Goal: Task Accomplishment & Management: Manage account settings

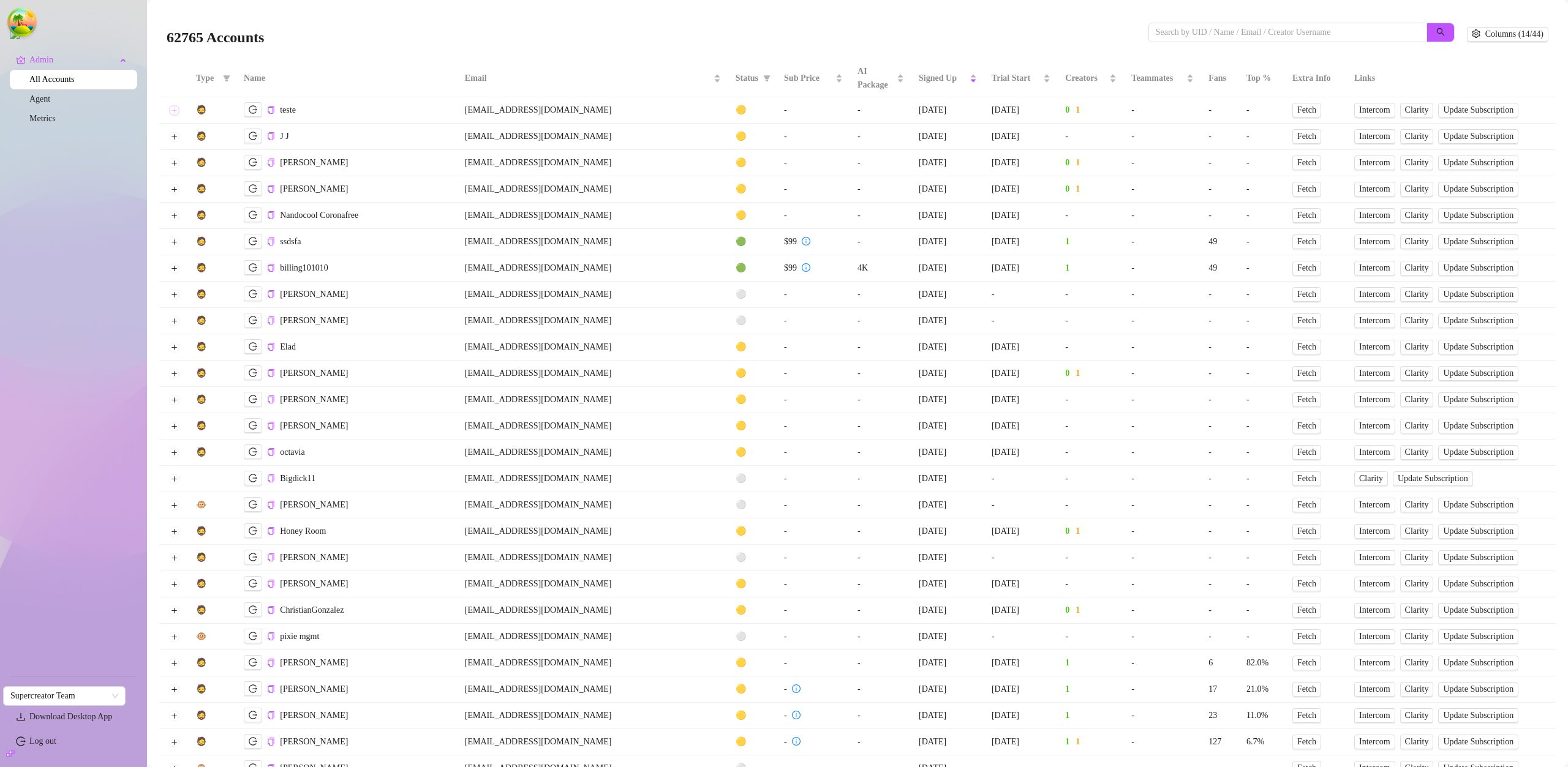
click at [175, 112] on button "Expand row" at bounding box center [174, 110] width 10 height 10
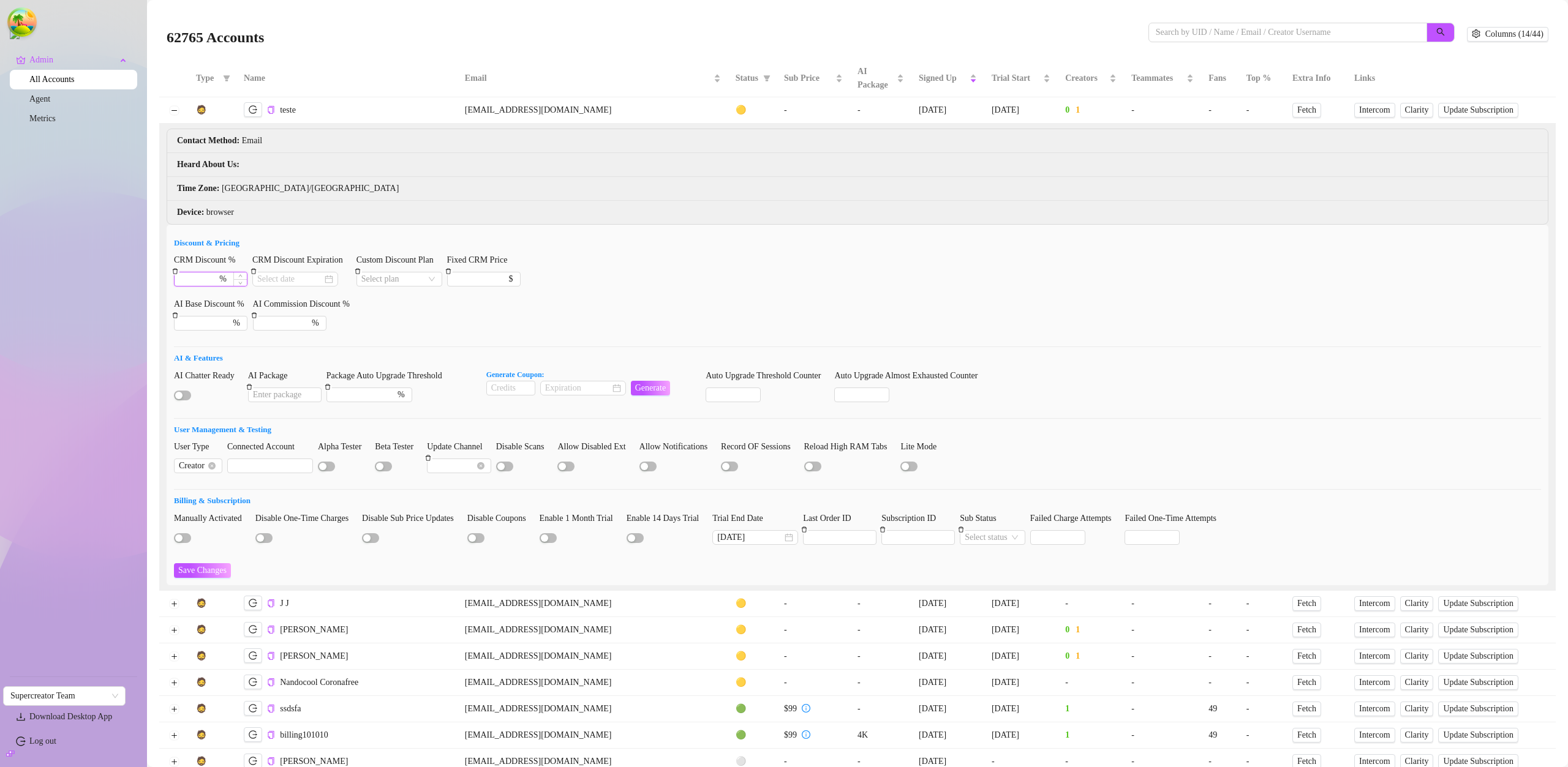
click at [213, 281] on input "CRM Discount %" at bounding box center [198, 279] width 38 height 13
click at [277, 285] on div at bounding box center [295, 279] width 86 height 15
type input "50"
type input "2025-08-01"
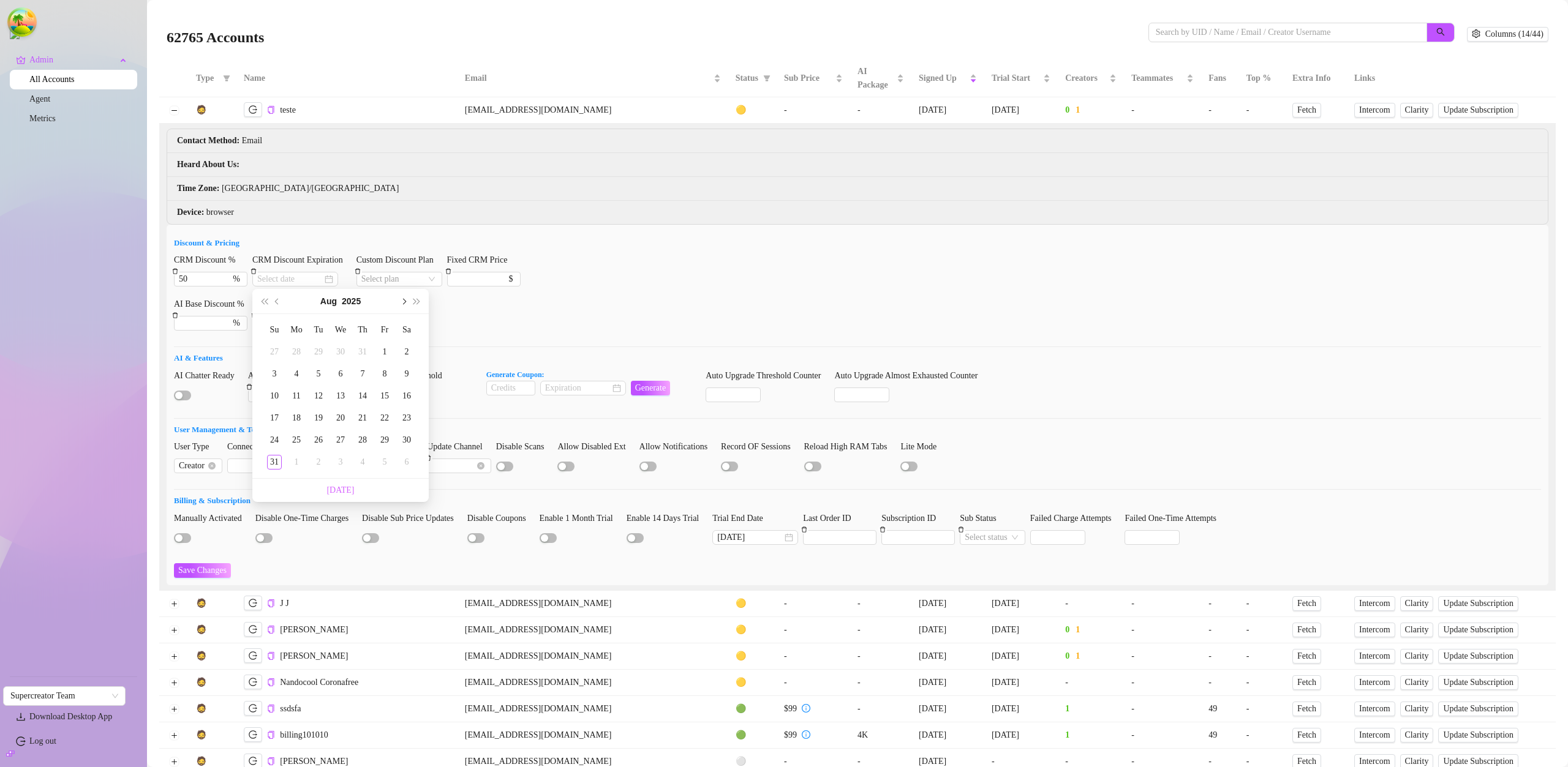
click at [400, 305] on button "Next month (PageDown)" at bounding box center [403, 301] width 13 height 25
type input "2025-09-02"
click at [320, 353] on div "2" at bounding box center [318, 352] width 15 height 15
click at [400, 279] on input "Custom Discount Plan" at bounding box center [394, 279] width 65 height 13
click at [400, 301] on div "Super AI" at bounding box center [406, 301] width 74 height 13
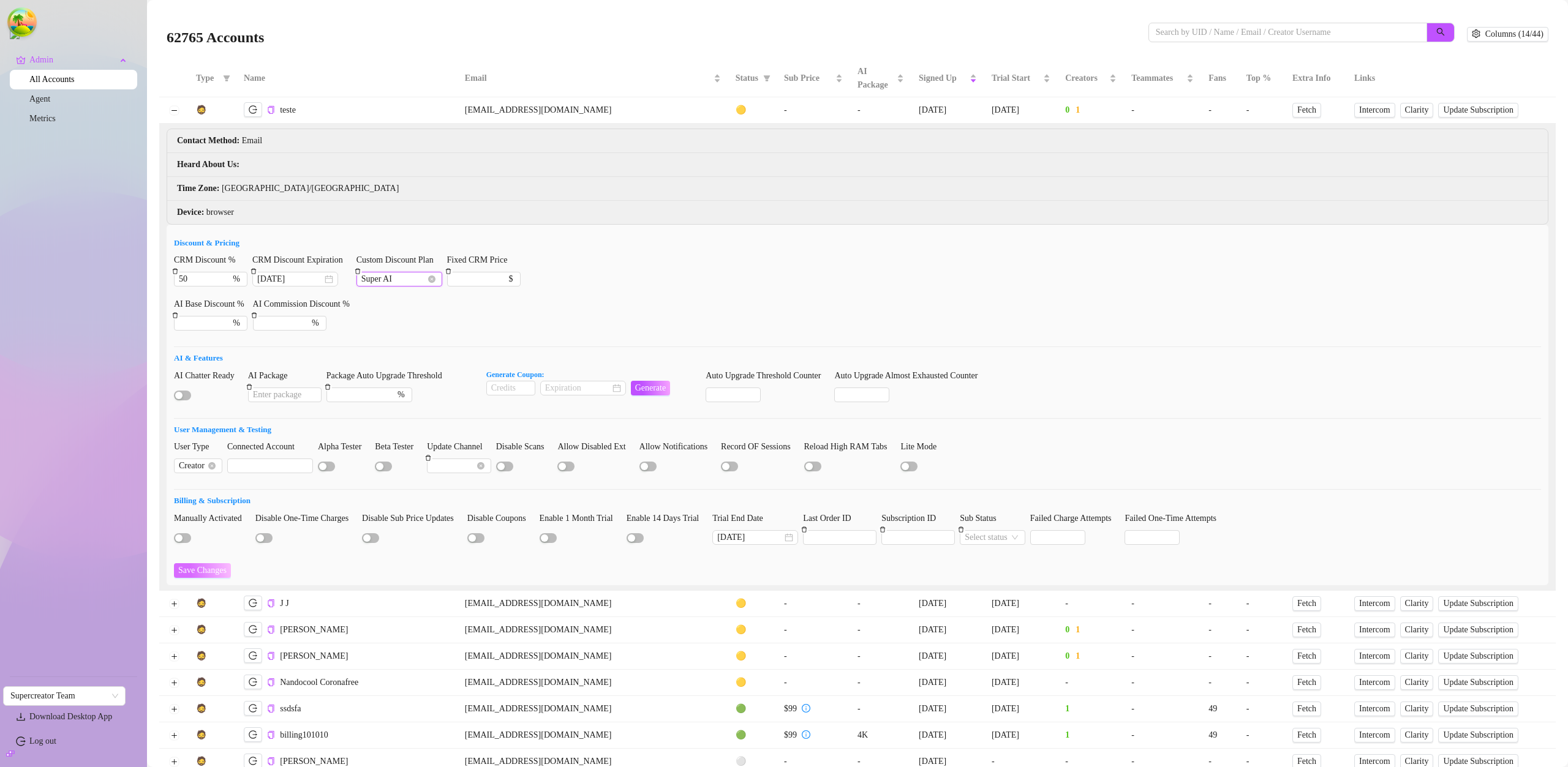
click at [227, 574] on span "Save Changes" at bounding box center [203, 571] width 48 height 10
click at [403, 279] on span "Super AI" at bounding box center [400, 279] width 76 height 13
click at [402, 318] on div "CRM Premium" at bounding box center [406, 321] width 74 height 13
click at [227, 567] on span "Save Changes" at bounding box center [203, 571] width 48 height 10
click at [330, 280] on icon "close-circle" at bounding box center [329, 279] width 9 height 9
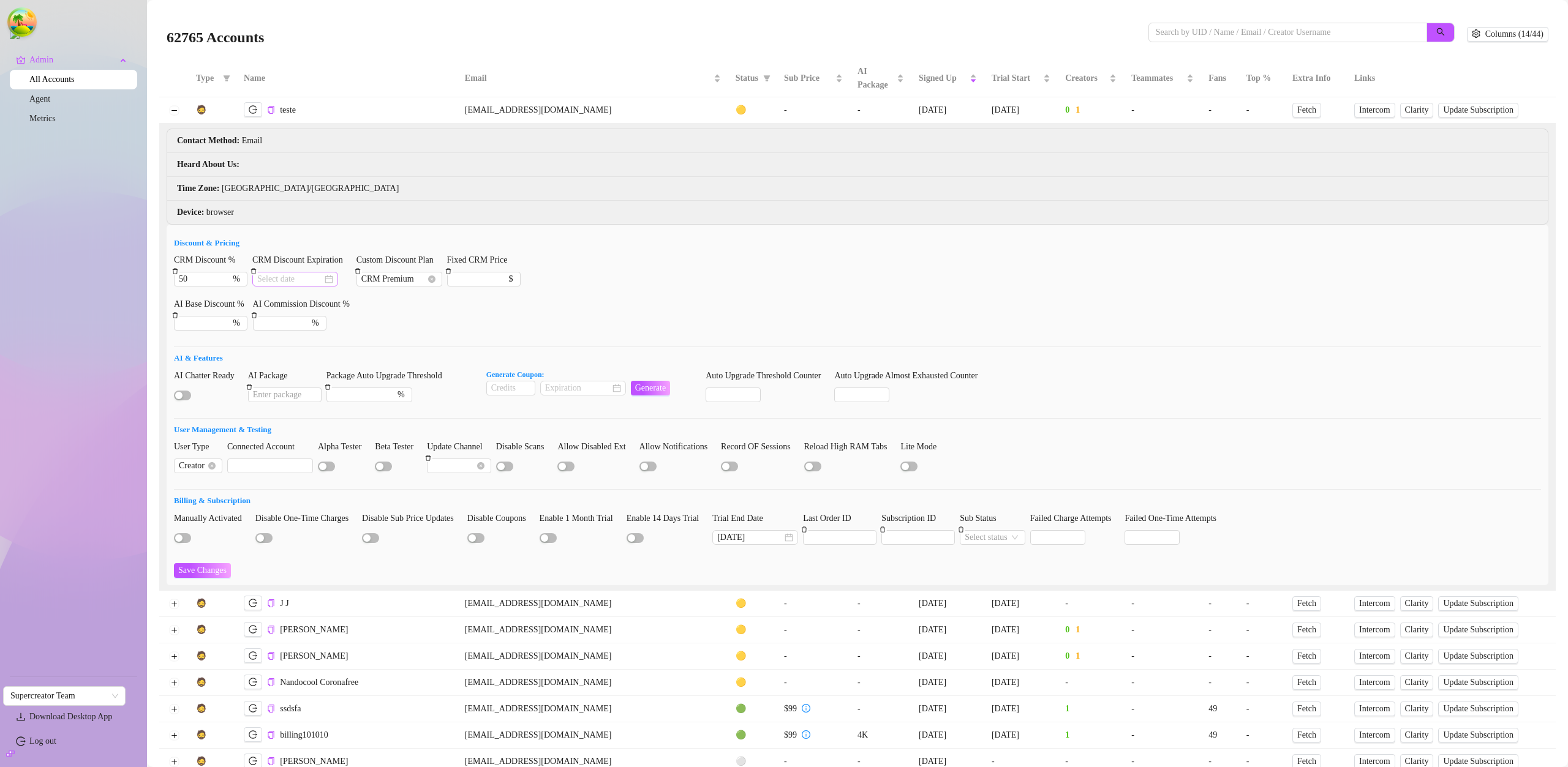
click at [328, 281] on div at bounding box center [295, 279] width 76 height 13
type input "2025-08-25"
click at [289, 449] on td "25" at bounding box center [296, 440] width 22 height 22
click at [199, 566] on span "Save Changes" at bounding box center [203, 571] width 48 height 10
click at [326, 281] on icon "close-circle" at bounding box center [329, 279] width 9 height 9
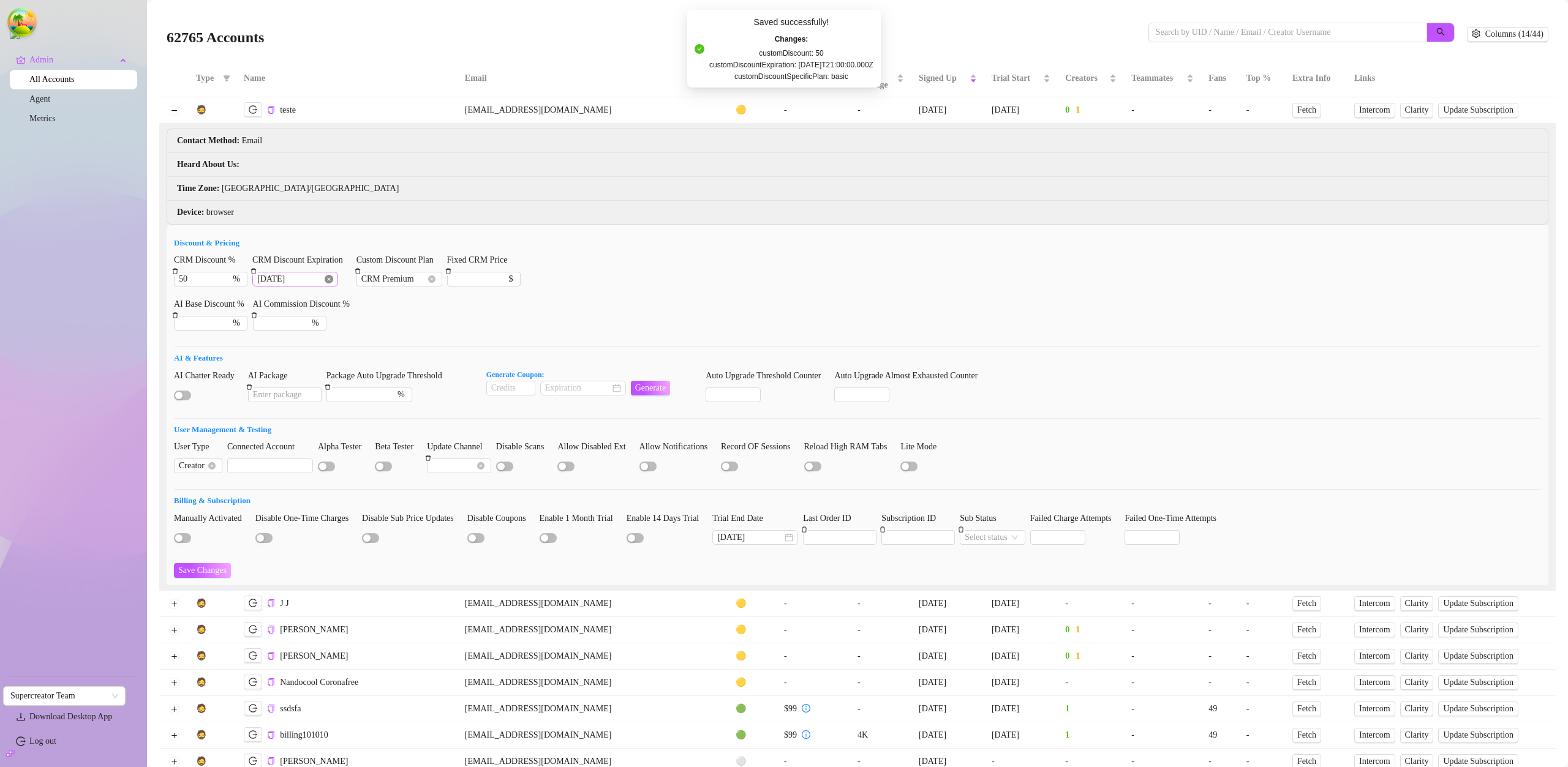
click at [326, 281] on div "2025-08-25" at bounding box center [295, 279] width 76 height 13
type input "2025-08-31"
click at [269, 467] on div "31" at bounding box center [274, 462] width 15 height 15
click at [211, 567] on span "Save Changes" at bounding box center [203, 571] width 48 height 10
click at [332, 282] on icon "close-circle" at bounding box center [329, 279] width 9 height 9
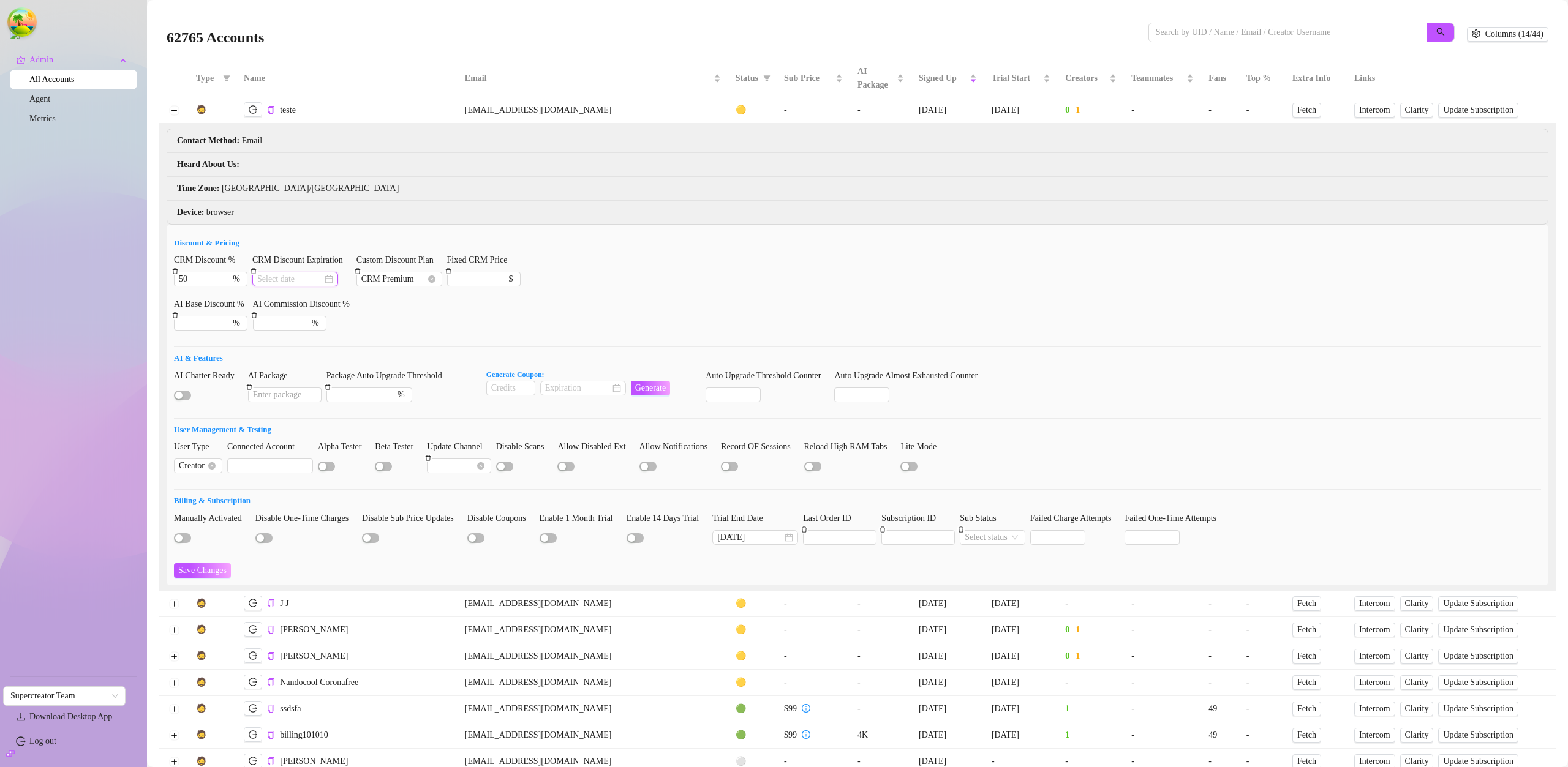
click at [309, 281] on input "CRM Discount Expiration" at bounding box center [289, 279] width 65 height 13
type input "2025-09-01"
click at [300, 464] on div "1" at bounding box center [296, 462] width 15 height 15
click at [221, 572] on span "Save Changes" at bounding box center [203, 571] width 48 height 10
click at [328, 280] on icon "close-circle" at bounding box center [329, 279] width 9 height 9
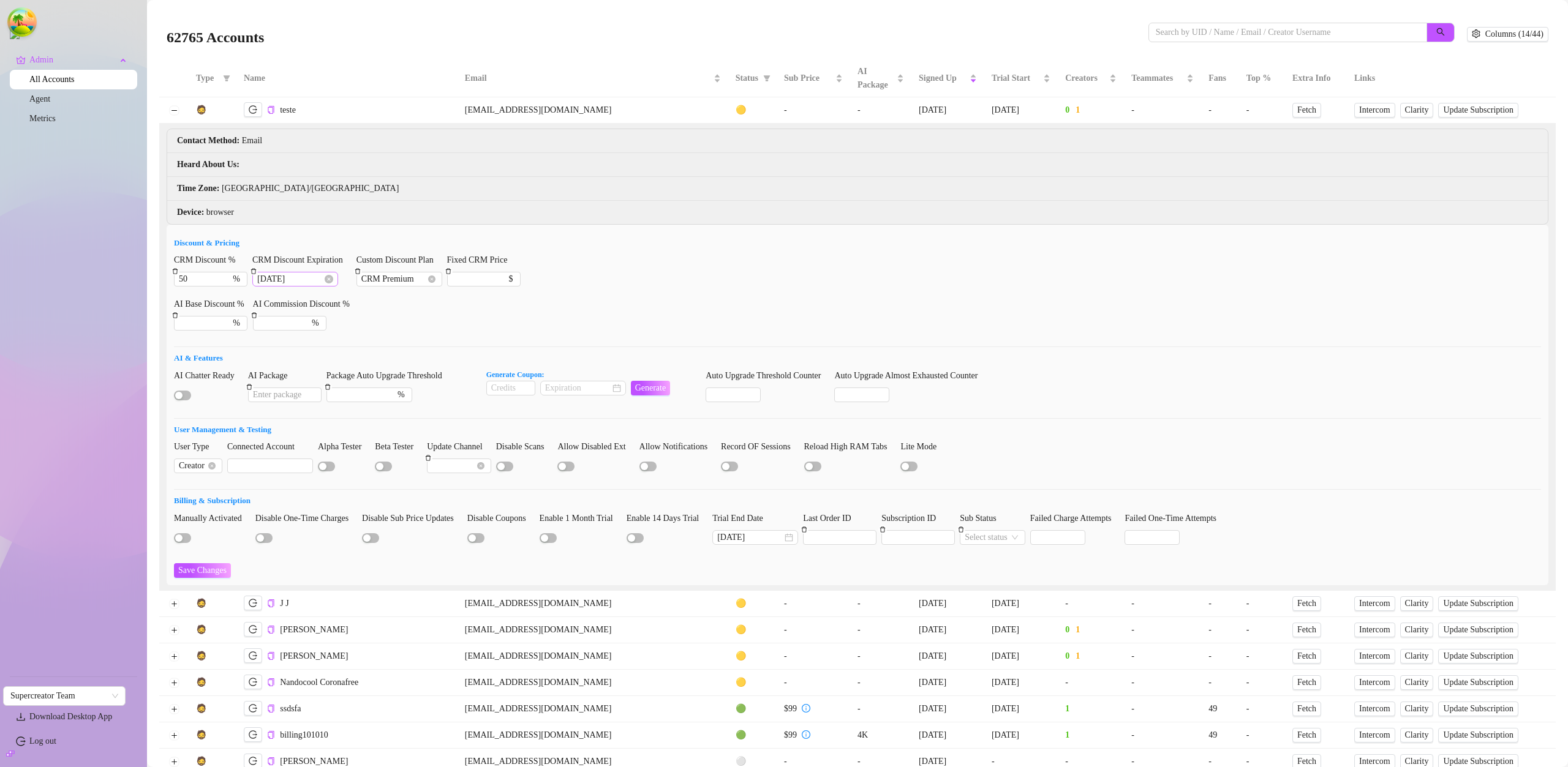
click at [327, 280] on div "2025-09-01" at bounding box center [295, 279] width 76 height 13
type input "2025-08-18"
click at [302, 417] on div "18" at bounding box center [296, 418] width 15 height 15
click at [203, 574] on span "Save Changes" at bounding box center [203, 571] width 48 height 10
click at [328, 283] on icon "close-circle" at bounding box center [329, 279] width 9 height 9
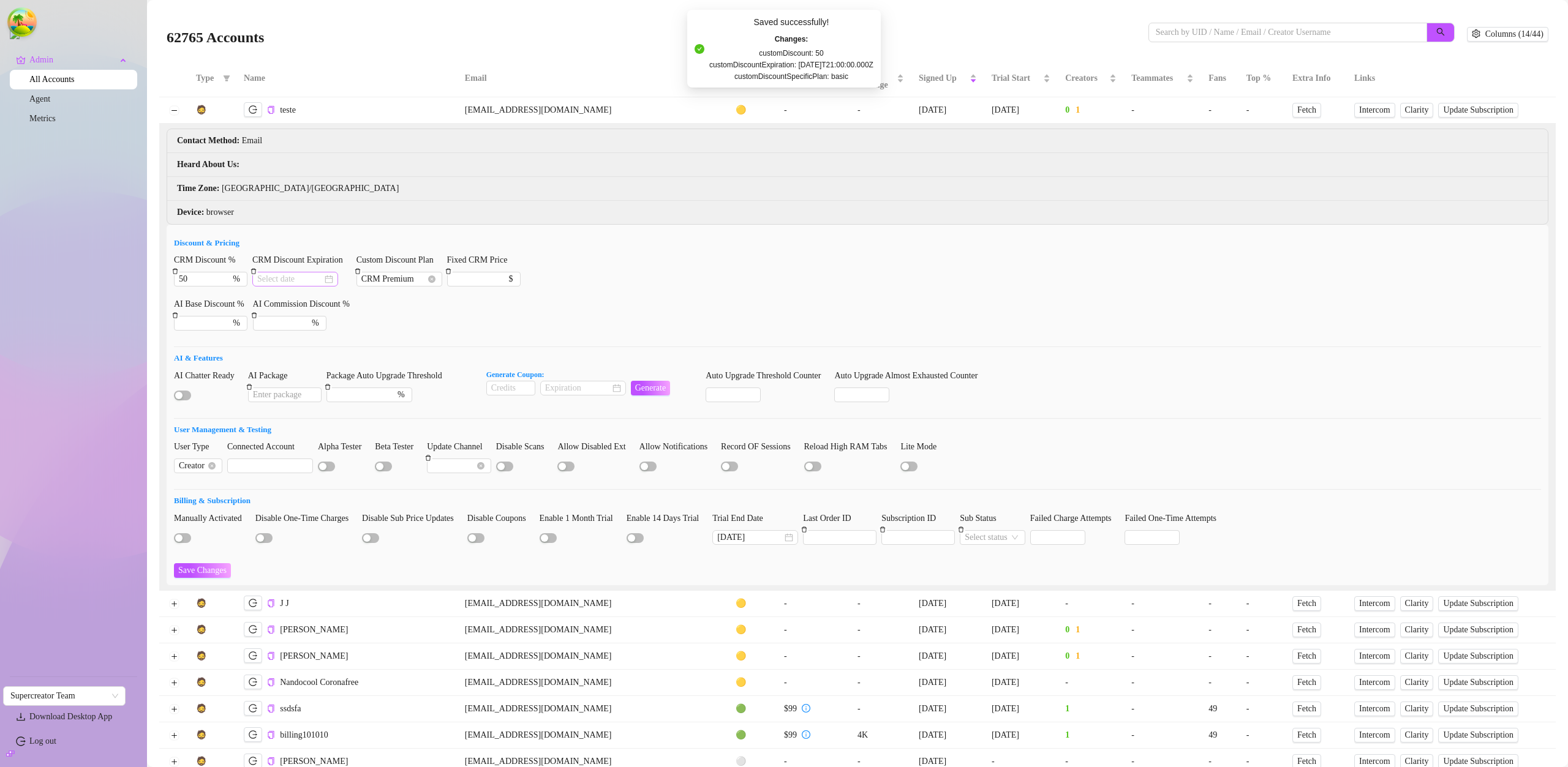
click at [322, 287] on div "CRM Discount Expiration" at bounding box center [301, 275] width 99 height 44
click at [325, 283] on div at bounding box center [295, 279] width 76 height 13
click at [325, 281] on div at bounding box center [295, 279] width 76 height 13
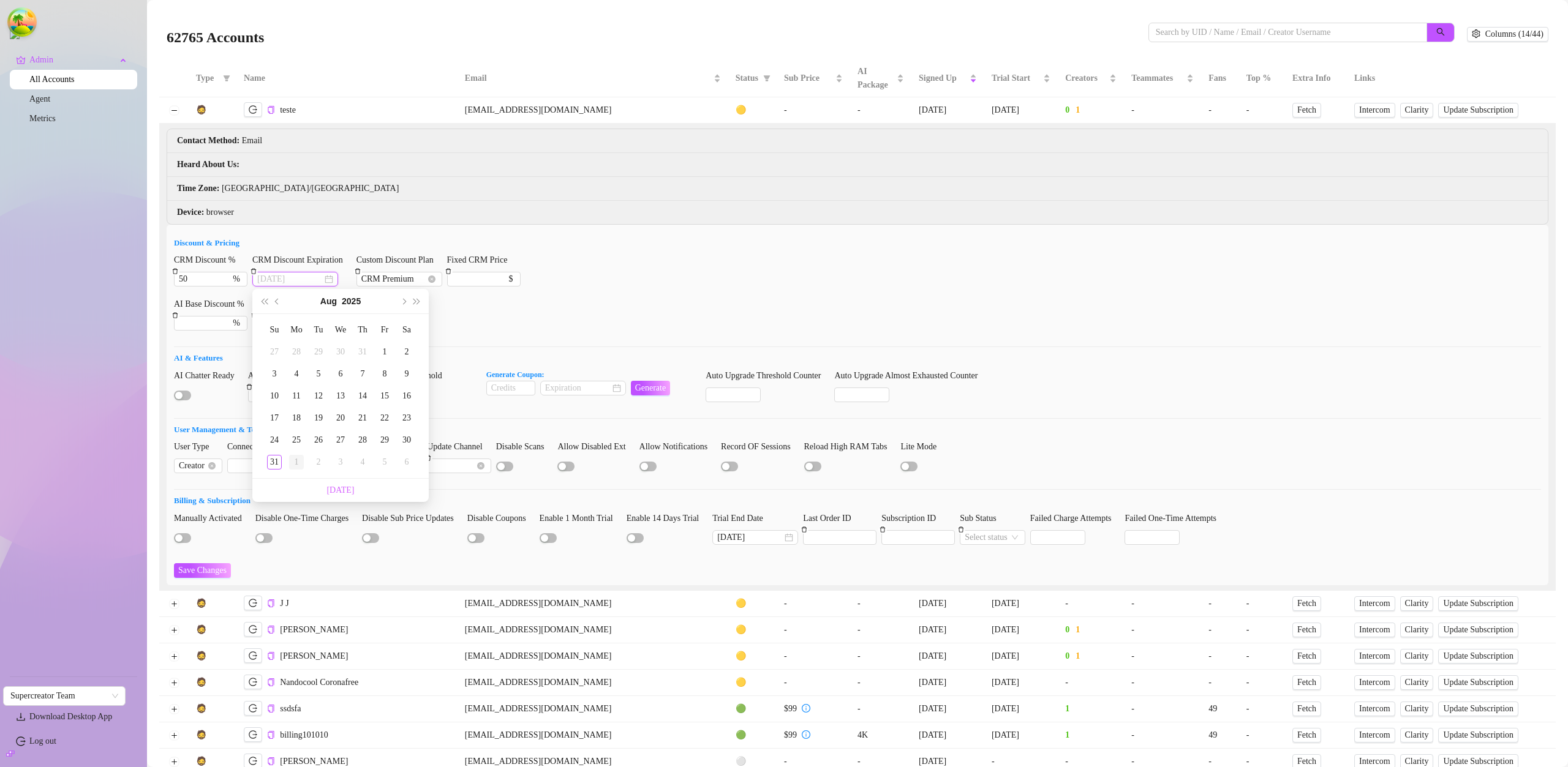
type input "2025-09-01"
click at [295, 462] on div "1" at bounding box center [296, 462] width 15 height 15
click at [217, 569] on span "Save Changes" at bounding box center [203, 571] width 48 height 10
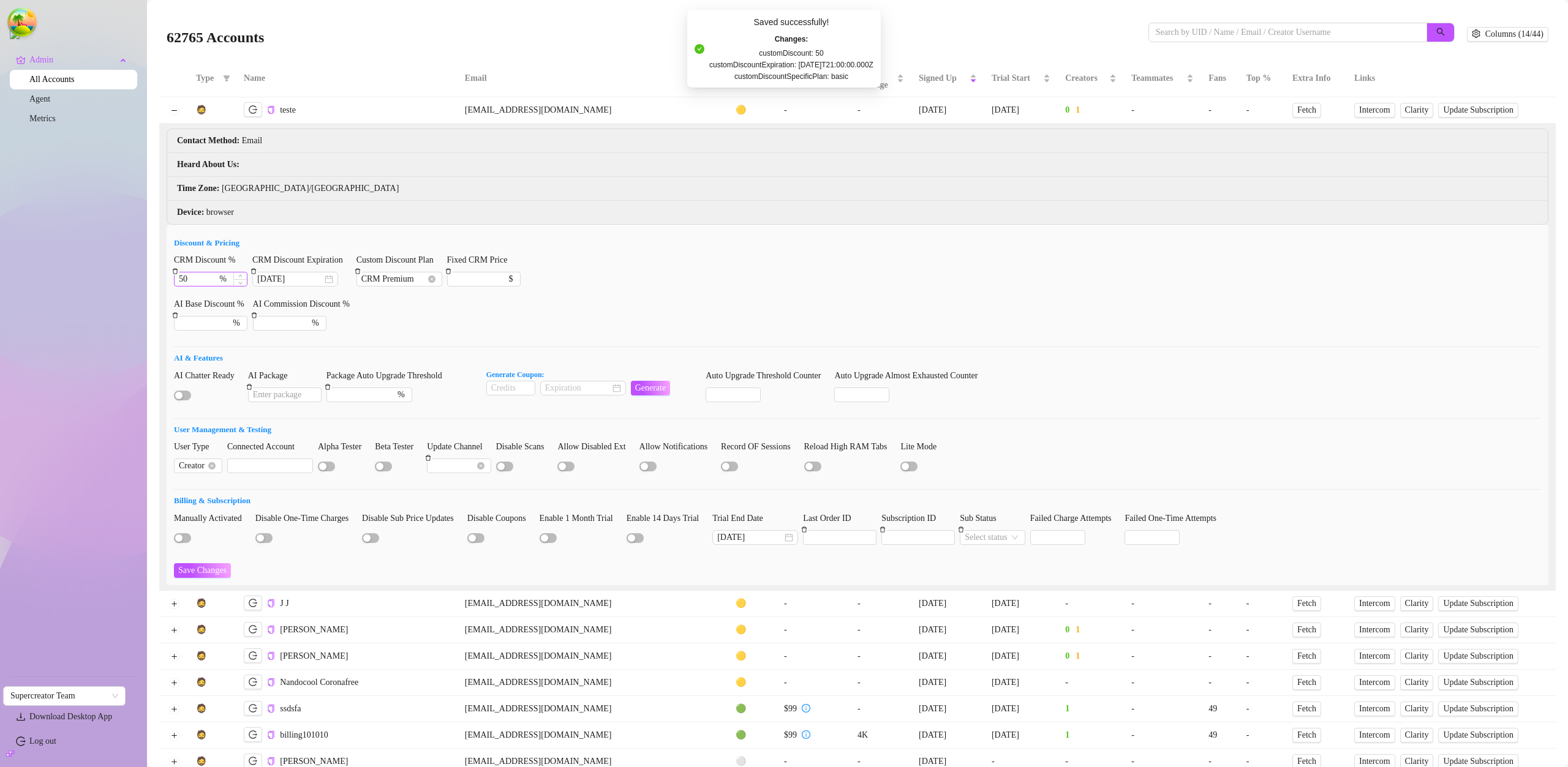
click at [223, 280] on div "50 %" at bounding box center [211, 279] width 74 height 15
click at [211, 282] on input "50" at bounding box center [198, 279] width 38 height 13
type input "100"
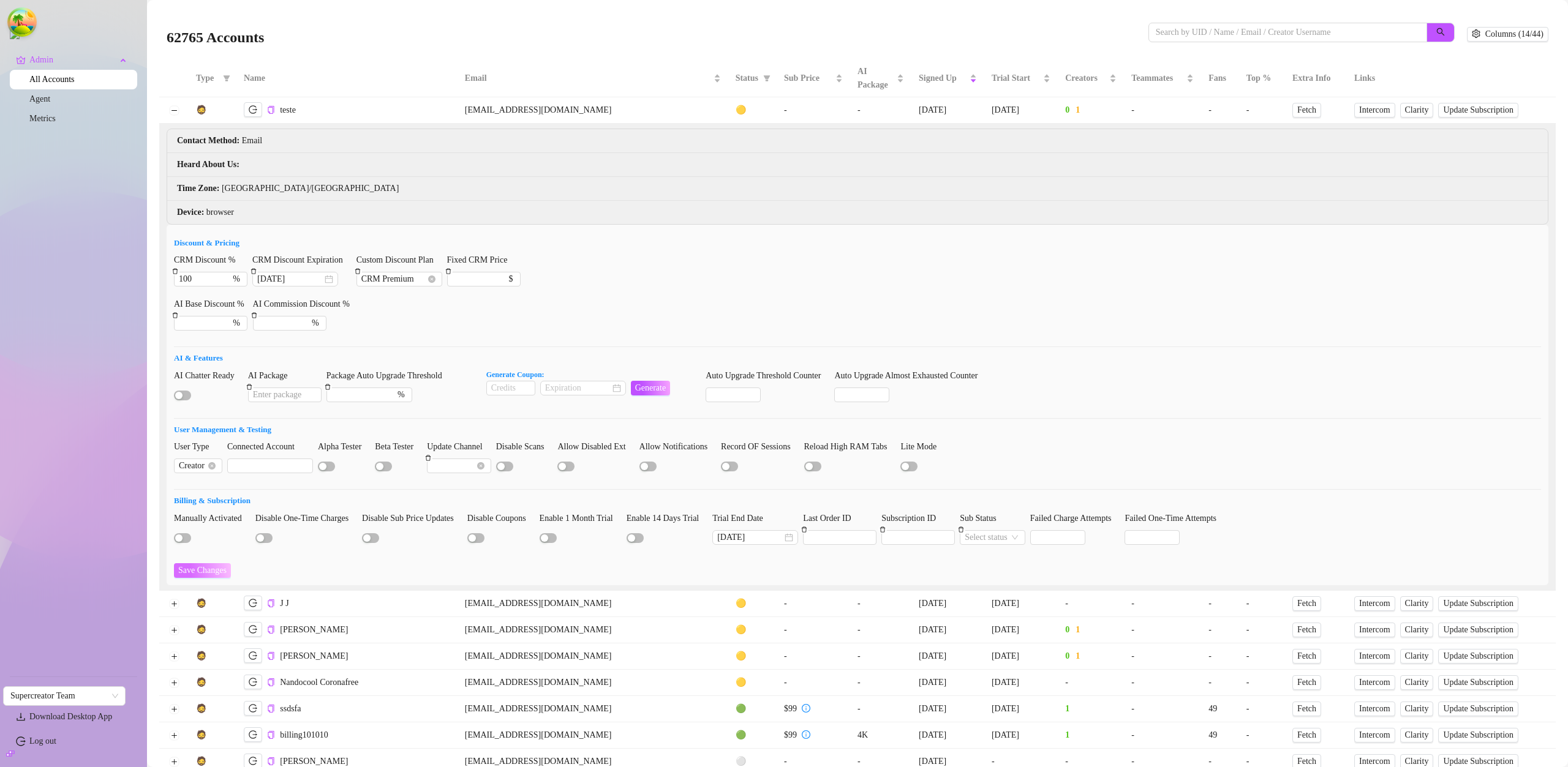
click at [197, 573] on span "Save Changes" at bounding box center [203, 571] width 48 height 10
click at [402, 277] on span "CRM Premium" at bounding box center [400, 279] width 76 height 13
click at [414, 297] on div "Super AI" at bounding box center [406, 301] width 74 height 13
click at [209, 568] on span "Save Changes" at bounding box center [203, 571] width 48 height 10
click at [358, 269] on icon "delete" at bounding box center [358, 271] width 6 height 6
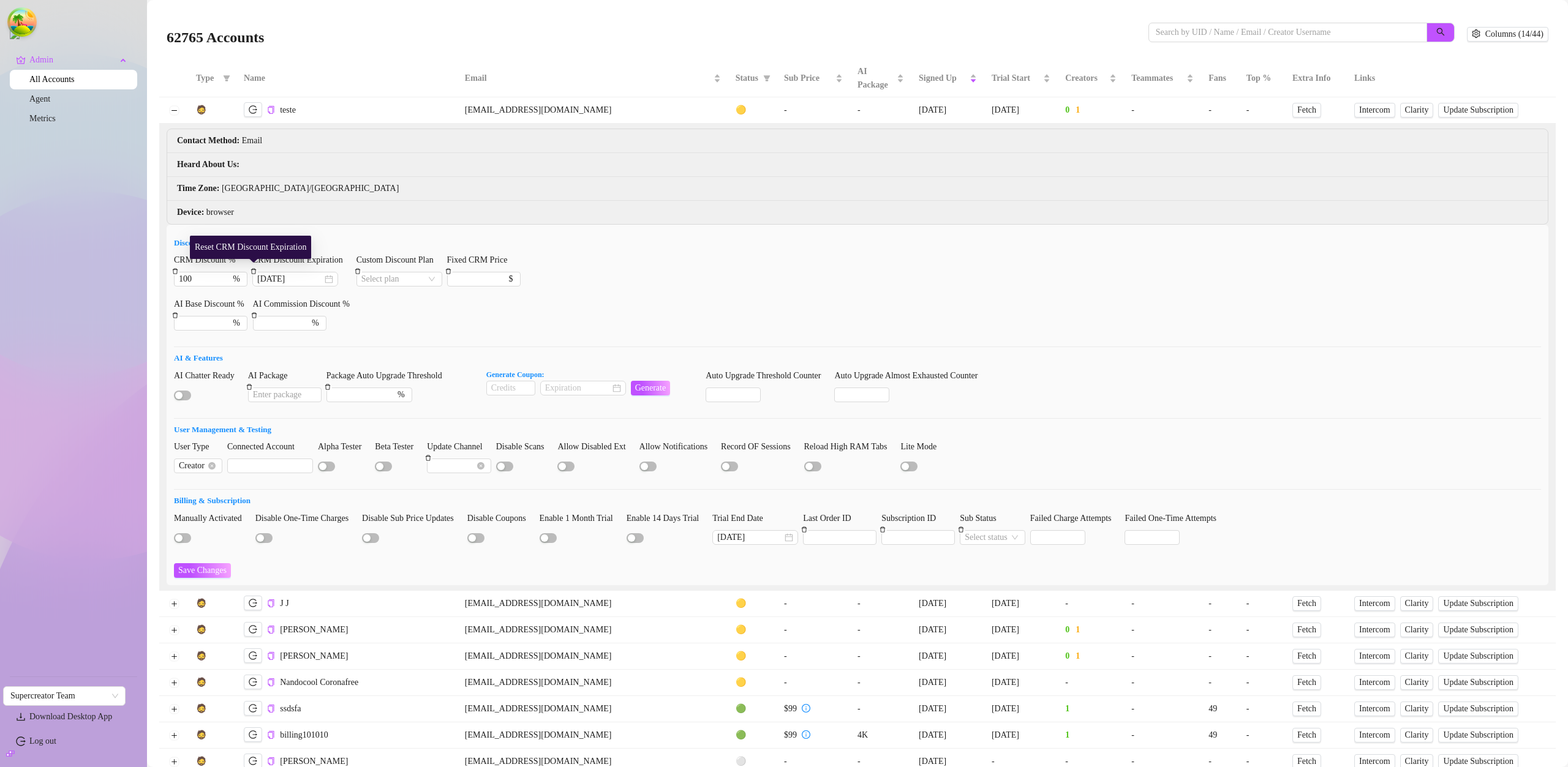
click at [252, 269] on icon "delete" at bounding box center [253, 271] width 6 height 6
click at [173, 271] on icon "delete" at bounding box center [175, 271] width 5 height 5
click at [202, 567] on span "Save Changes" at bounding box center [203, 571] width 48 height 10
click at [196, 281] on input "CRM Discount %" at bounding box center [198, 279] width 38 height 13
click at [294, 279] on input "CRM Discount Expiration" at bounding box center [289, 279] width 65 height 13
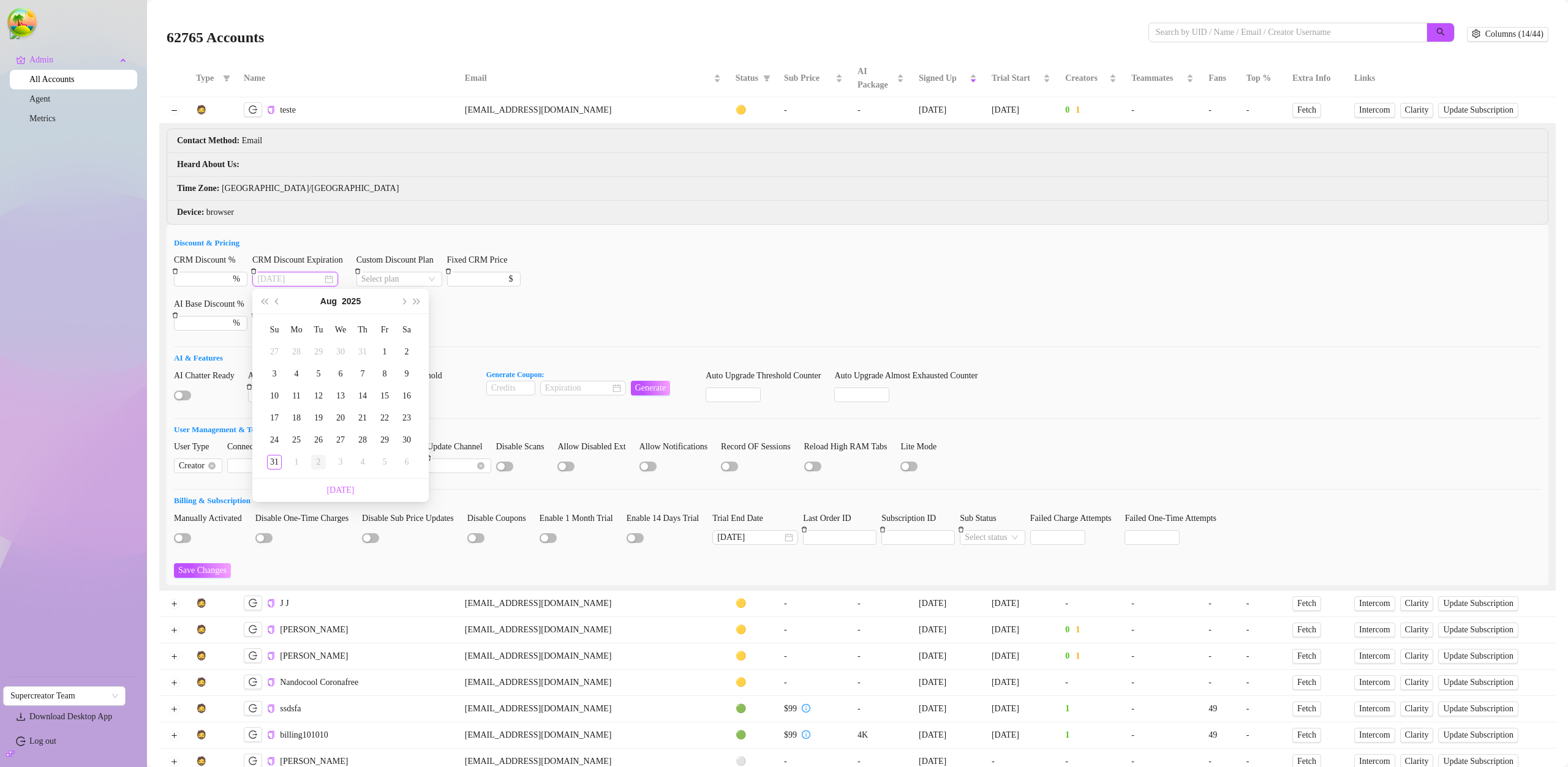
type input "2025-09-02"
click at [318, 461] on div "2" at bounding box center [318, 462] width 15 height 15
click at [389, 279] on input "Custom Discount Plan" at bounding box center [394, 279] width 65 height 13
click at [396, 309] on div "Super AI" at bounding box center [406, 301] width 88 height 19
click at [234, 279] on span "Decrease Value" at bounding box center [240, 282] width 13 height 8
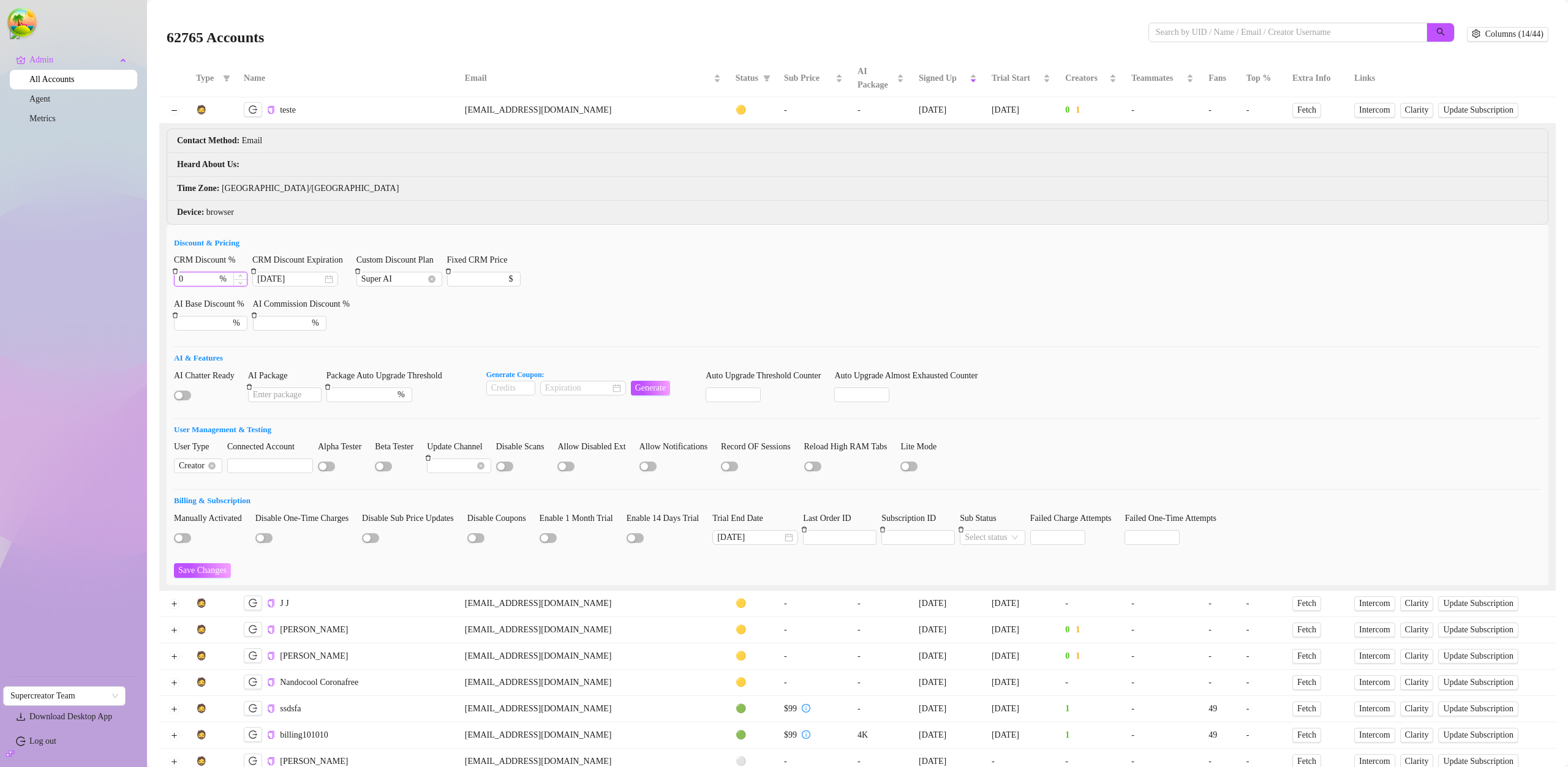
click at [211, 281] on input "0" at bounding box center [198, 279] width 38 height 13
type input "99"
click at [174, 563] on button "Save Changes" at bounding box center [202, 571] width 57 height 15
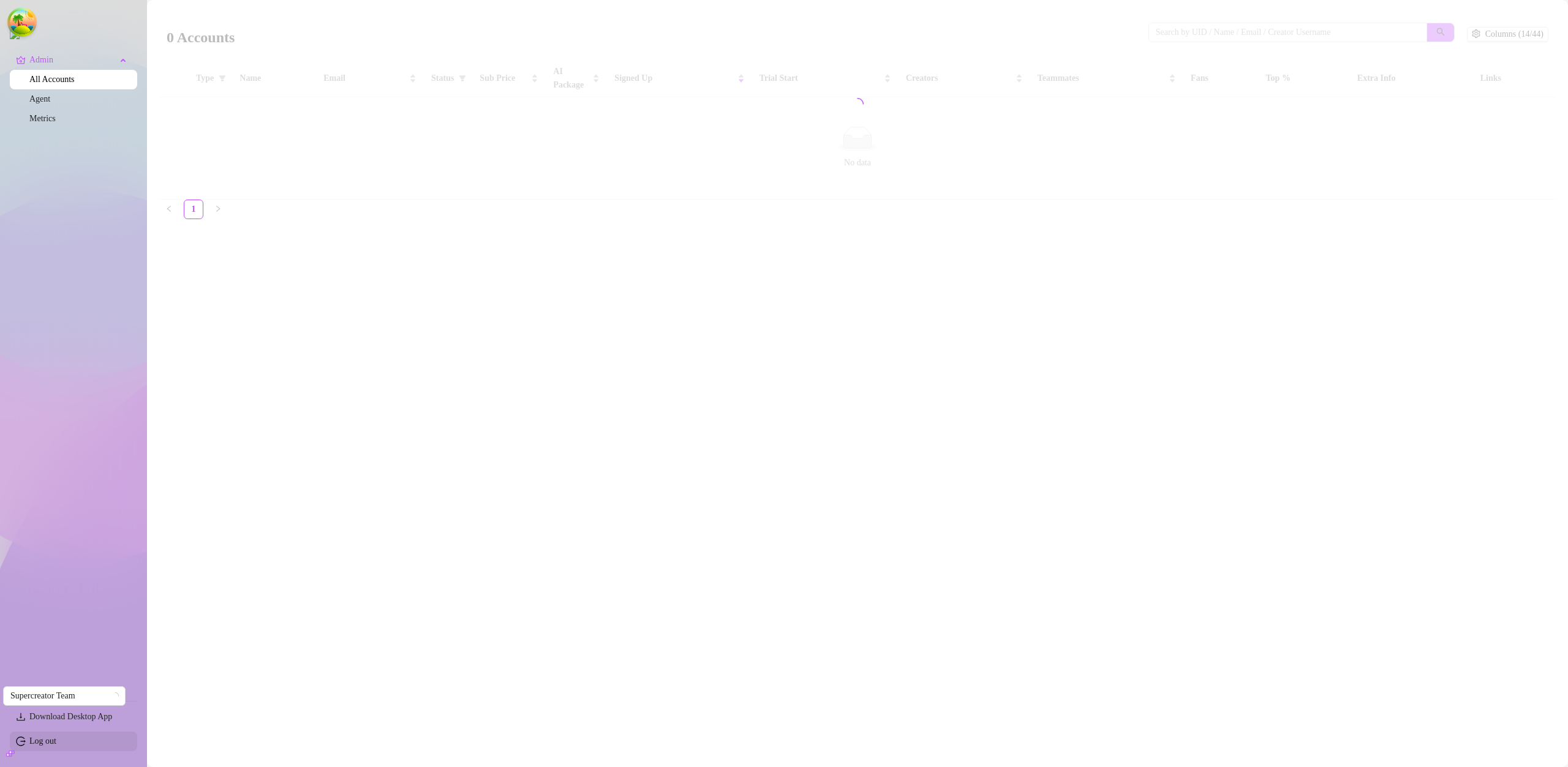
drag, startPoint x: 67, startPoint y: 735, endPoint x: 492, endPoint y: 581, distance: 452.0
click at [56, 736] on link "Log out" at bounding box center [43, 741] width 27 height 9
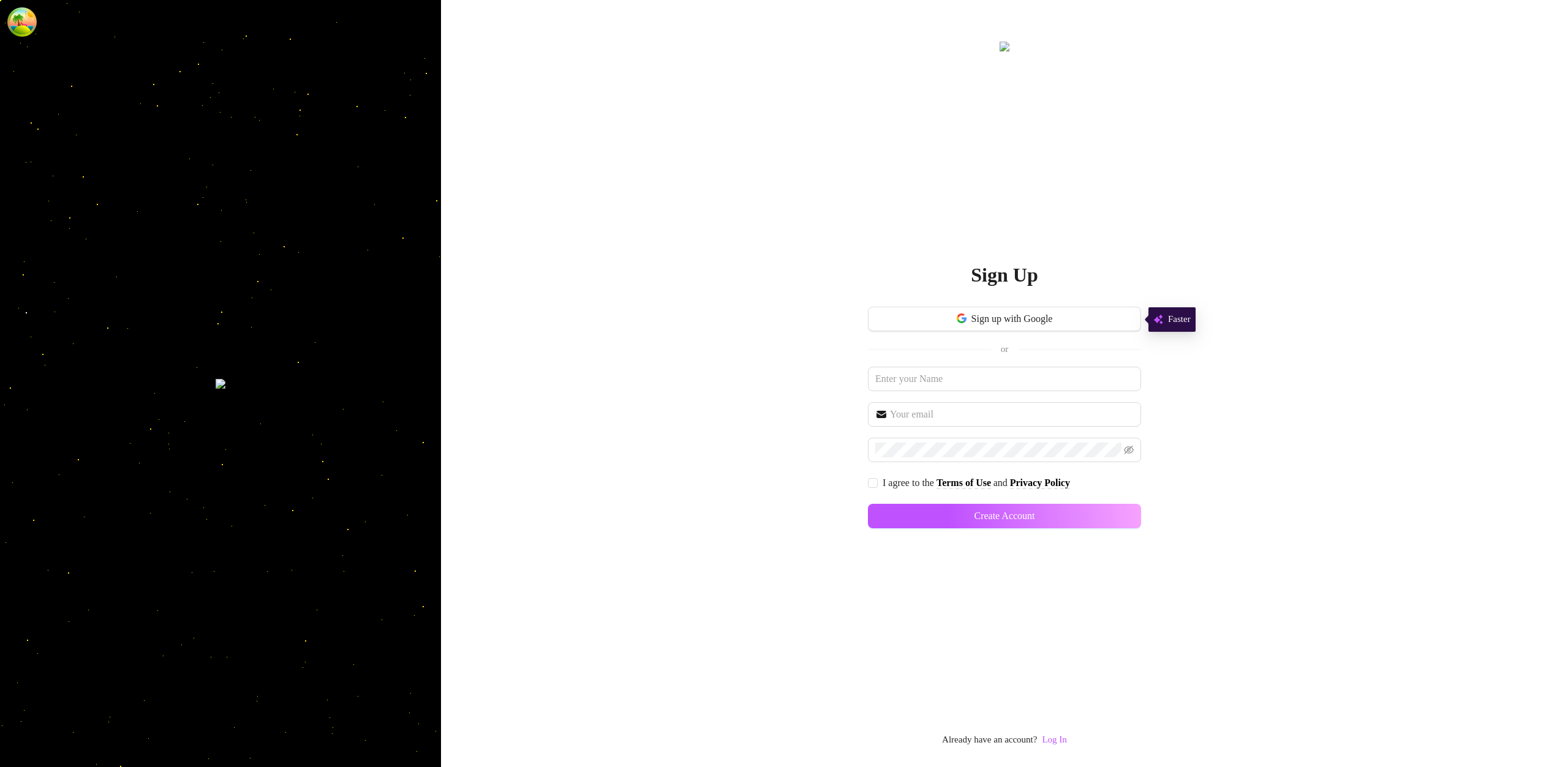
drag, startPoint x: 1063, startPoint y: 736, endPoint x: 1054, endPoint y: 720, distance: 18.4
click at [1063, 736] on link "Log In" at bounding box center [1054, 740] width 25 height 10
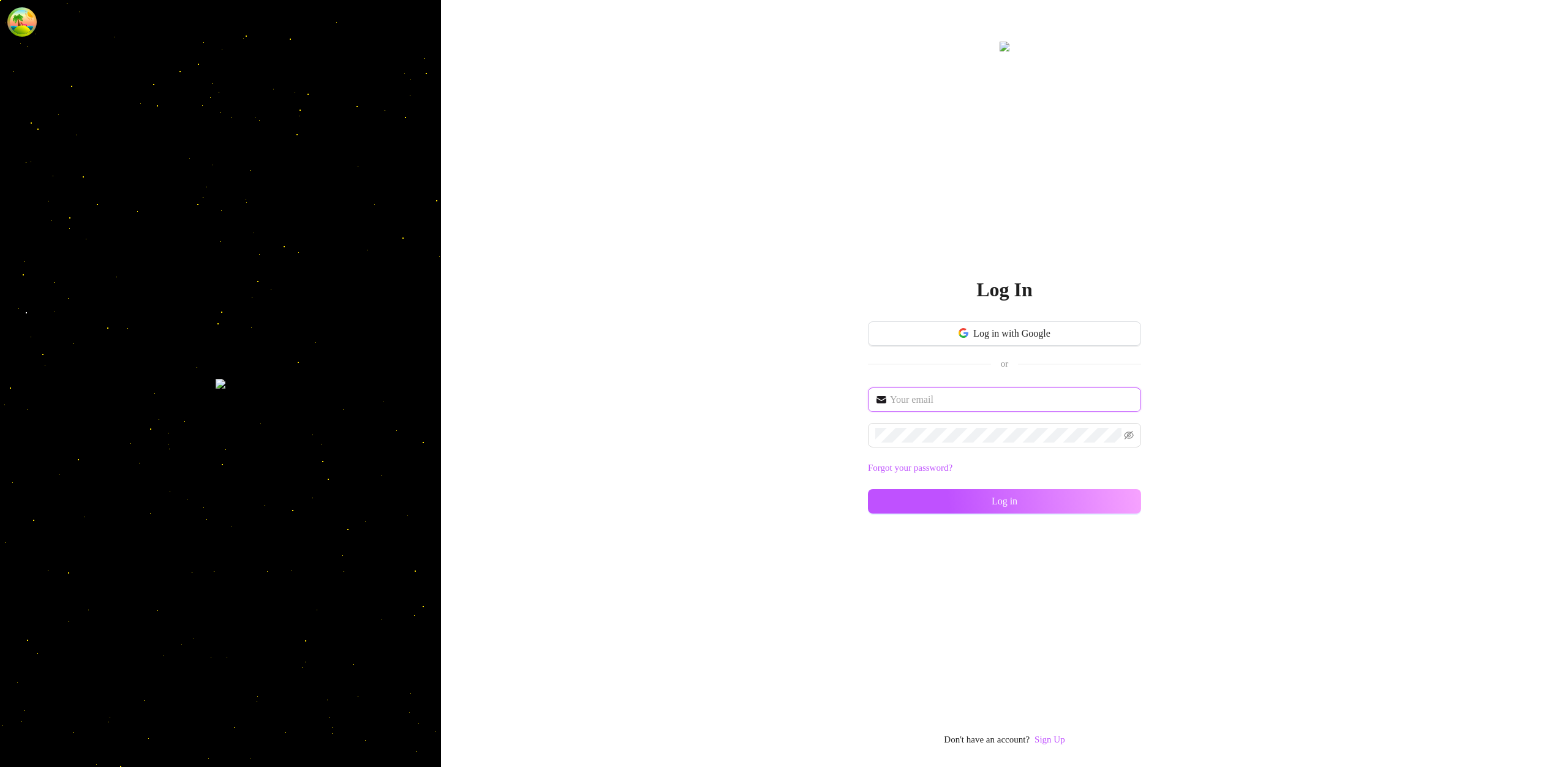
click at [961, 401] on input "text" at bounding box center [1011, 400] width 244 height 15
click at [968, 404] on input "text" at bounding box center [1011, 400] width 244 height 15
type input "im@supercreator.app"
click at [1116, 501] on button "Log in" at bounding box center [1004, 501] width 273 height 25
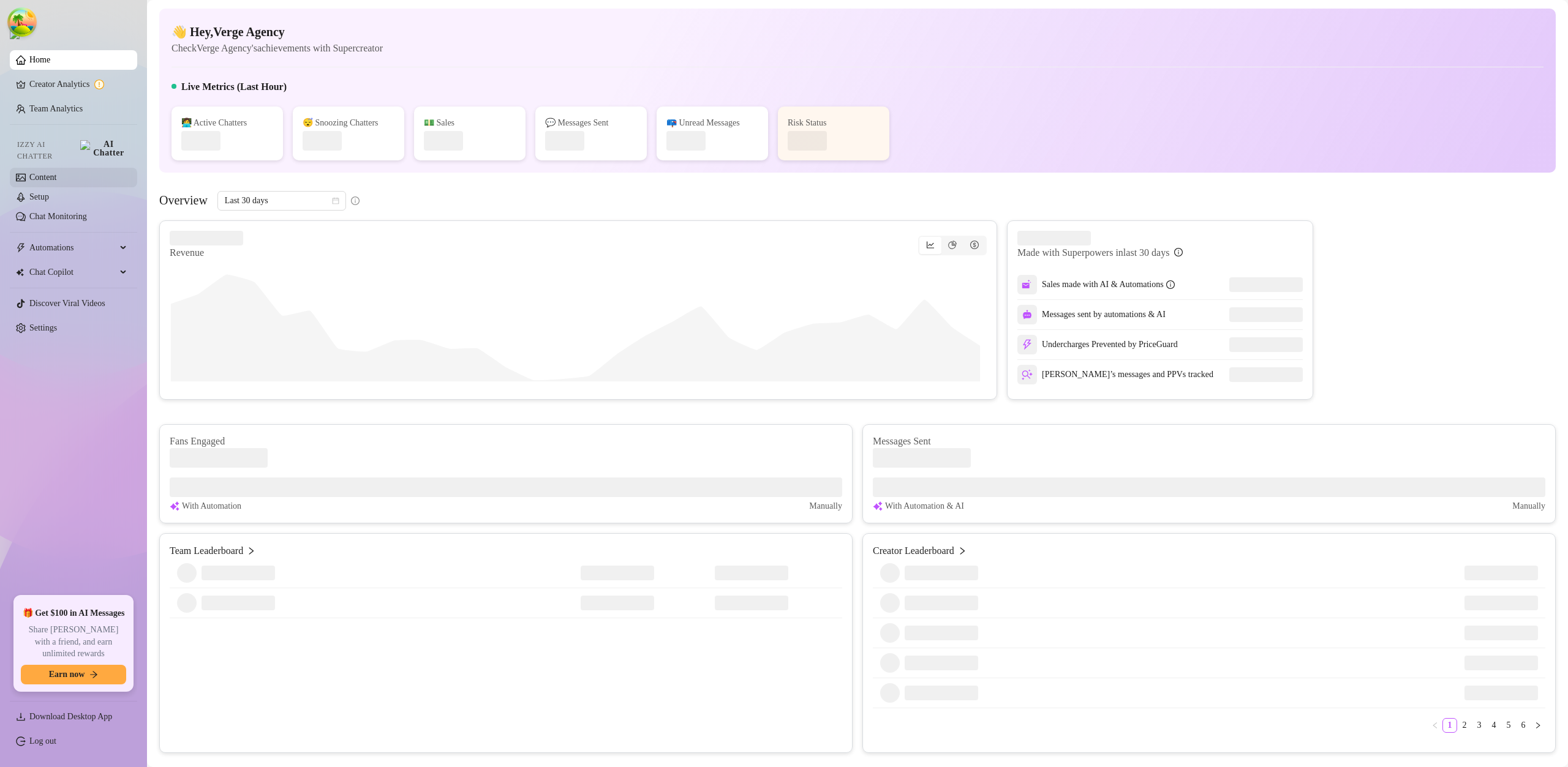
click at [56, 174] on link "Content" at bounding box center [43, 177] width 27 height 9
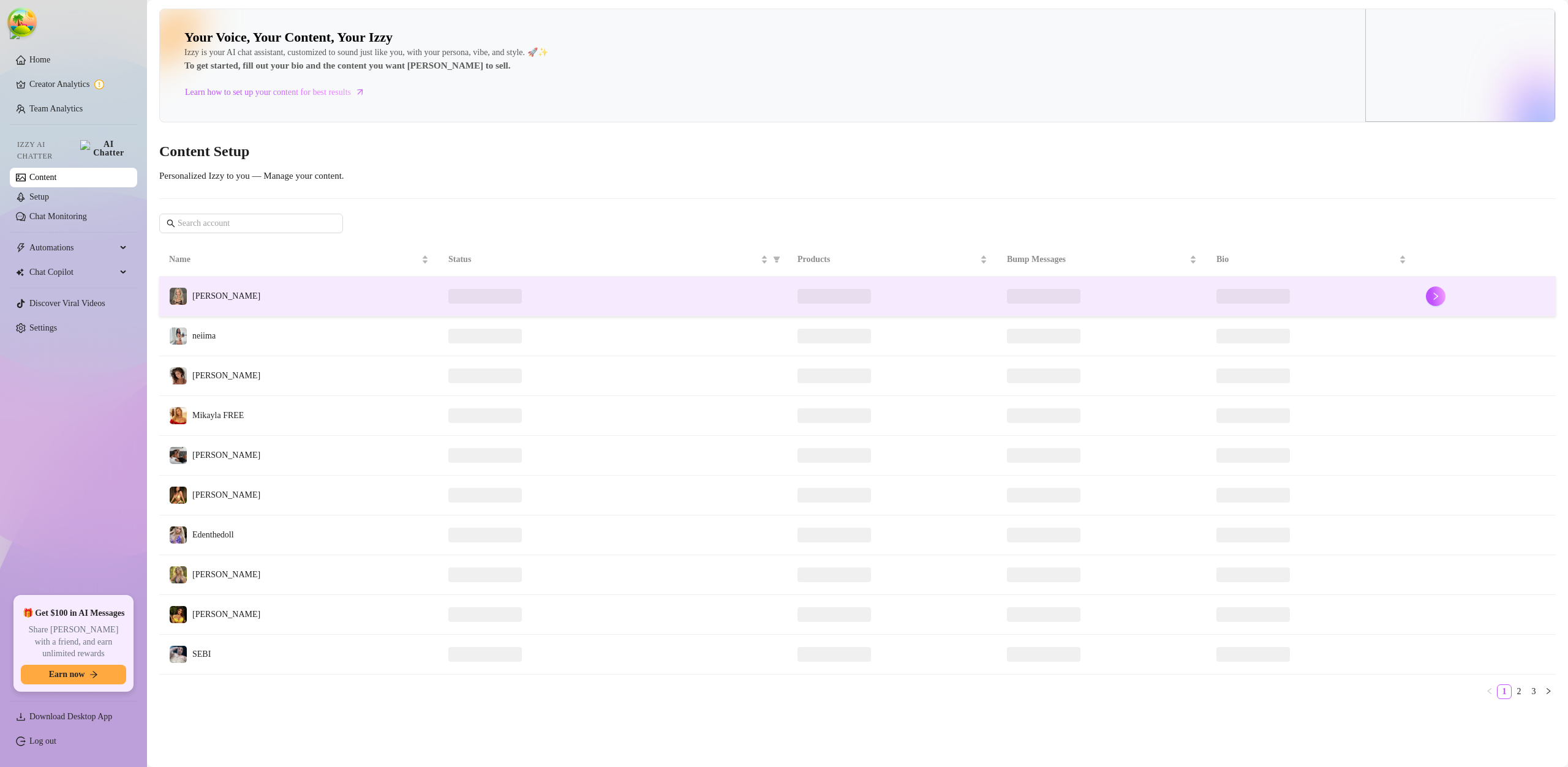
click at [266, 299] on td "Elsa" at bounding box center [299, 297] width 279 height 40
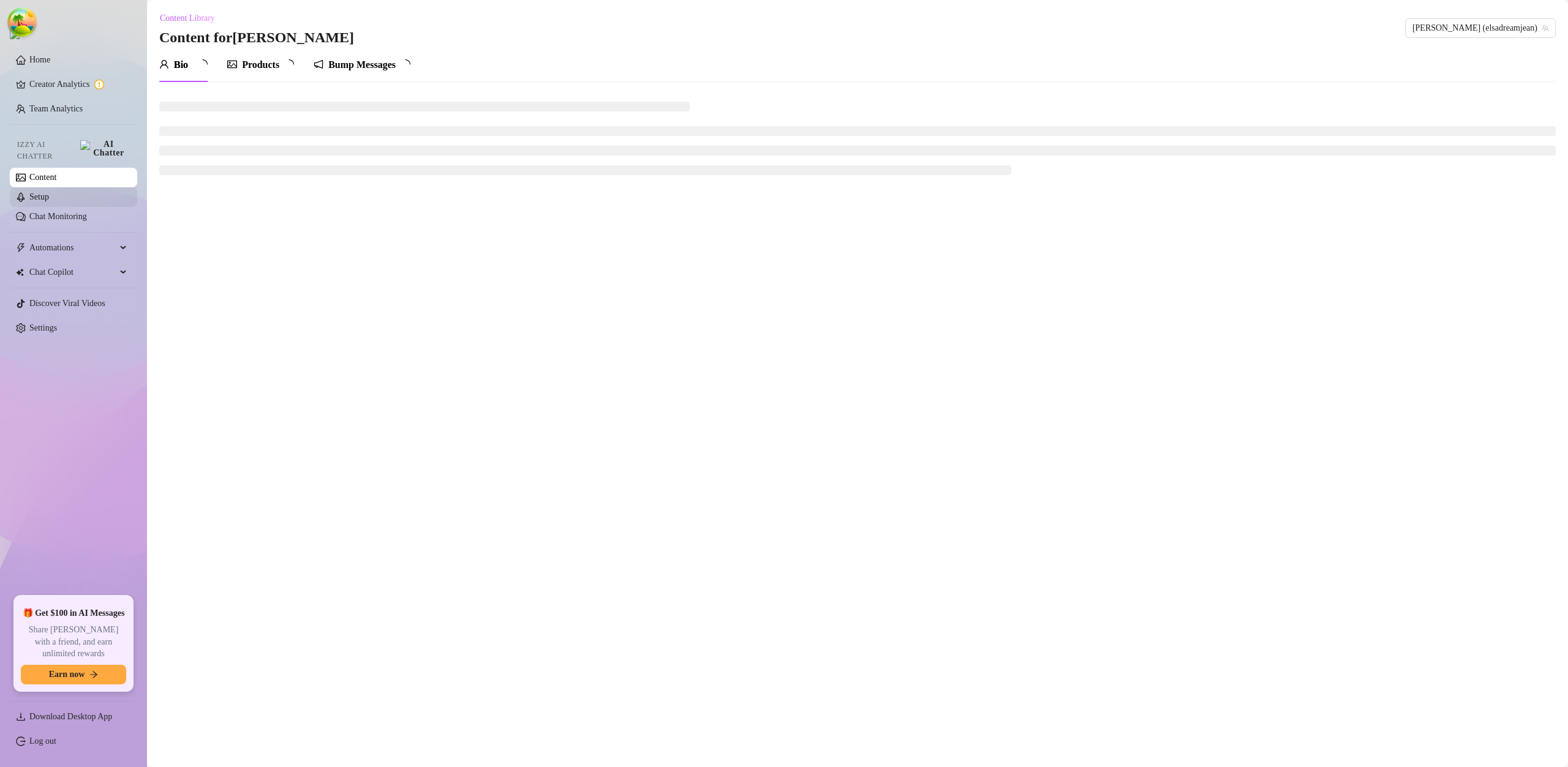
click at [49, 192] on link "Setup" at bounding box center [39, 197] width 19 height 9
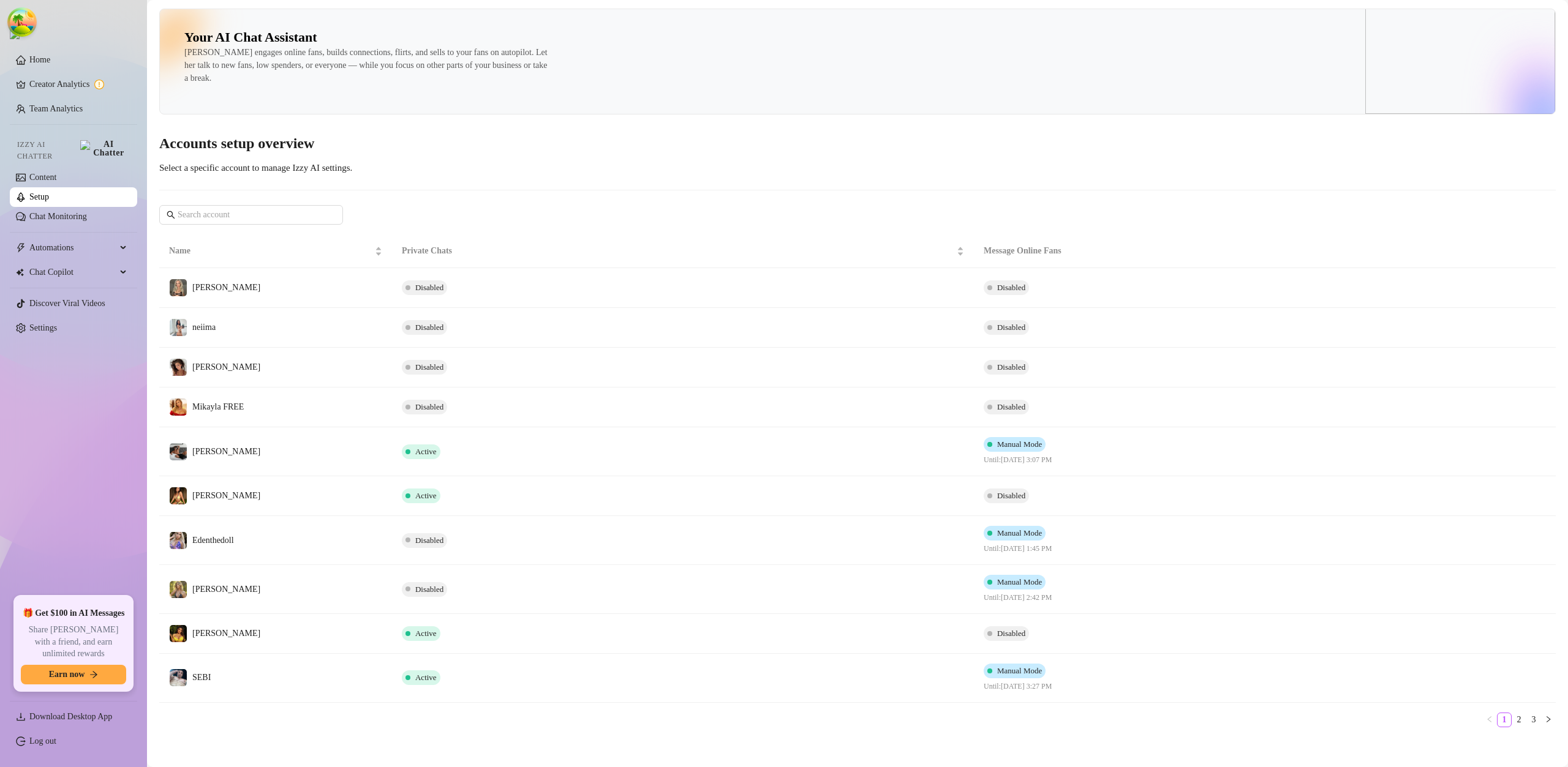
click at [306, 633] on td "Molly" at bounding box center [275, 634] width 233 height 40
click at [306, 633] on main "Your AI Chat Assistant Izzy engages online fans, builds connections, flirts, an…" at bounding box center [858, 387] width 1421 height 774
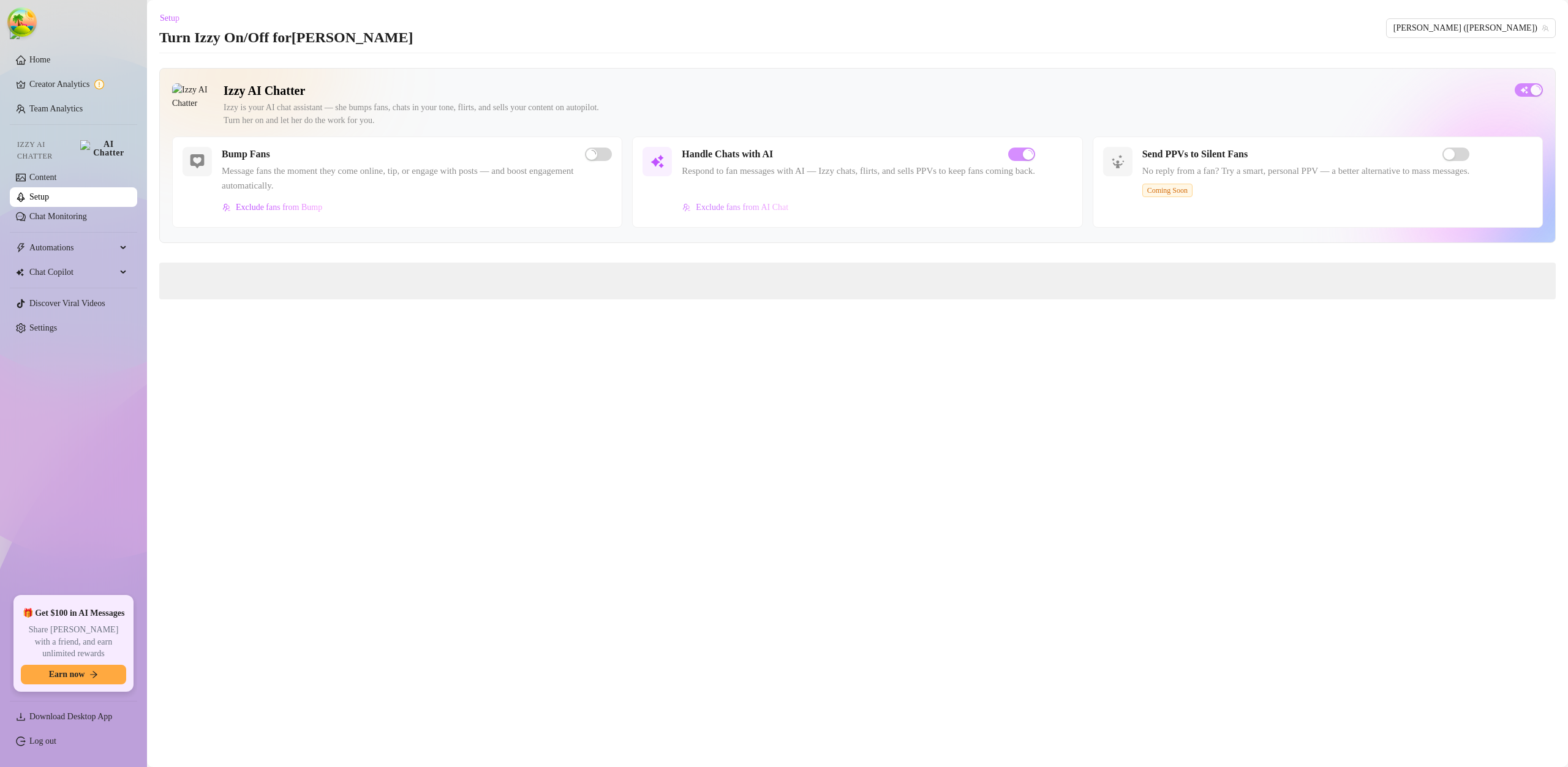
click at [716, 206] on span "Exclude fans from AI Chat" at bounding box center [742, 207] width 92 height 10
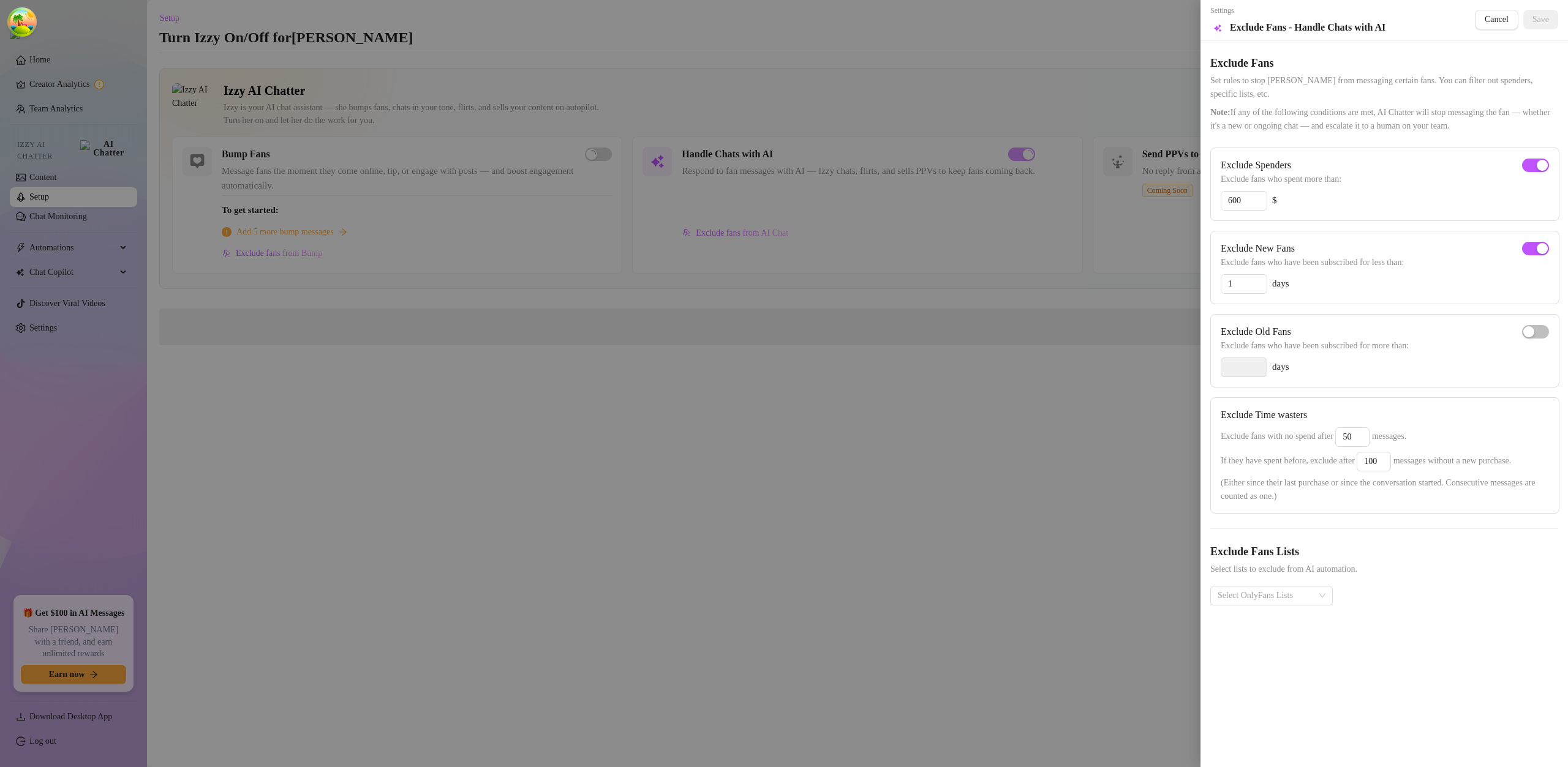
click at [318, 257] on div at bounding box center [784, 384] width 1568 height 767
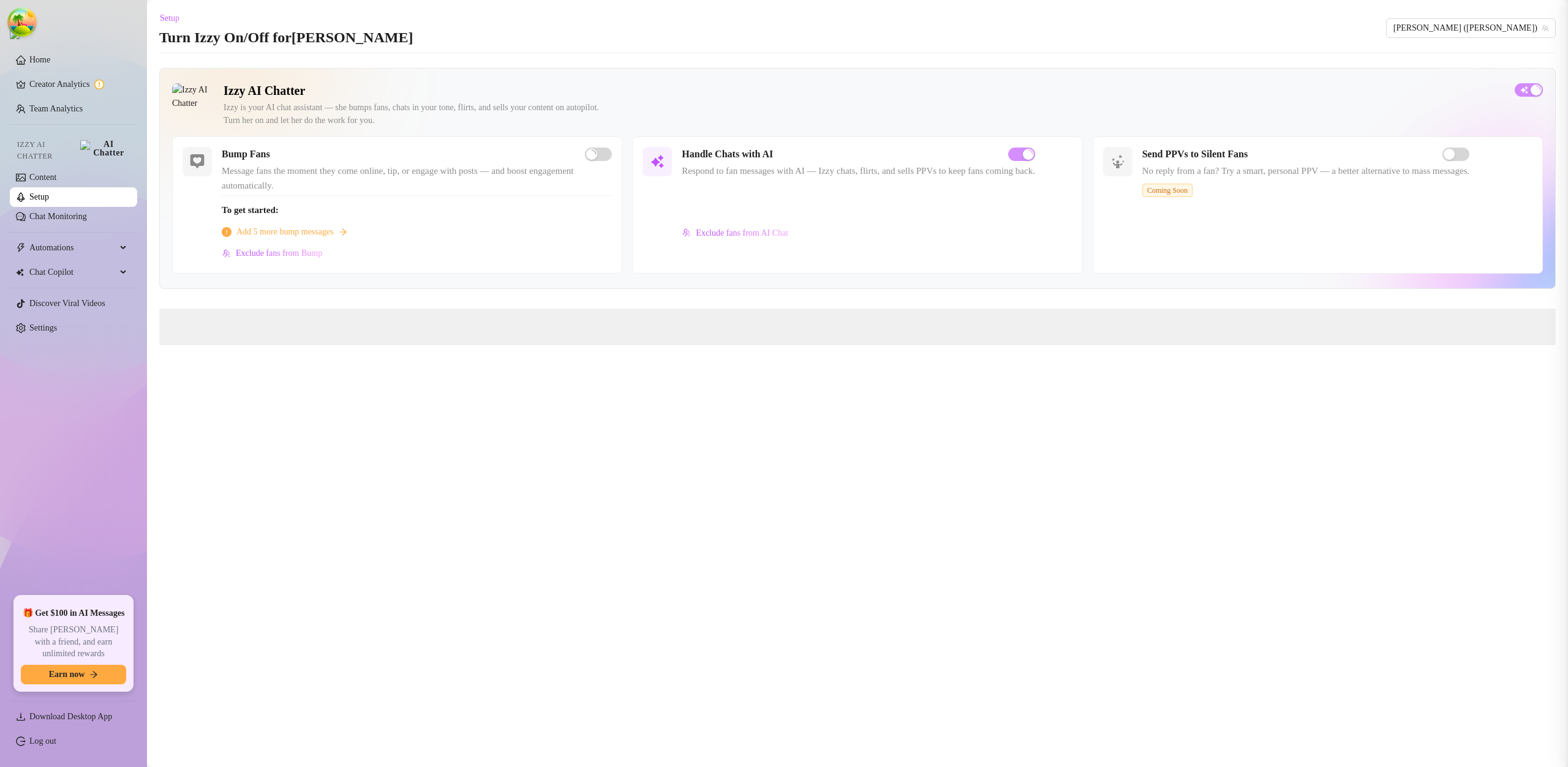
click at [313, 256] on span "Exclude fans from Bump" at bounding box center [279, 253] width 86 height 10
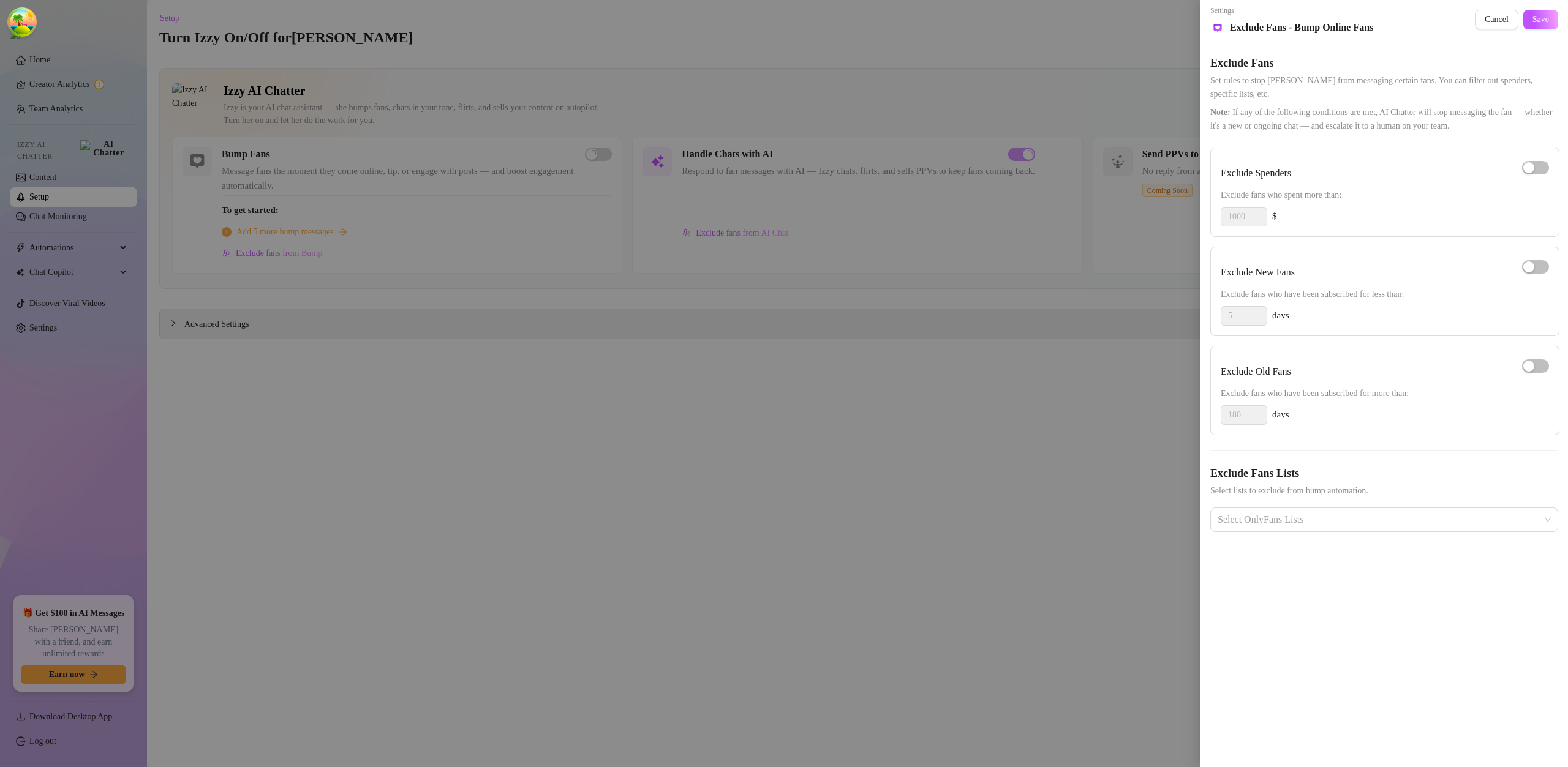
click at [444, 371] on div at bounding box center [784, 384] width 1568 height 767
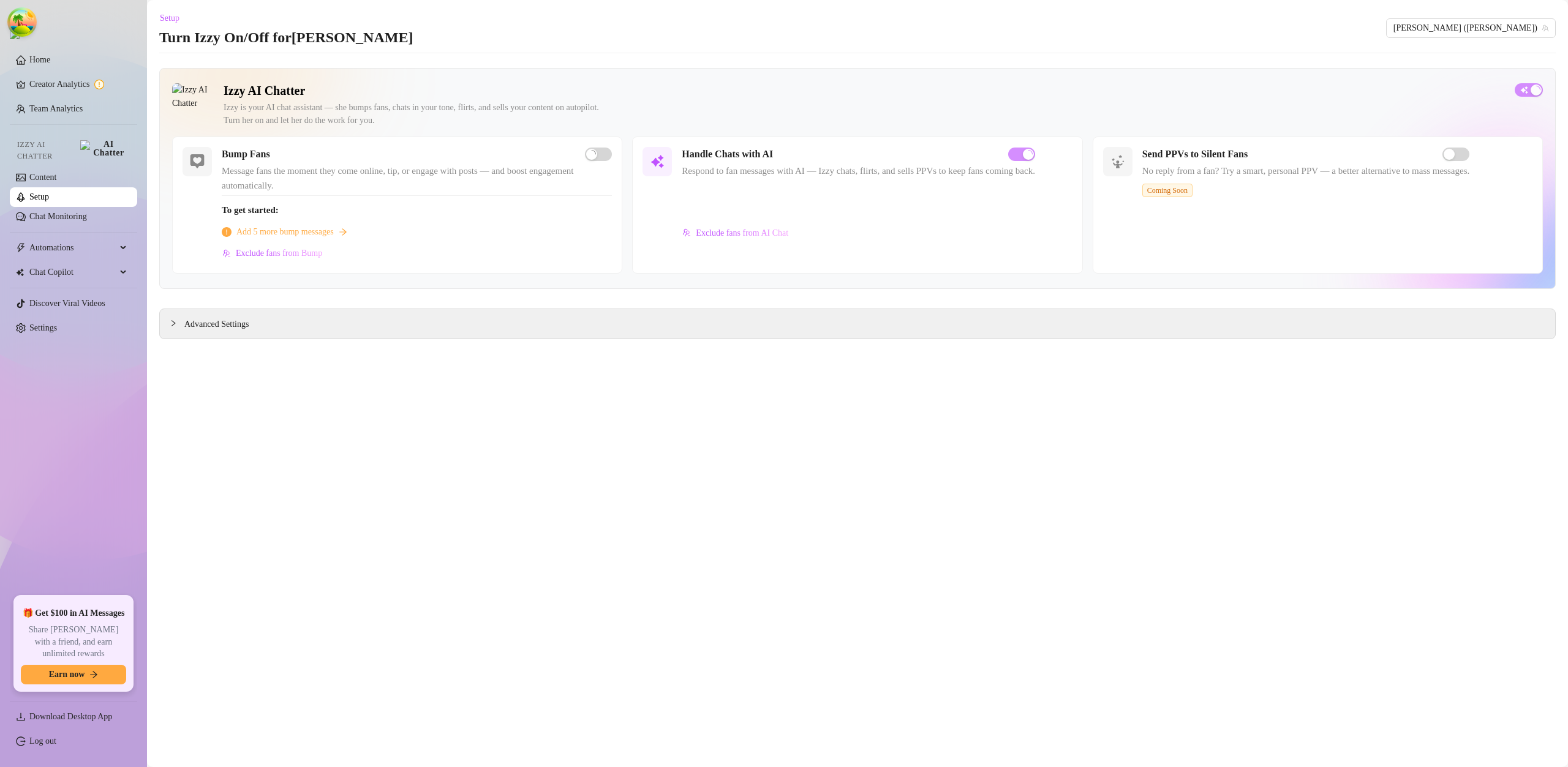
click at [49, 192] on link "Setup" at bounding box center [39, 197] width 19 height 9
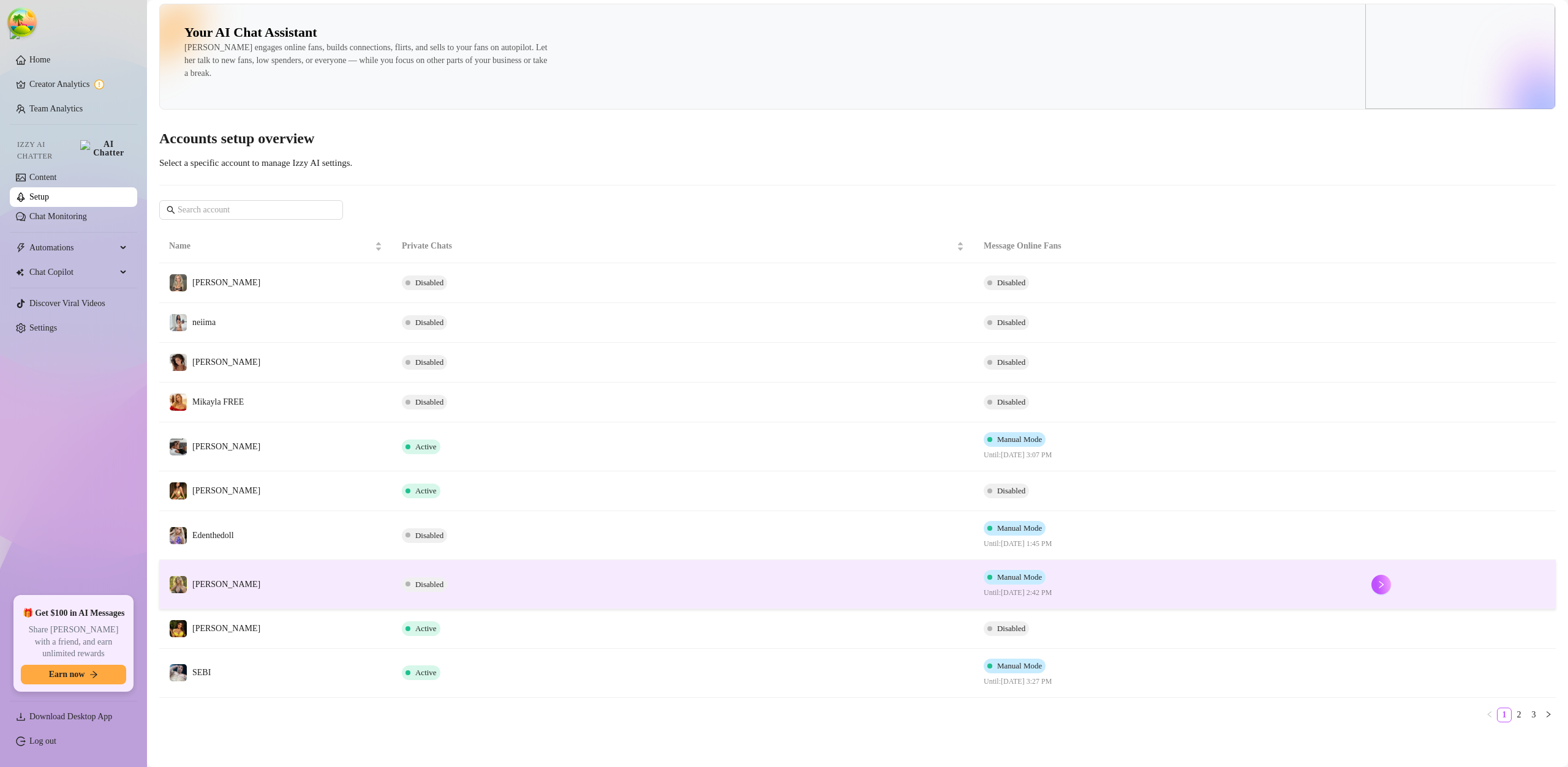
scroll to position [7, 0]
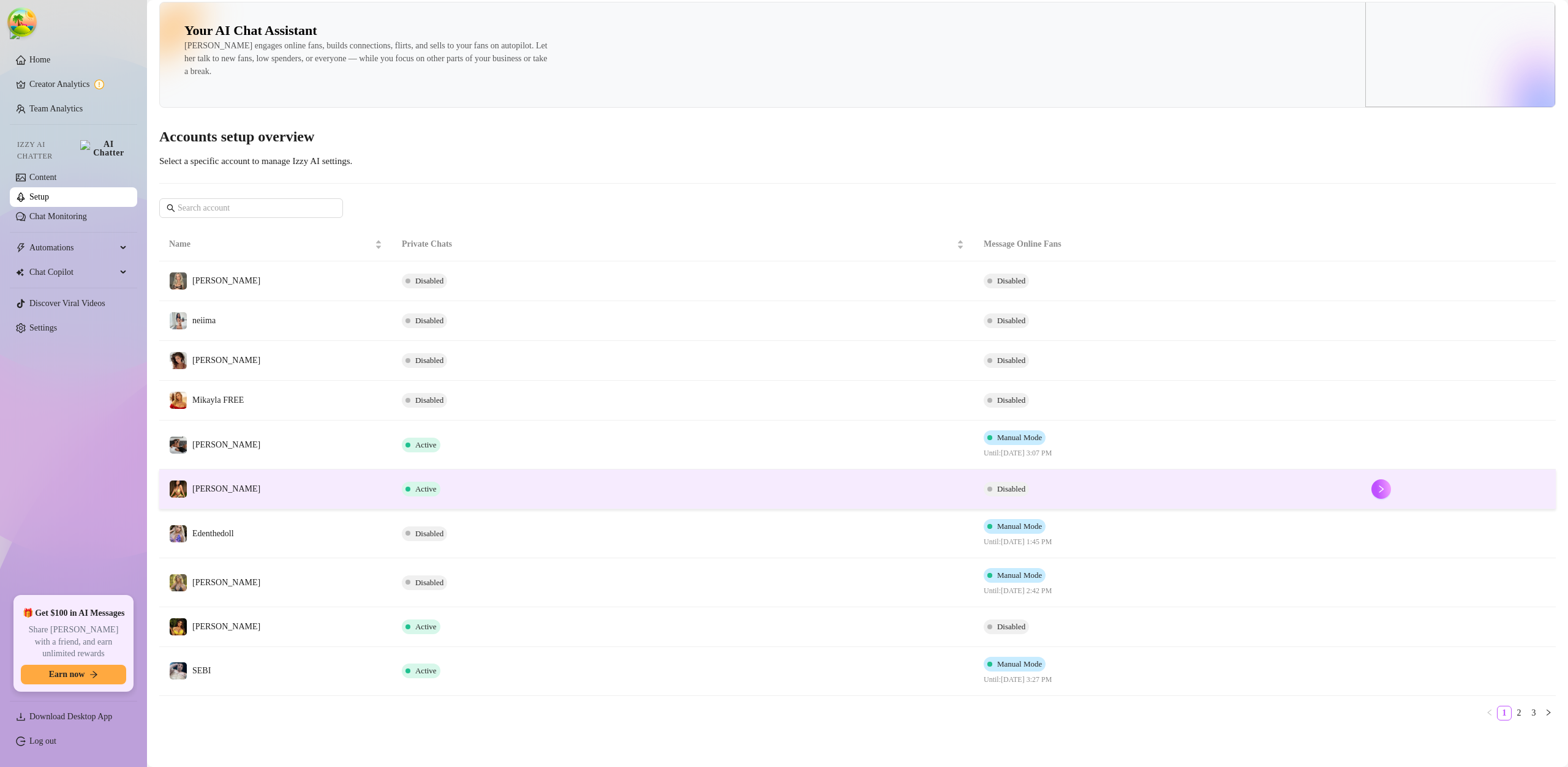
click at [286, 492] on td "Sumner" at bounding box center [275, 490] width 233 height 40
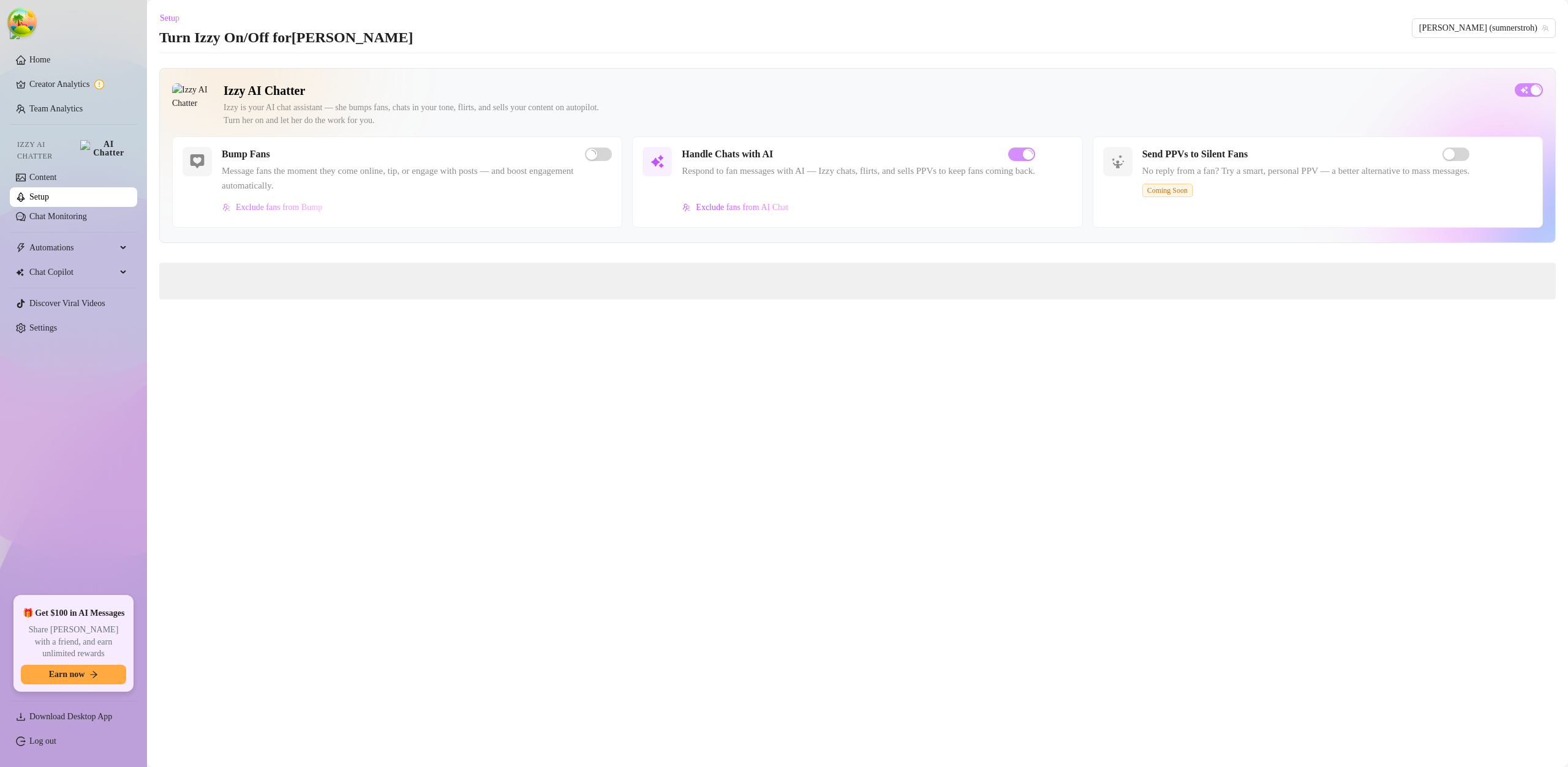
click at [289, 210] on span "Exclude fans from Bump" at bounding box center [279, 207] width 86 height 10
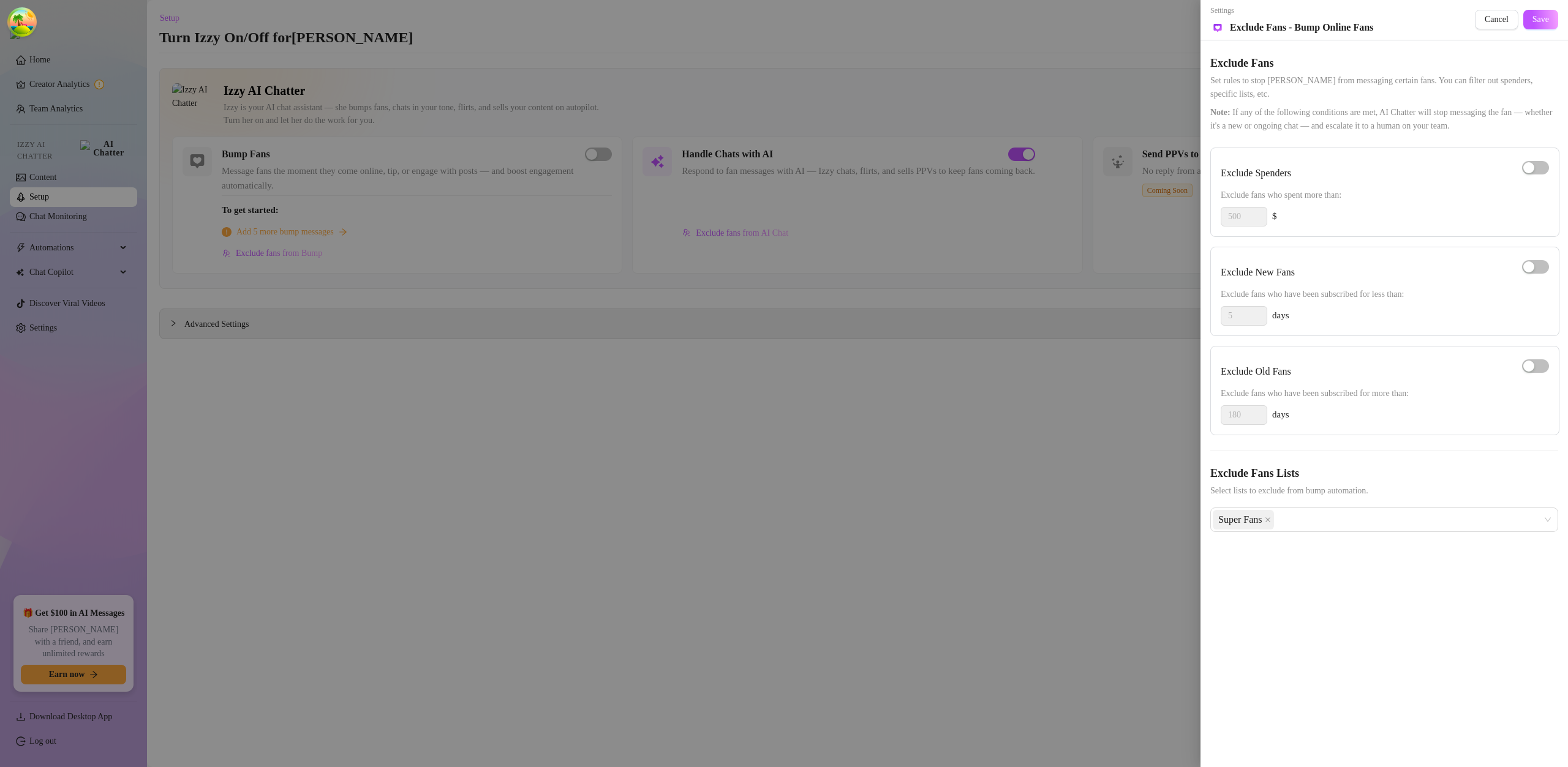
click at [411, 261] on div at bounding box center [784, 384] width 1568 height 767
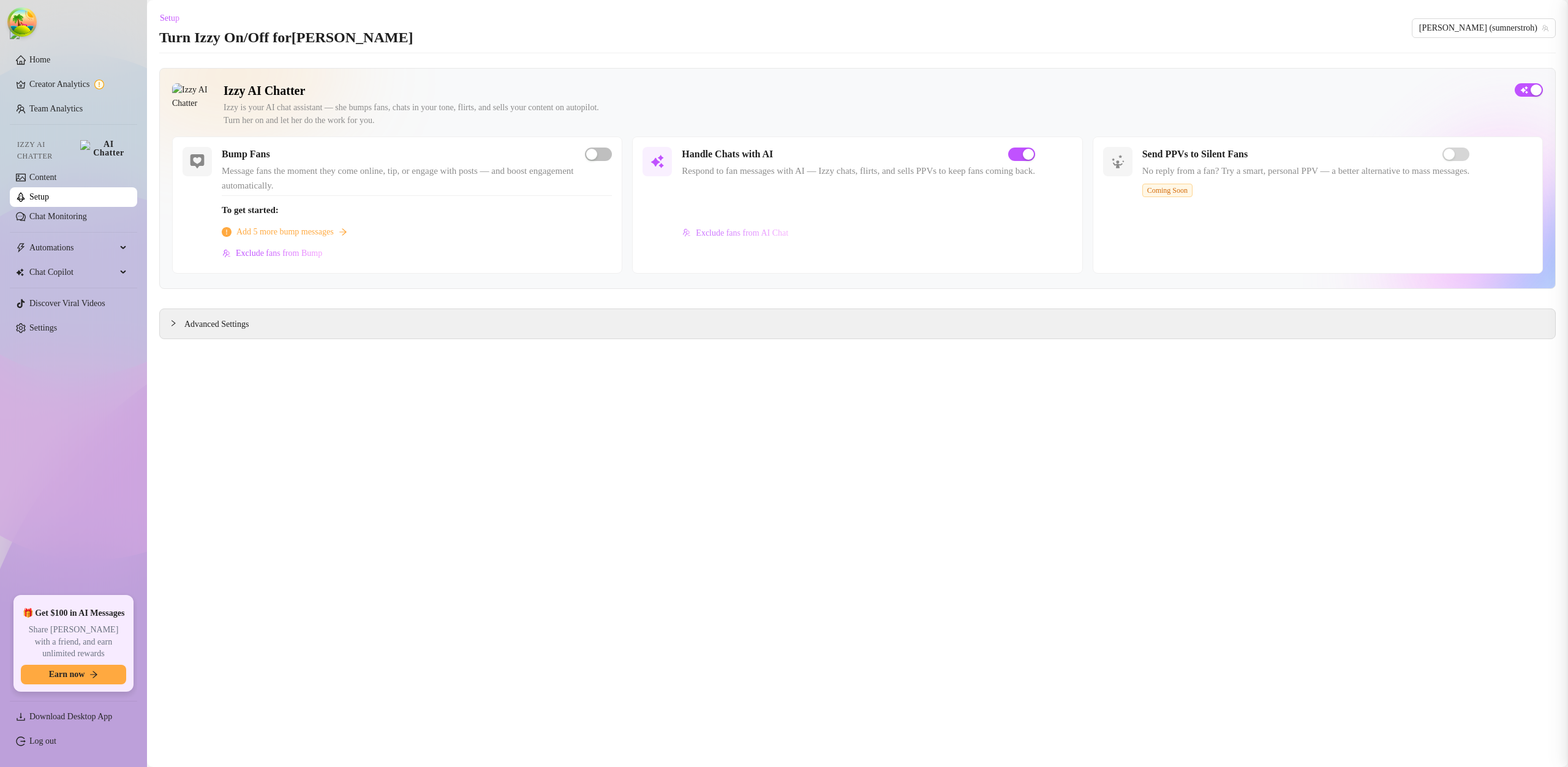
click at [735, 238] on span "Exclude fans from AI Chat" at bounding box center [742, 233] width 92 height 10
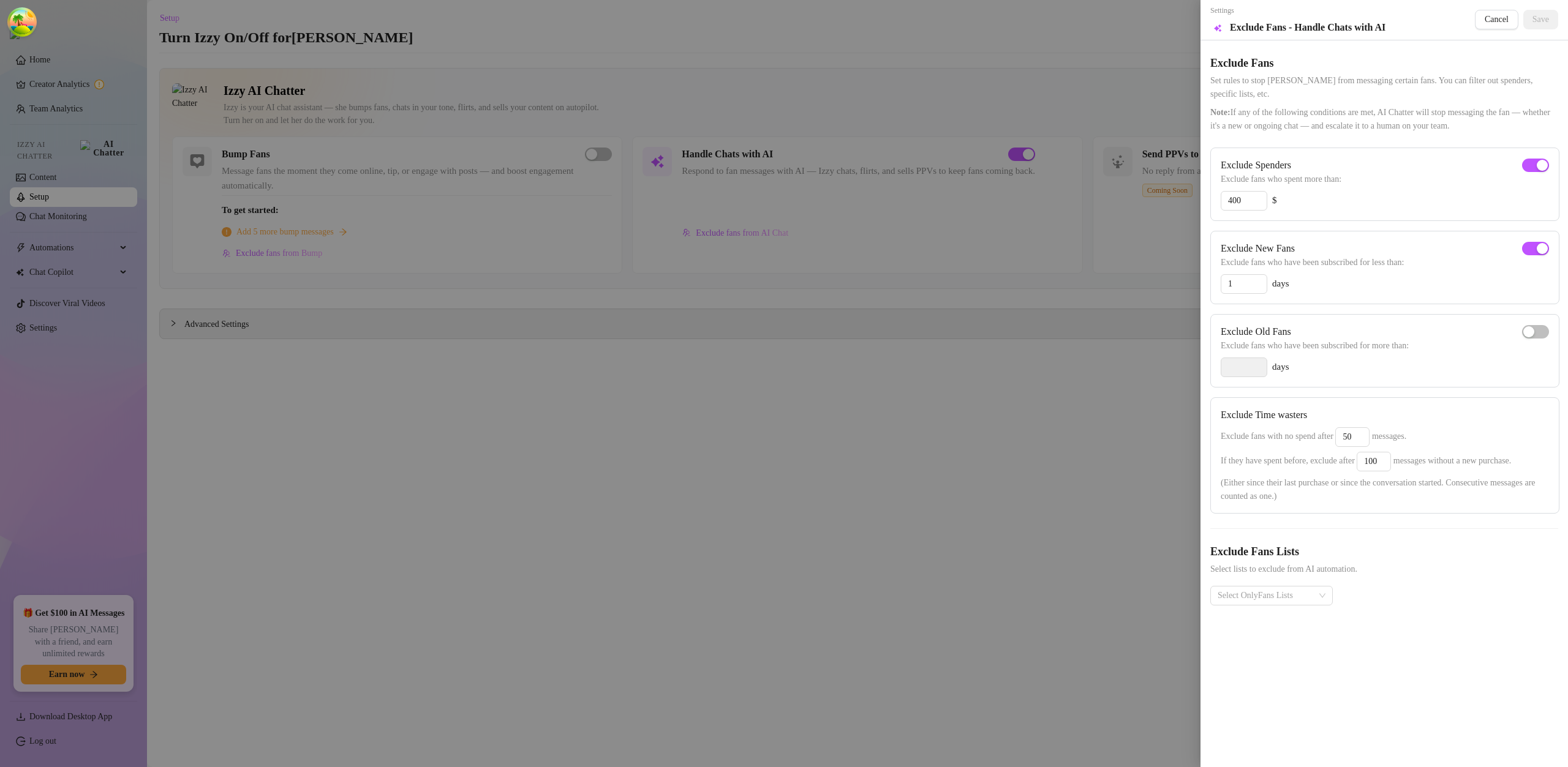
click at [519, 266] on div at bounding box center [784, 384] width 1568 height 767
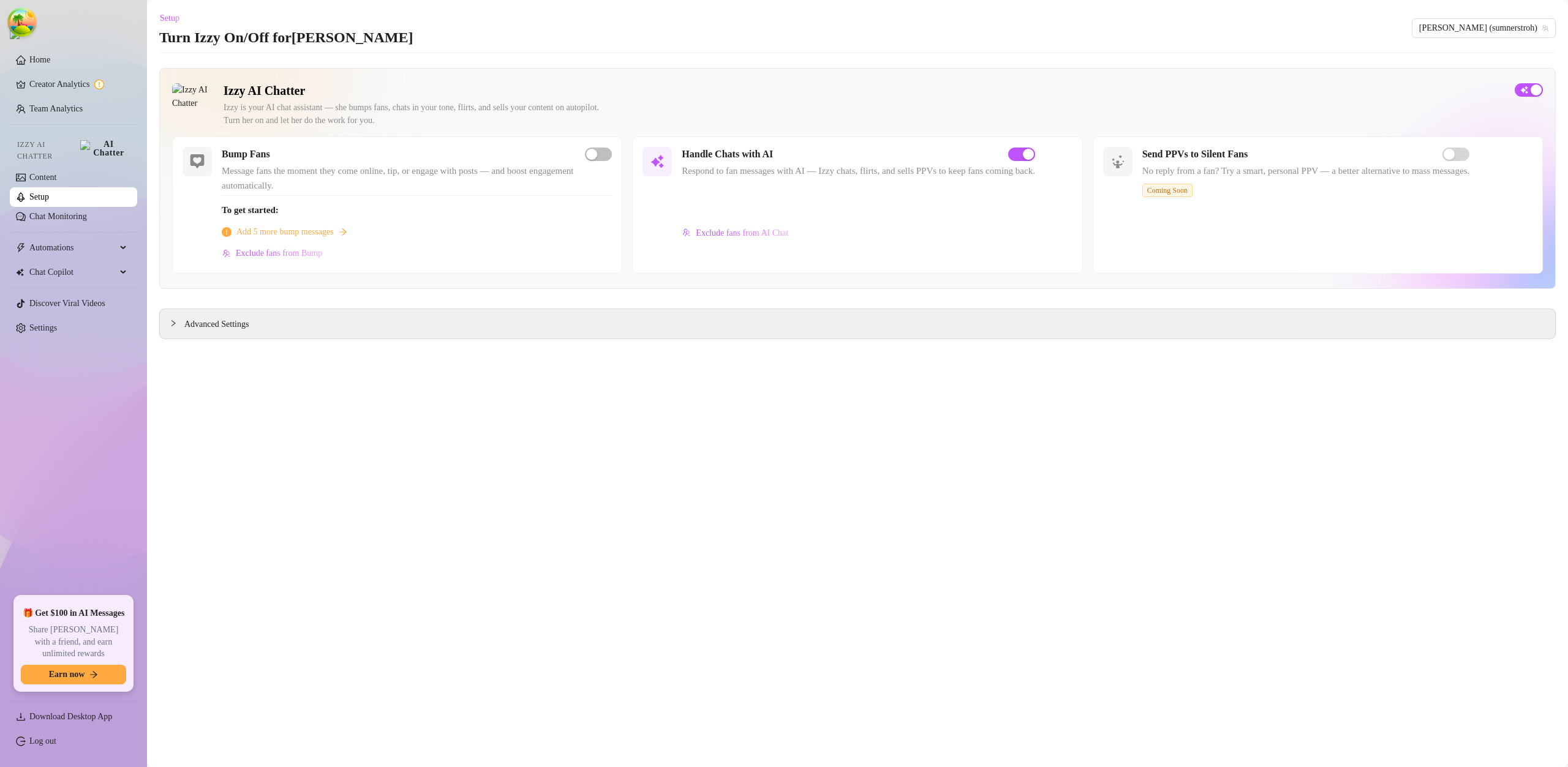
click at [49, 192] on link "Setup" at bounding box center [39, 197] width 19 height 9
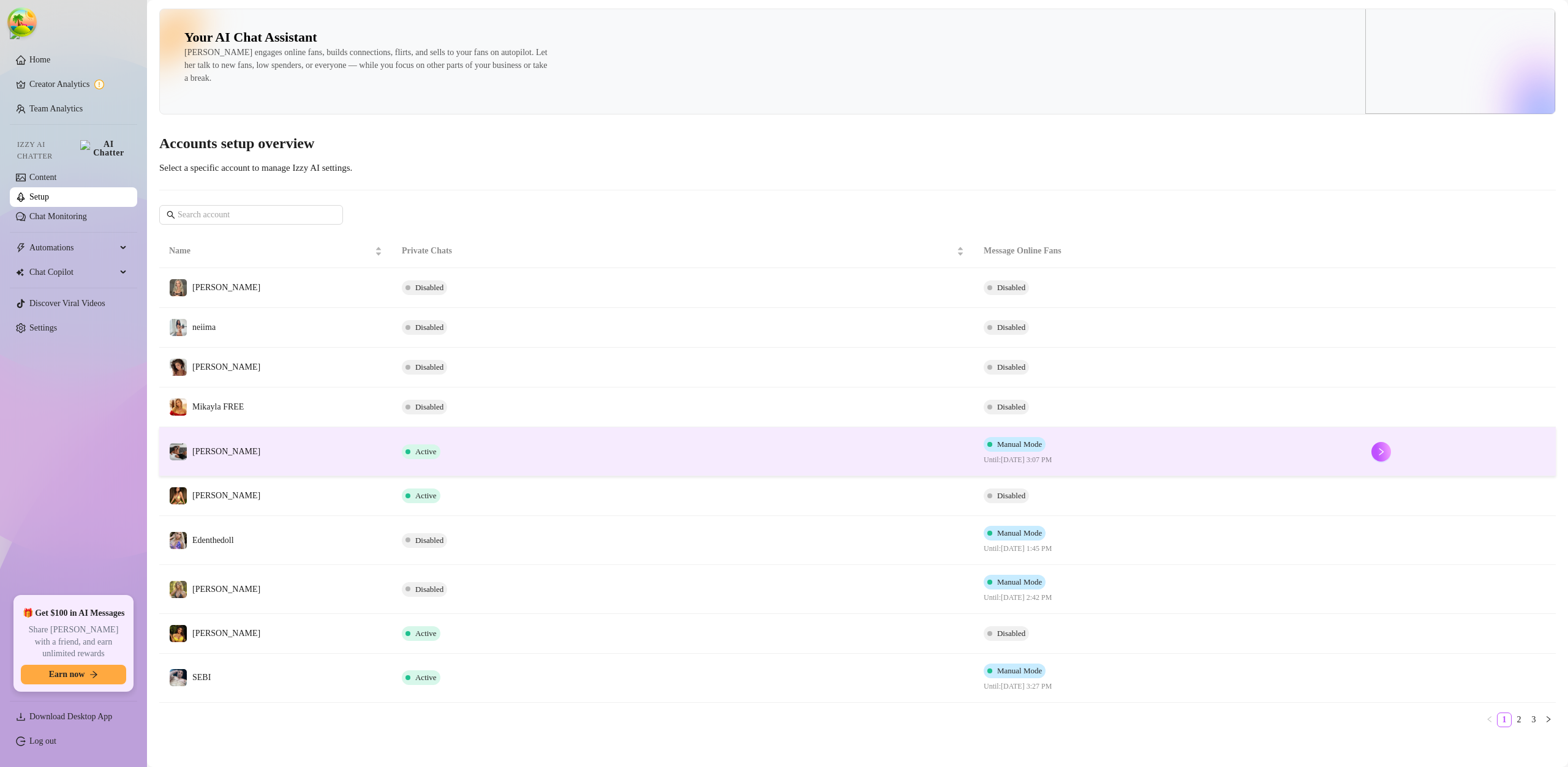
click at [290, 449] on td "Logan Blake" at bounding box center [275, 452] width 233 height 49
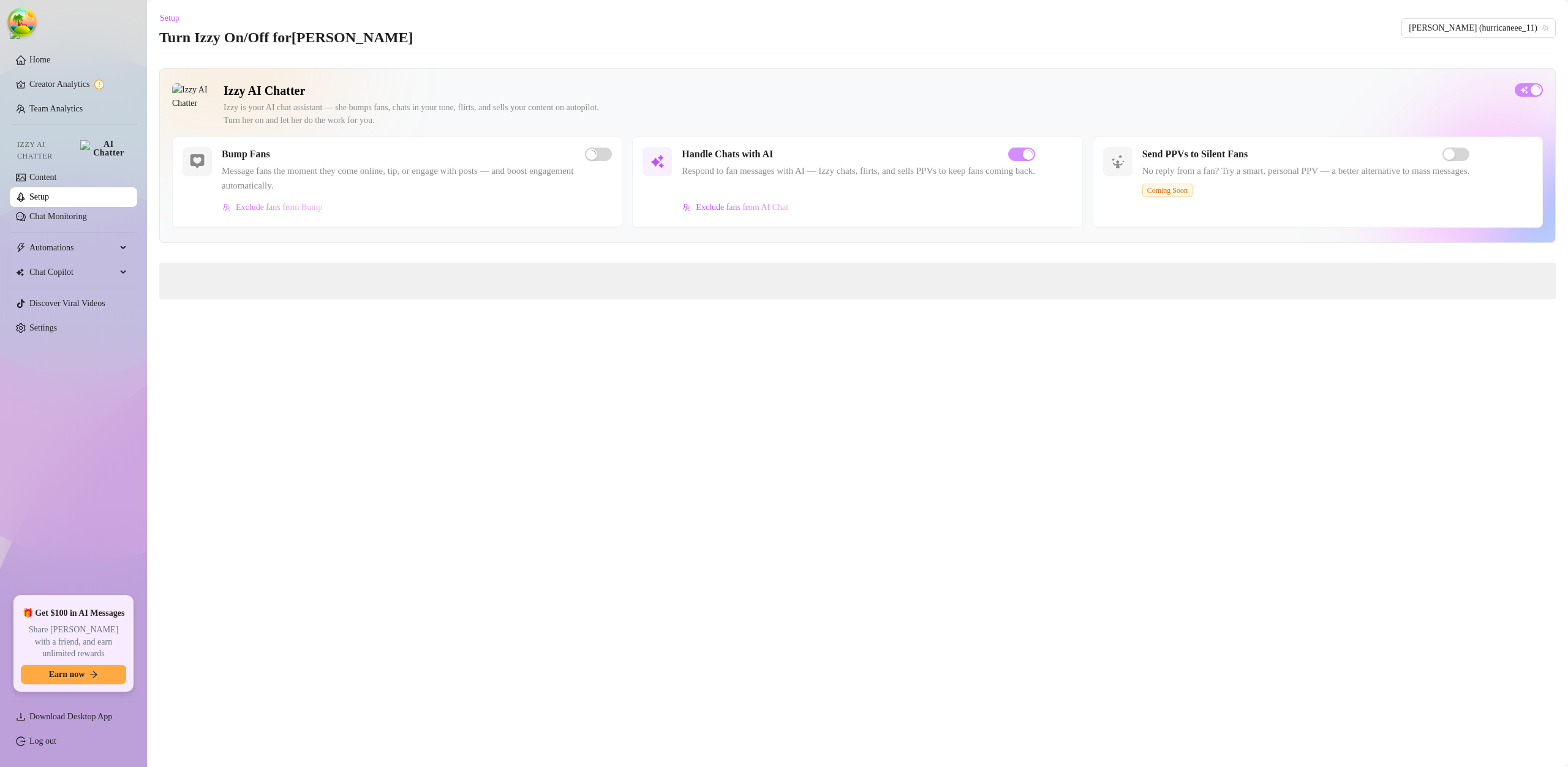
click at [289, 208] on span "Exclude fans from Bump" at bounding box center [279, 207] width 86 height 10
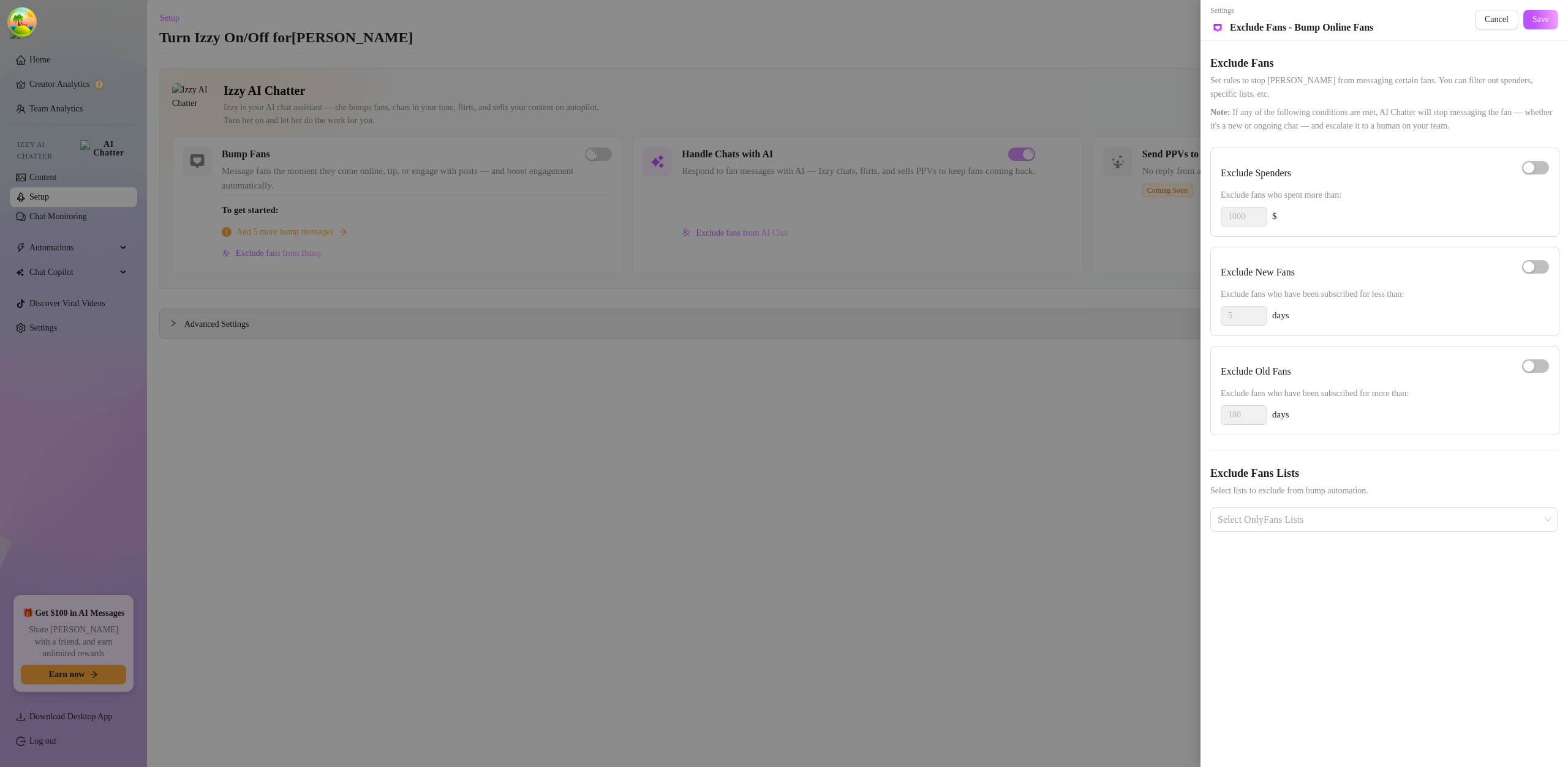
click at [781, 217] on div at bounding box center [784, 384] width 1568 height 767
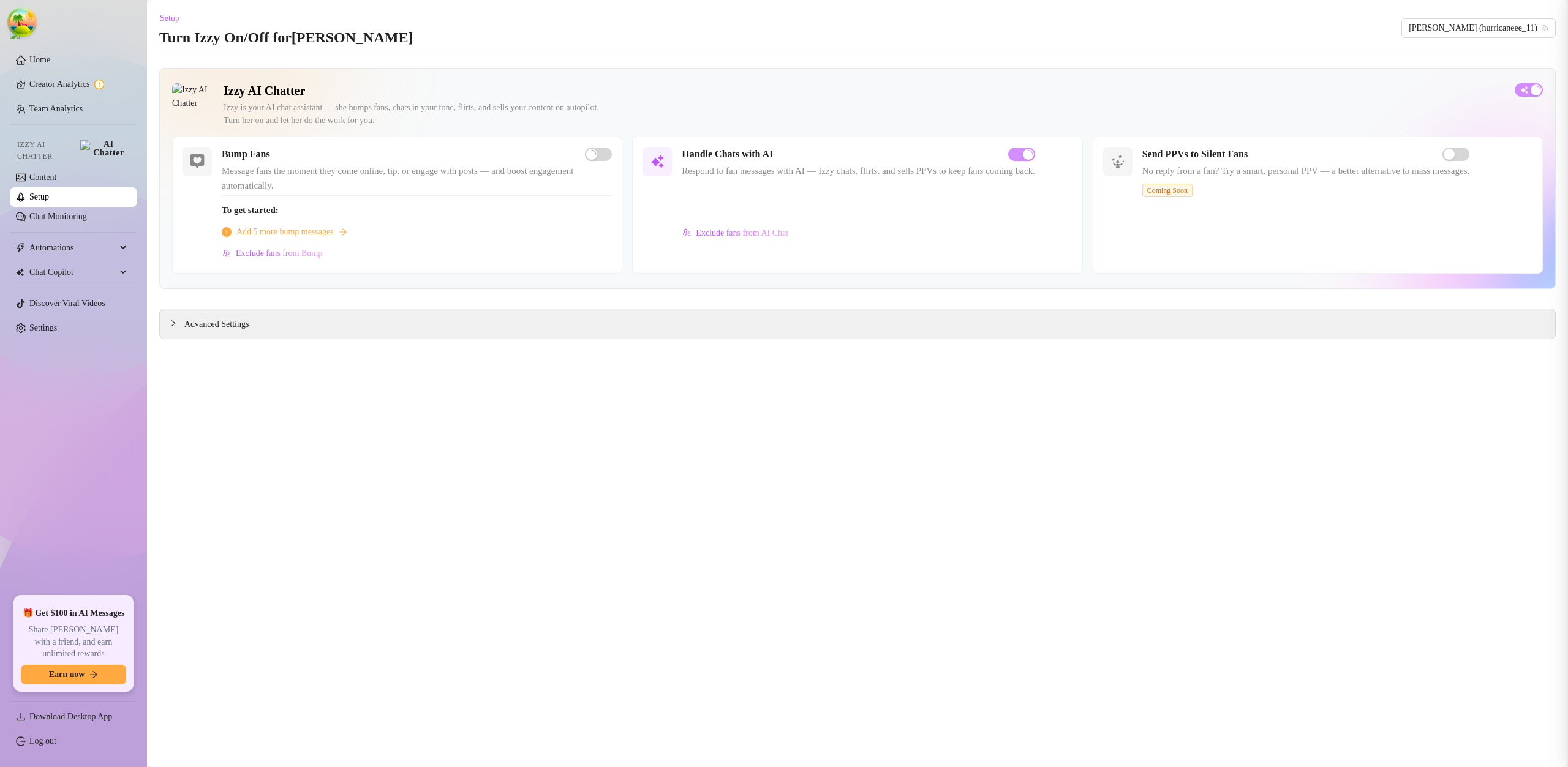
click at [761, 232] on span "Exclude fans from AI Chat" at bounding box center [742, 233] width 92 height 10
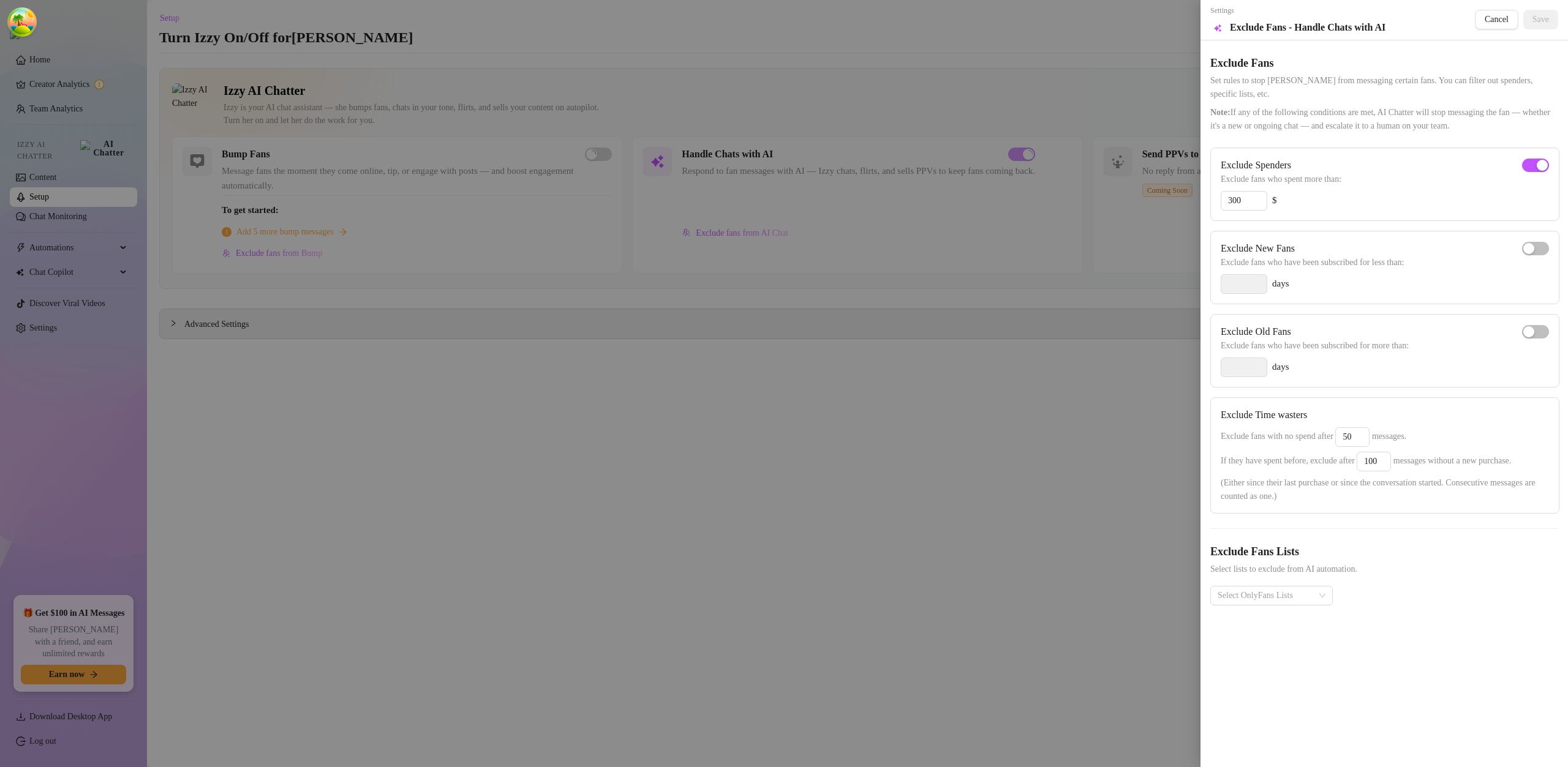
click at [760, 232] on div at bounding box center [784, 384] width 1568 height 767
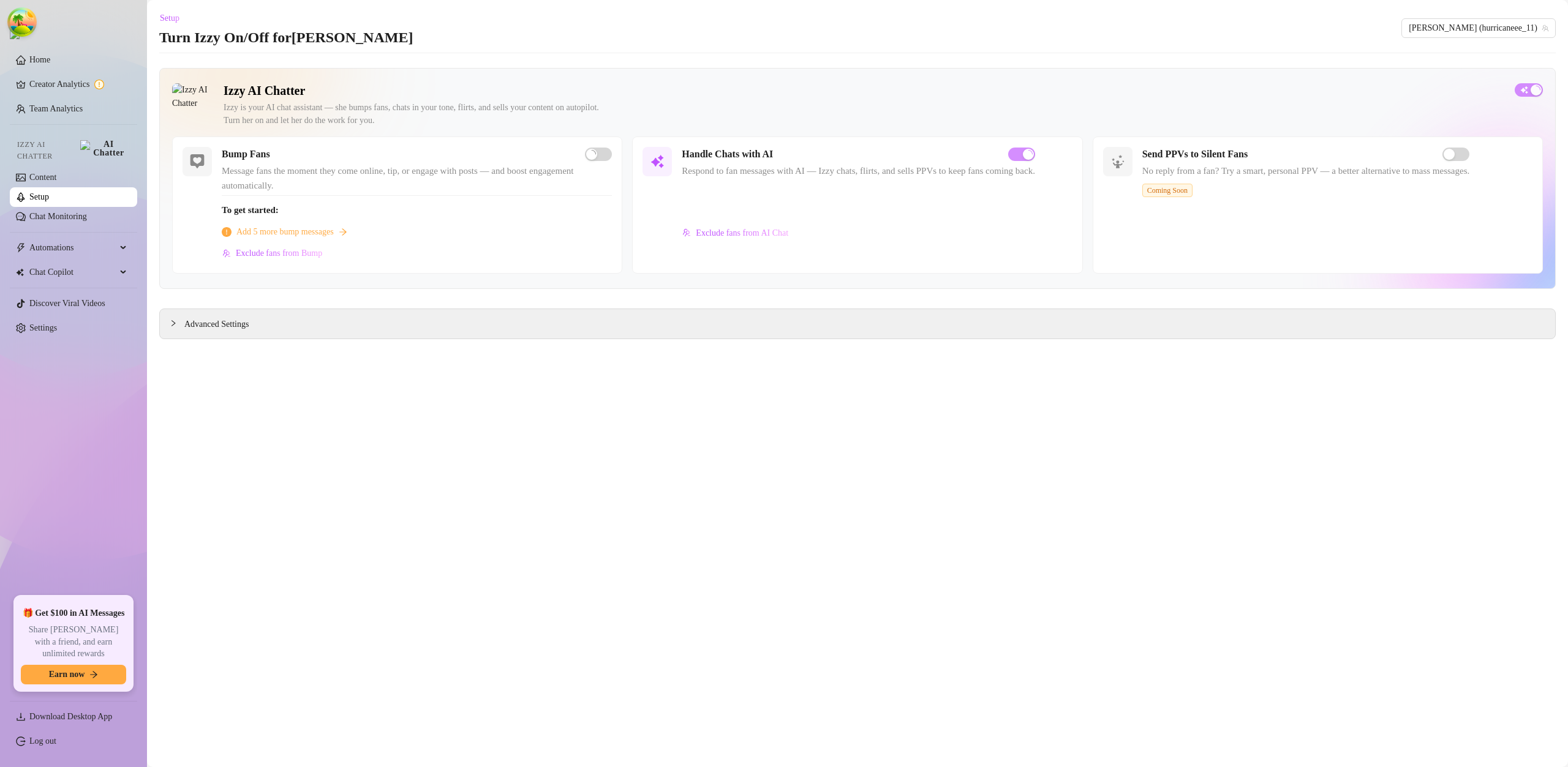
click at [760, 232] on span "Exclude fans from AI Chat" at bounding box center [742, 233] width 92 height 10
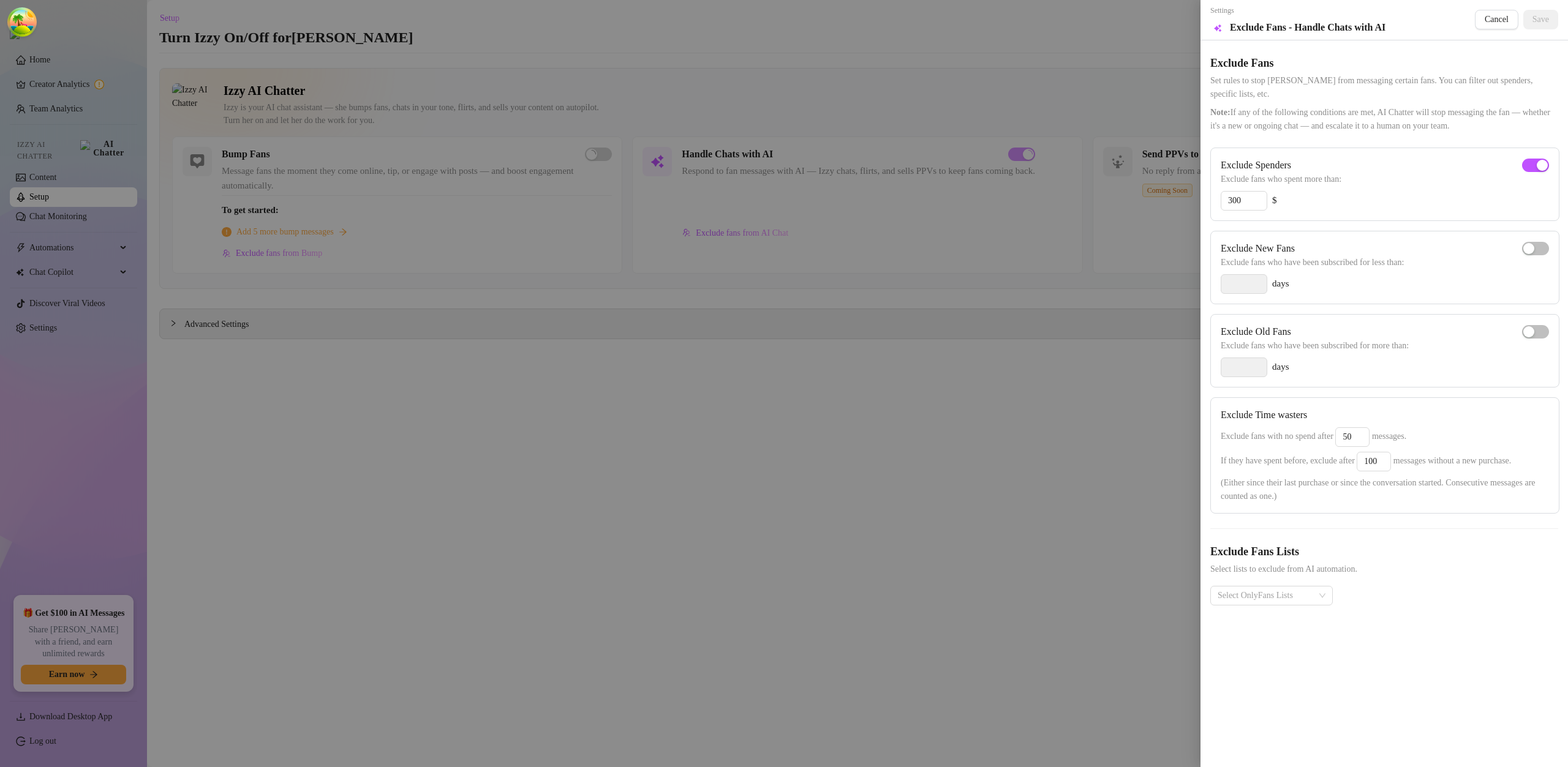
click at [760, 232] on div at bounding box center [784, 384] width 1568 height 767
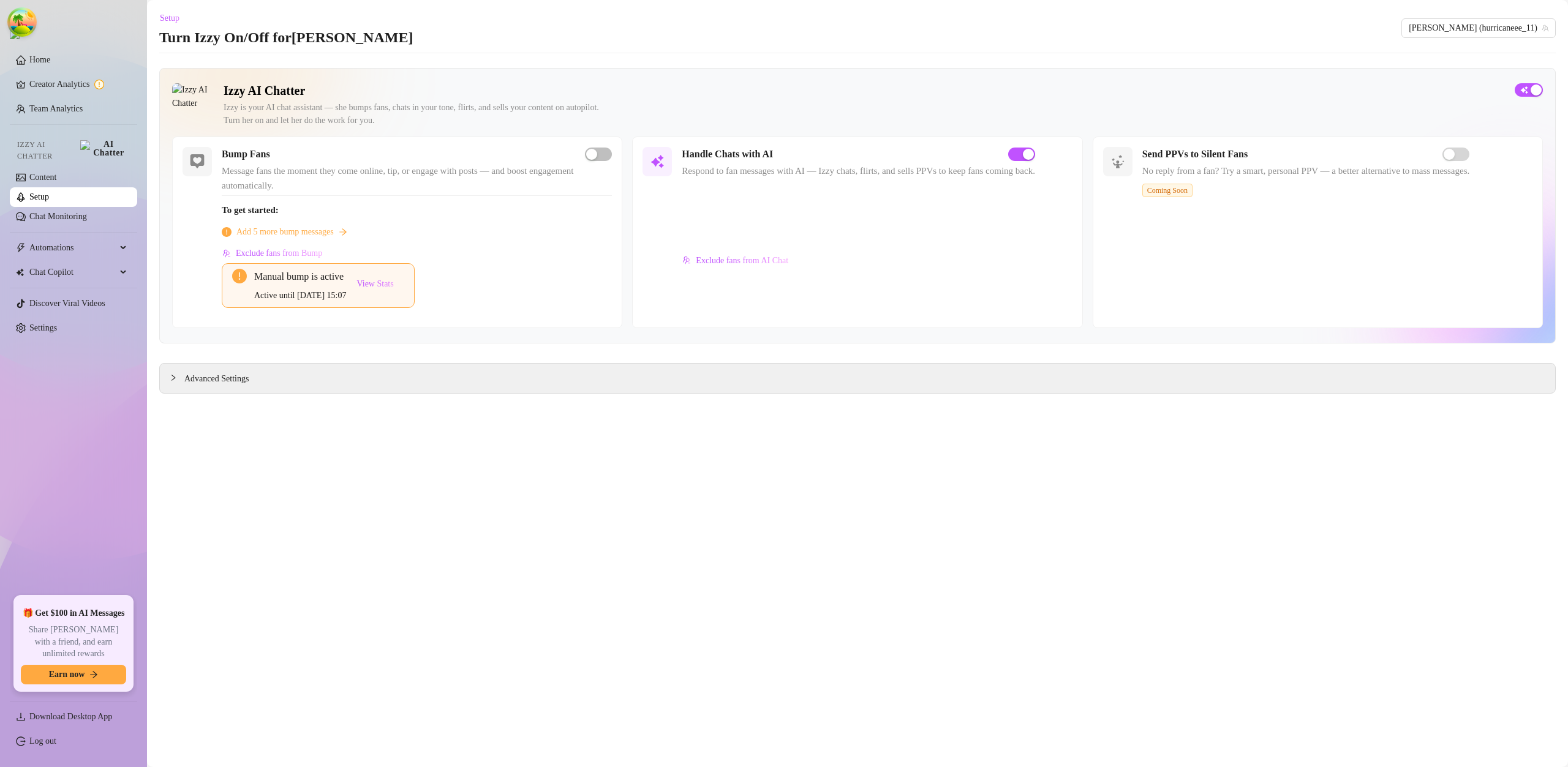
click at [49, 192] on link "Setup" at bounding box center [39, 197] width 19 height 9
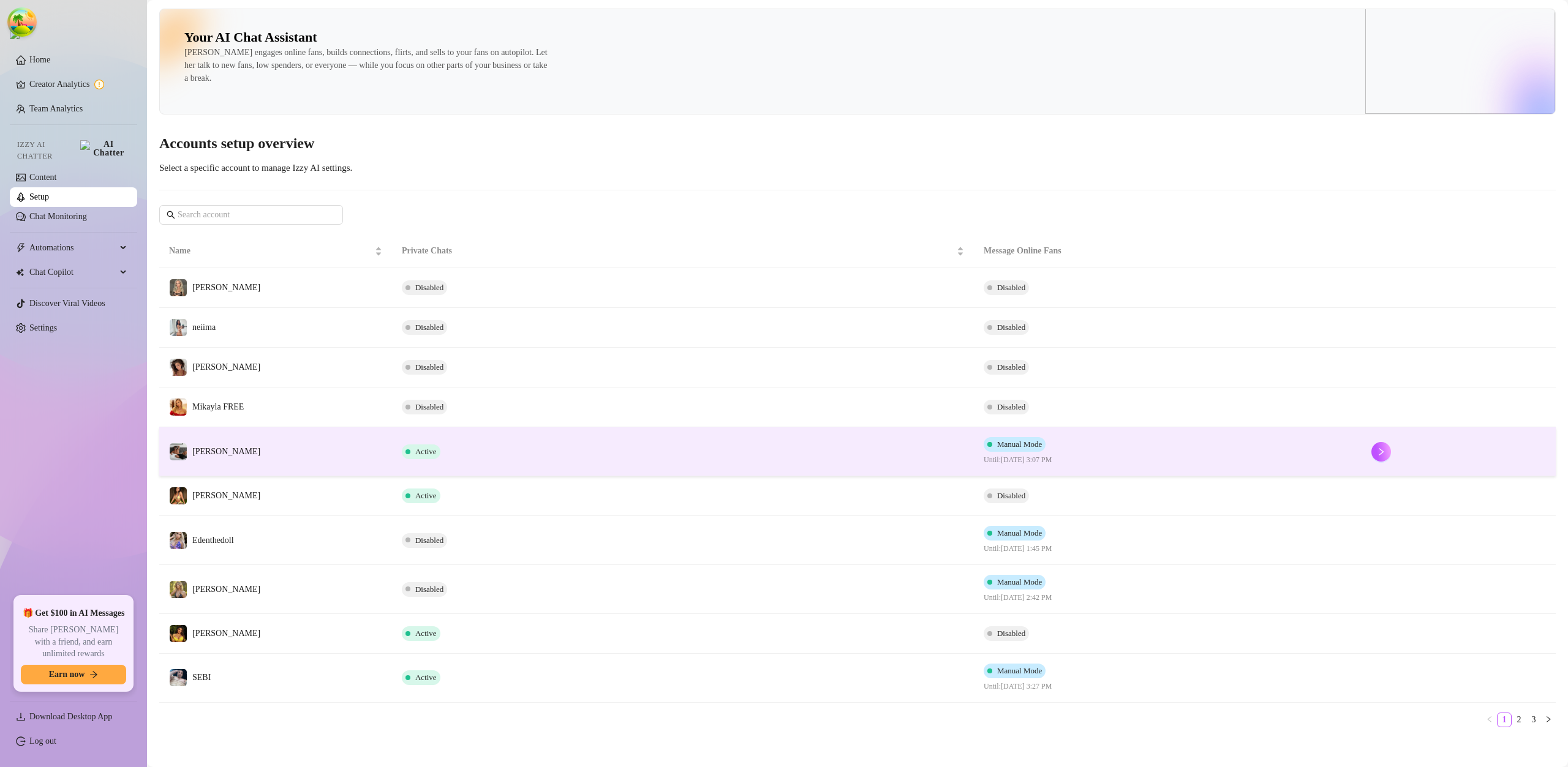
click at [252, 445] on td "Logan Blake" at bounding box center [275, 452] width 233 height 49
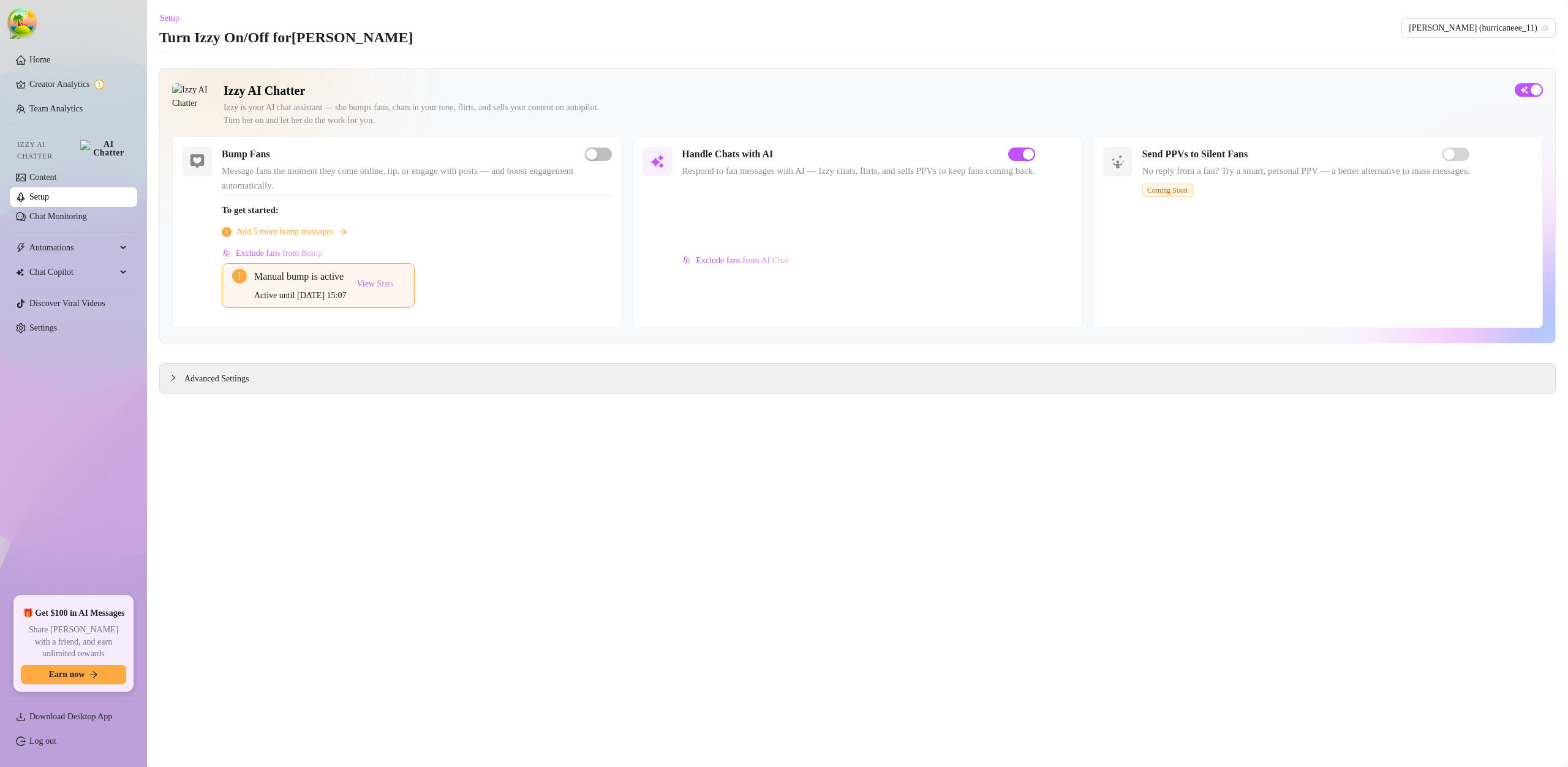
click at [49, 192] on link "Setup" at bounding box center [39, 197] width 19 height 9
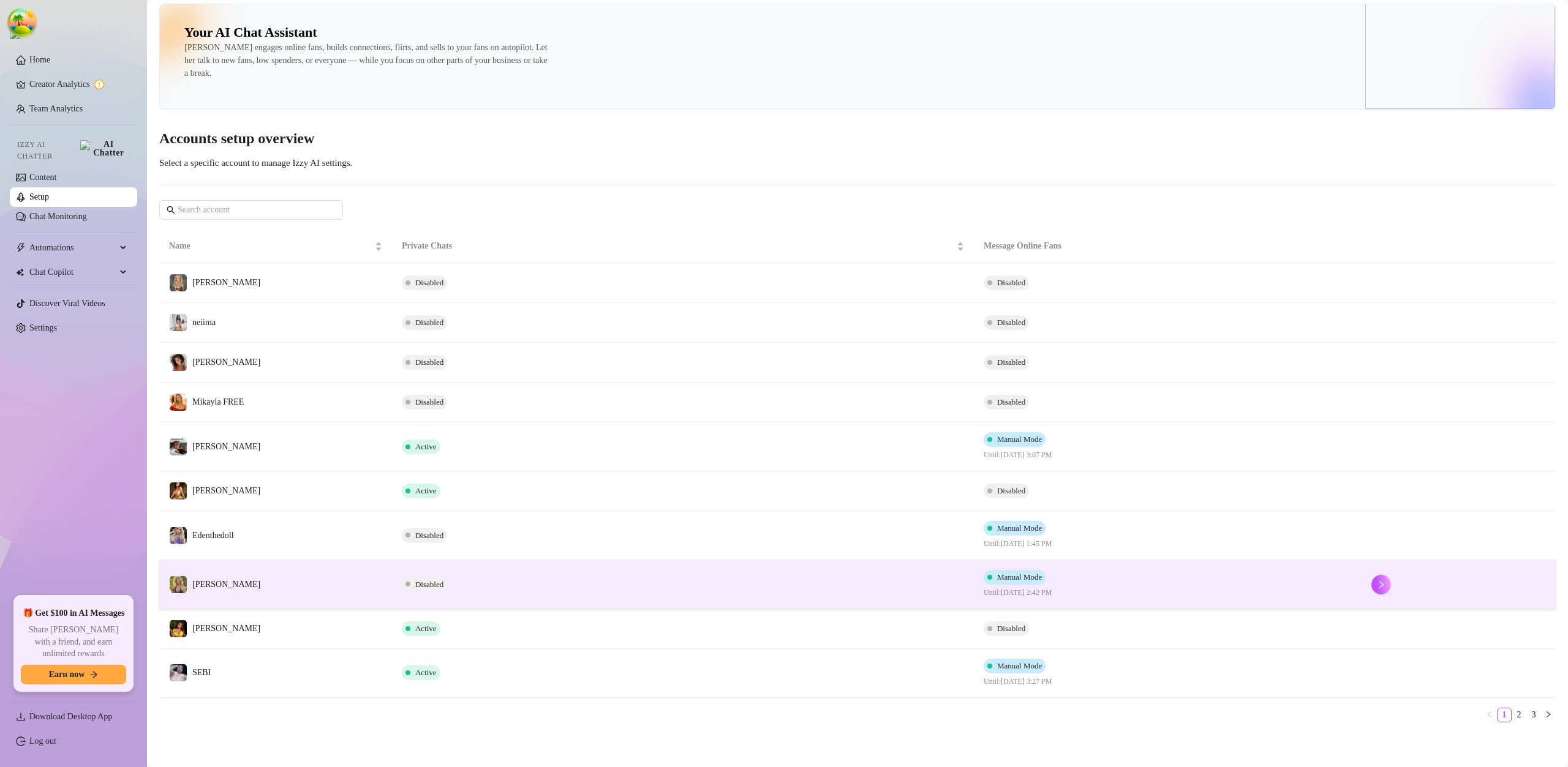
scroll to position [7, 0]
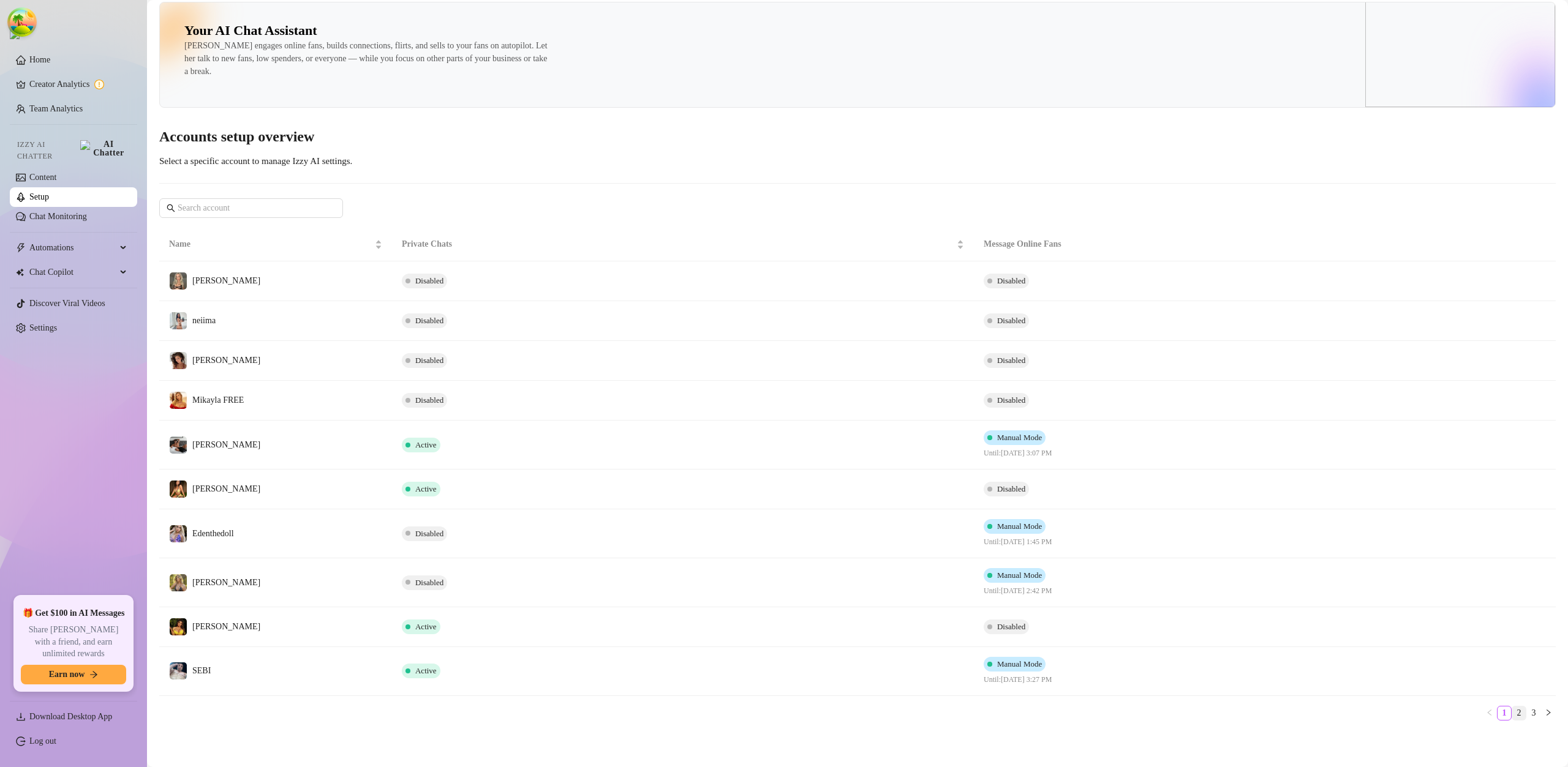
click at [1512, 712] on link "2" at bounding box center [1519, 713] width 13 height 13
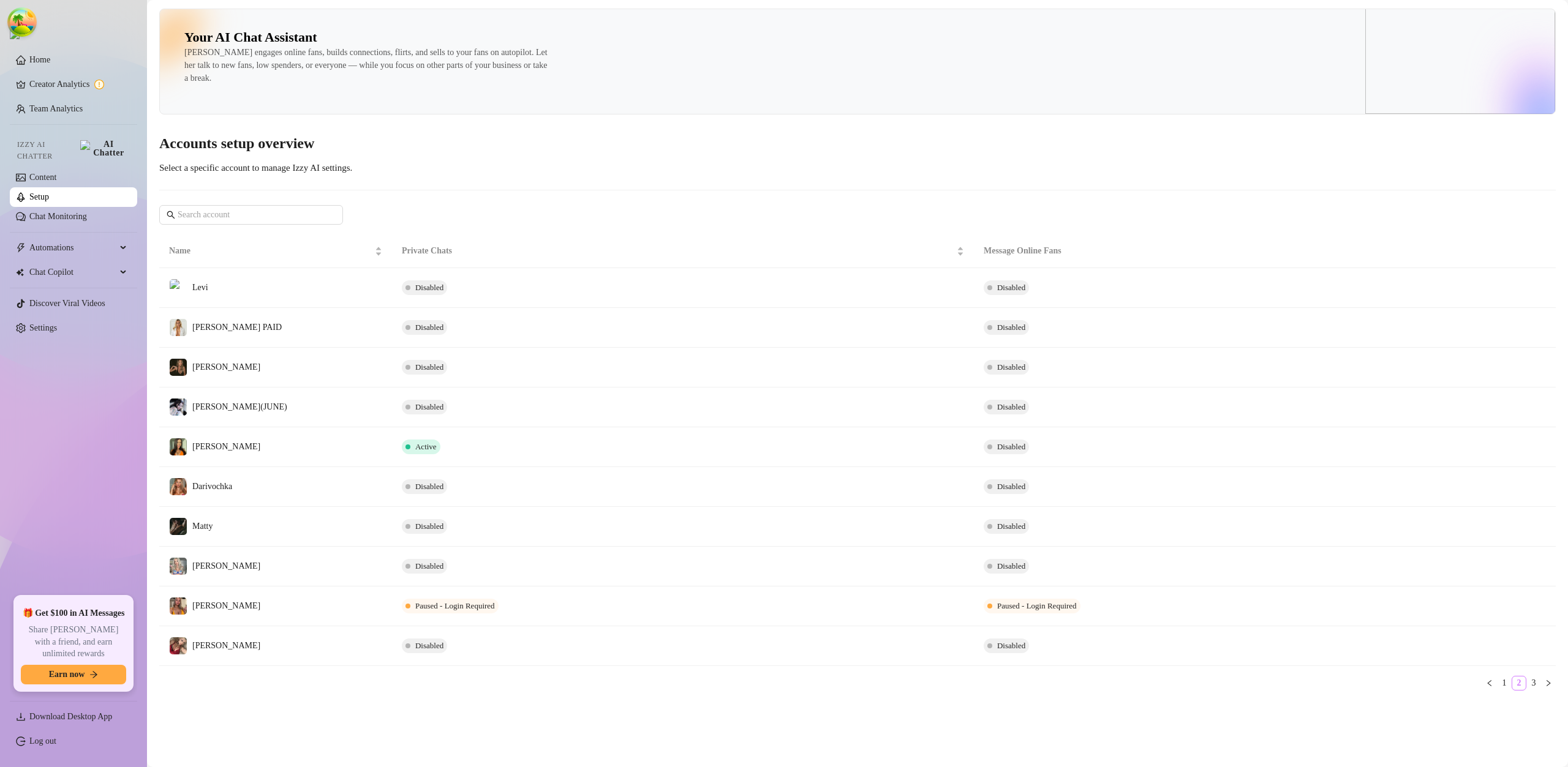
scroll to position [0, 0]
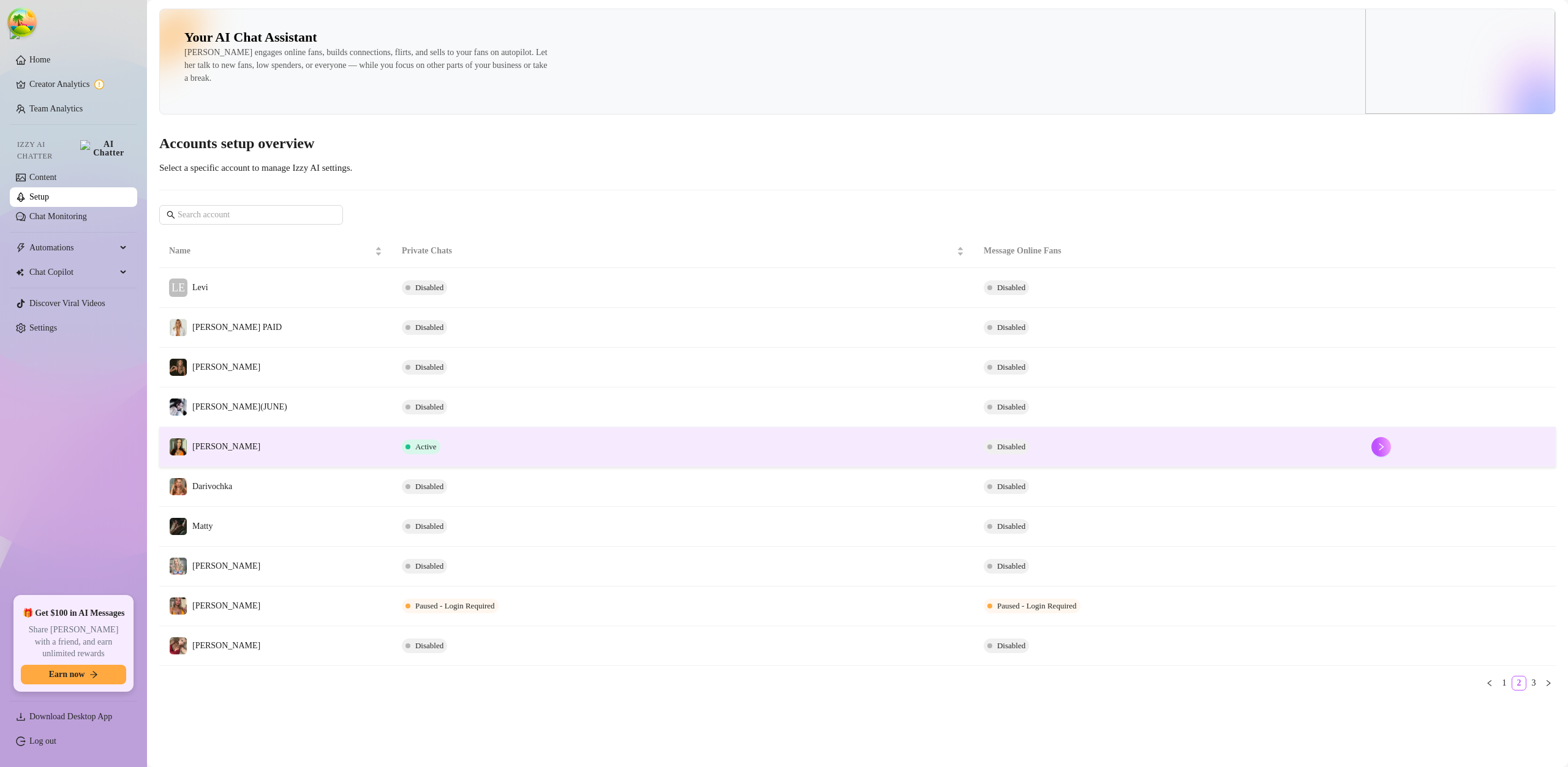
click at [216, 454] on div "Natalya" at bounding box center [227, 447] width 68 height 13
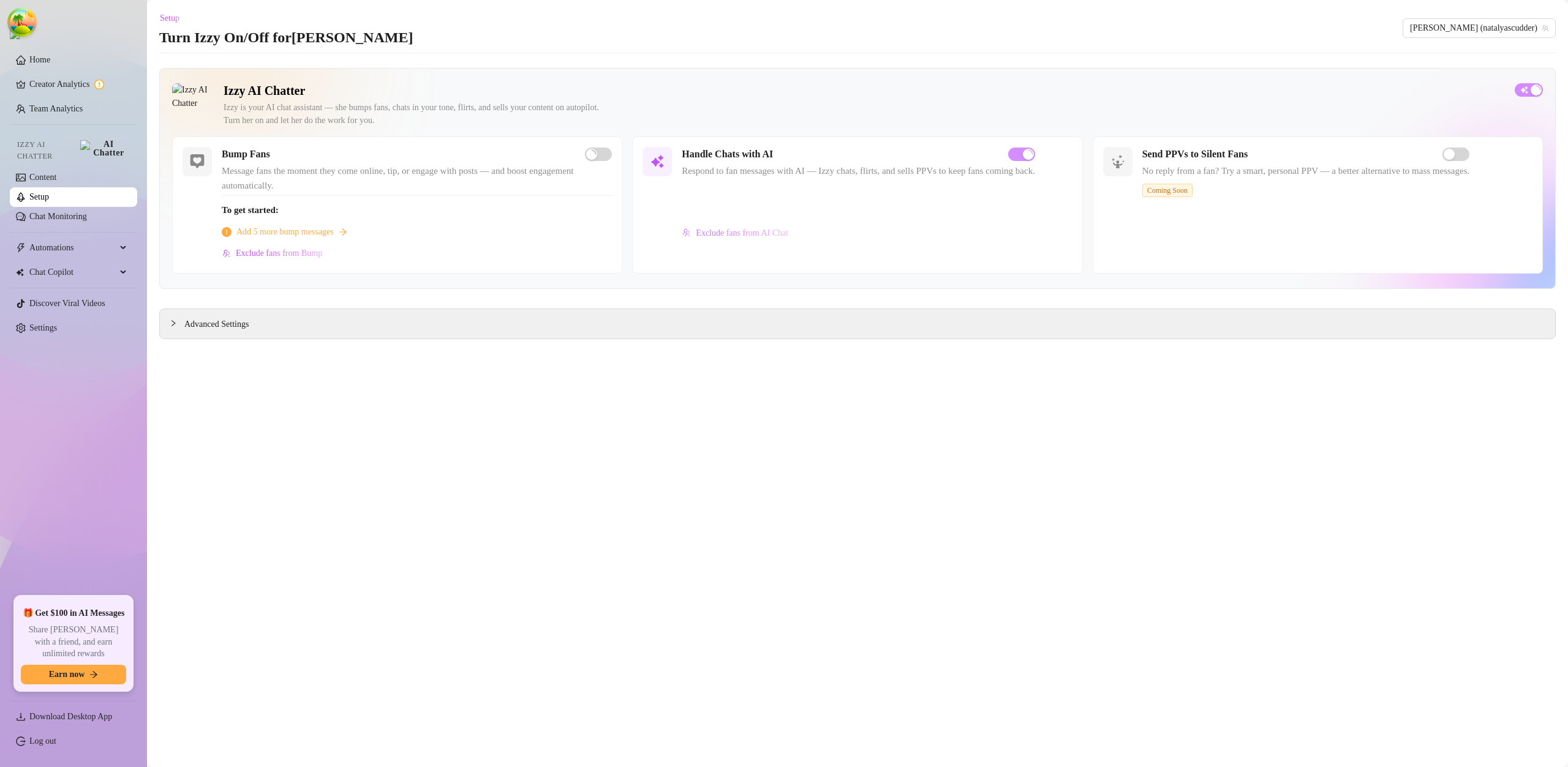
click at [745, 231] on span "Exclude fans from AI Chat" at bounding box center [742, 233] width 92 height 10
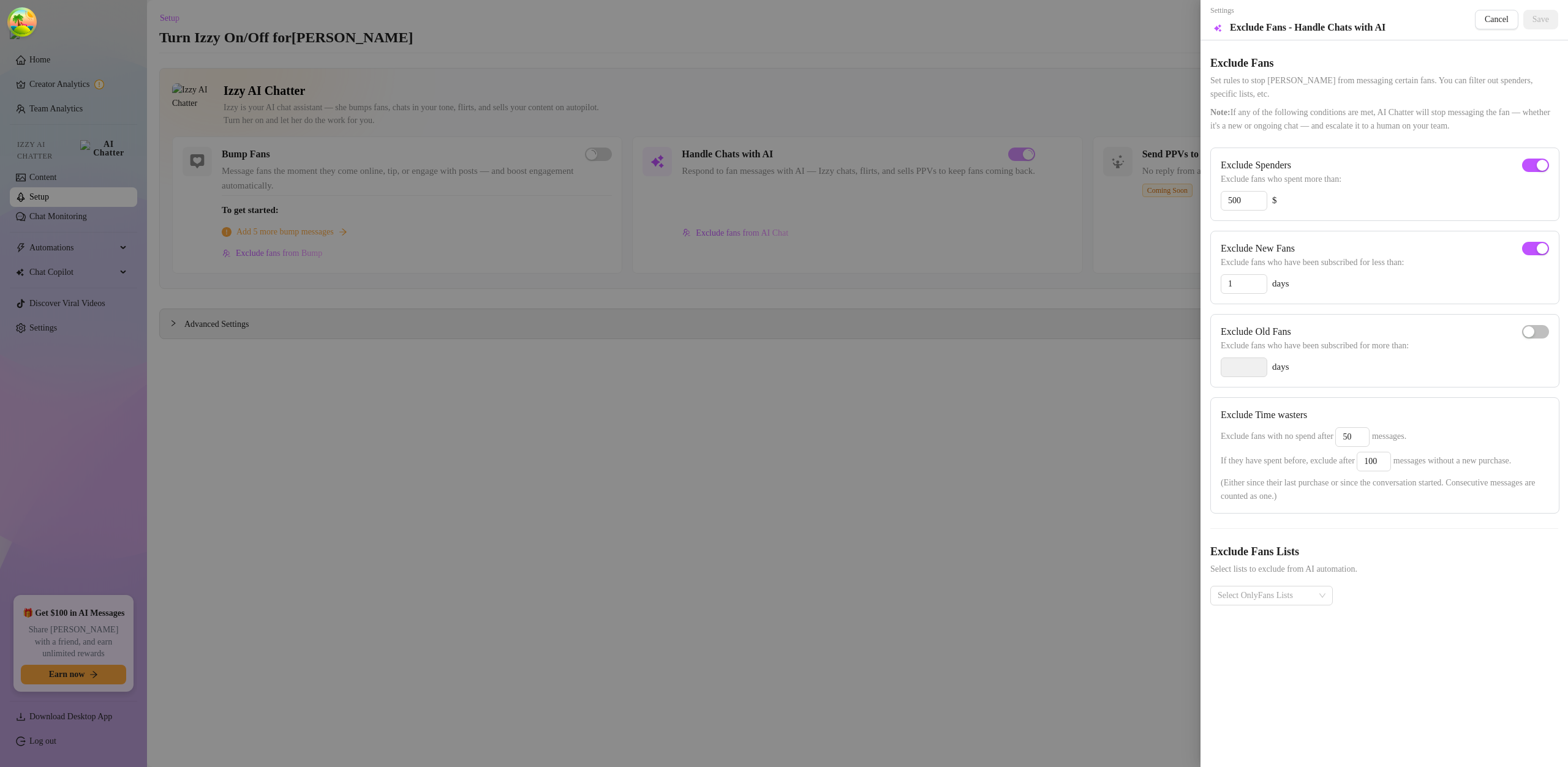
click at [575, 337] on div at bounding box center [784, 384] width 1568 height 767
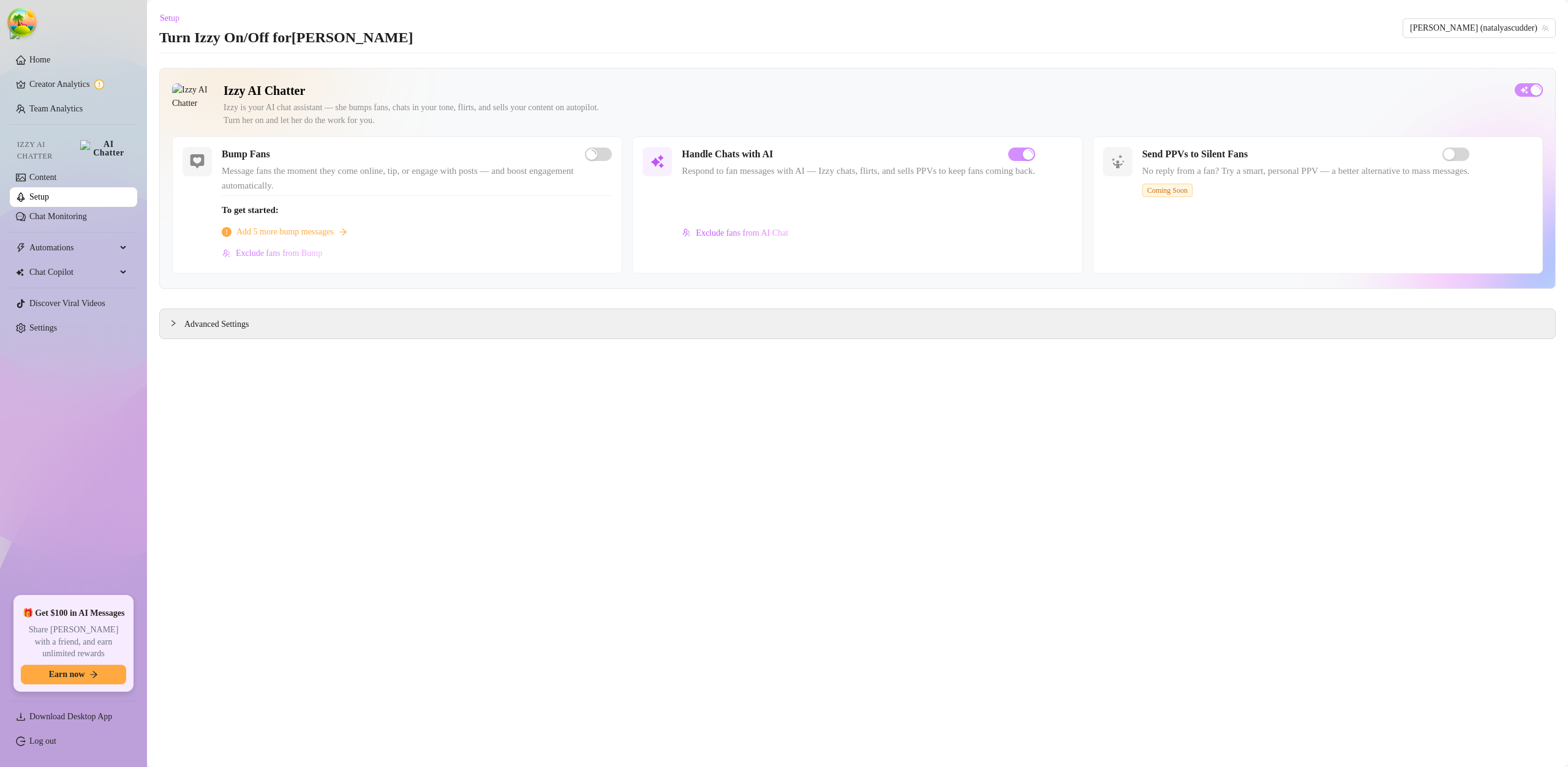
click at [303, 247] on button "Exclude fans from Bump" at bounding box center [272, 253] width 101 height 19
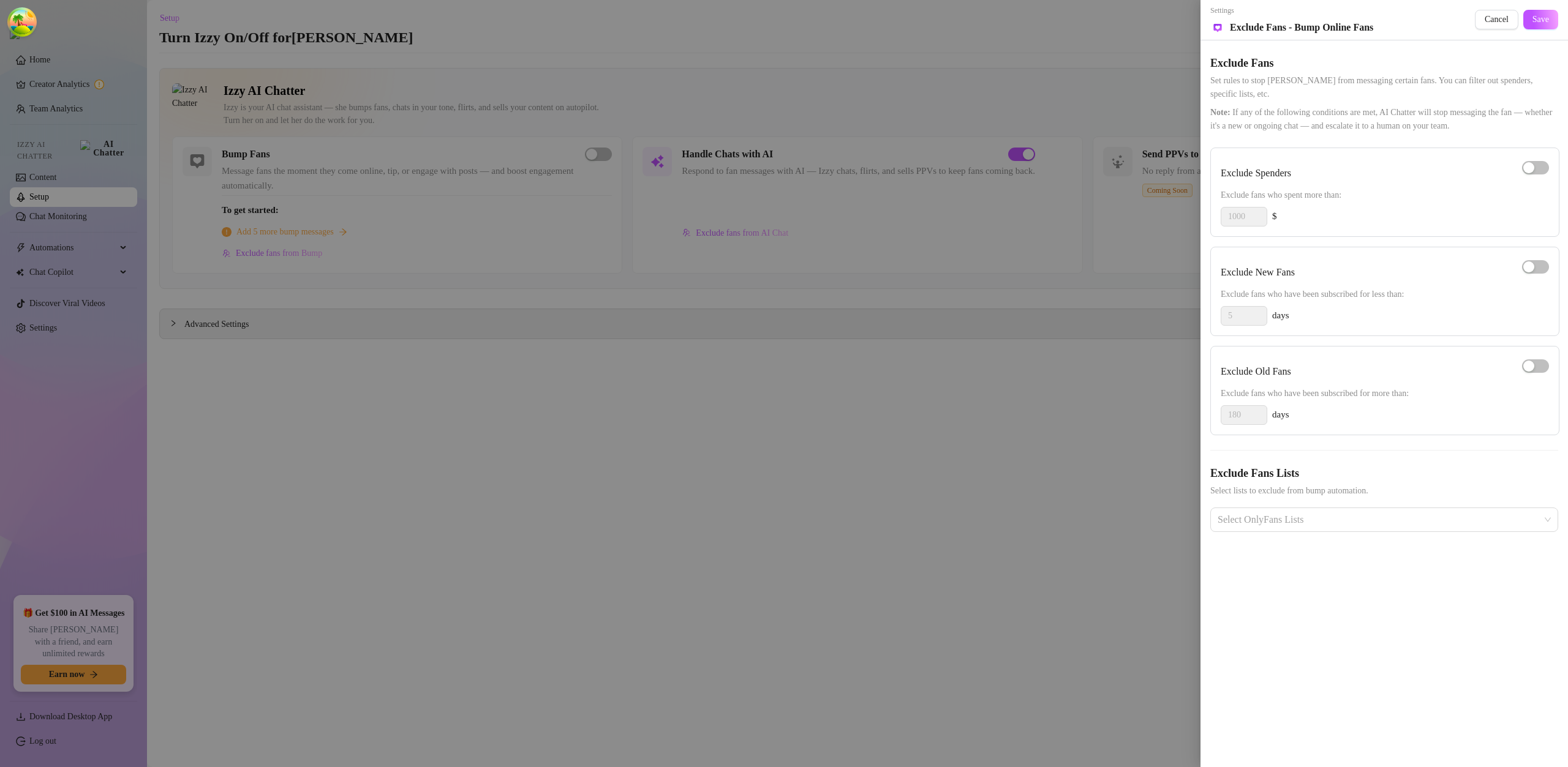
click at [461, 404] on div at bounding box center [784, 384] width 1568 height 767
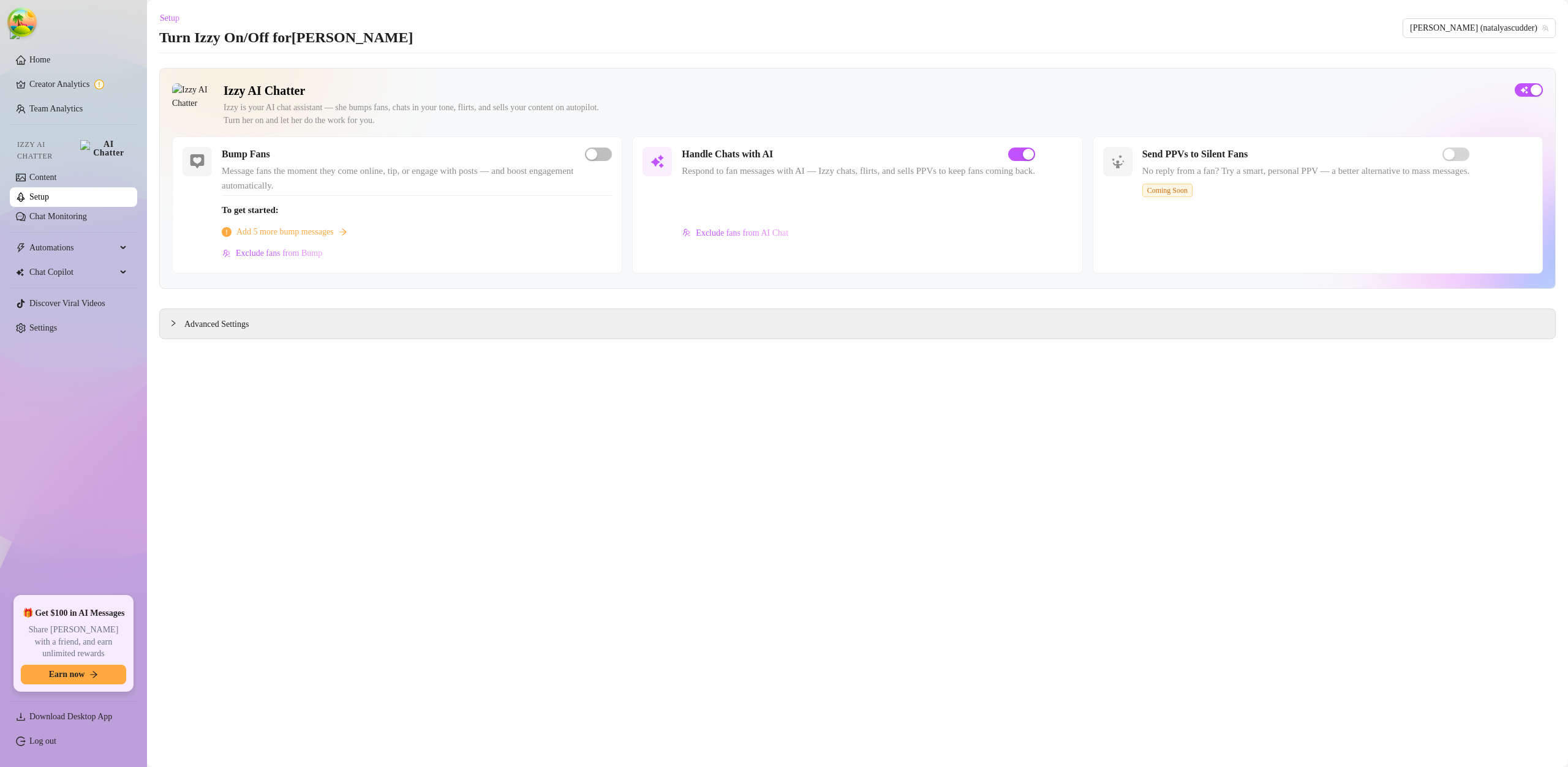
click at [49, 193] on link "Setup" at bounding box center [39, 197] width 19 height 9
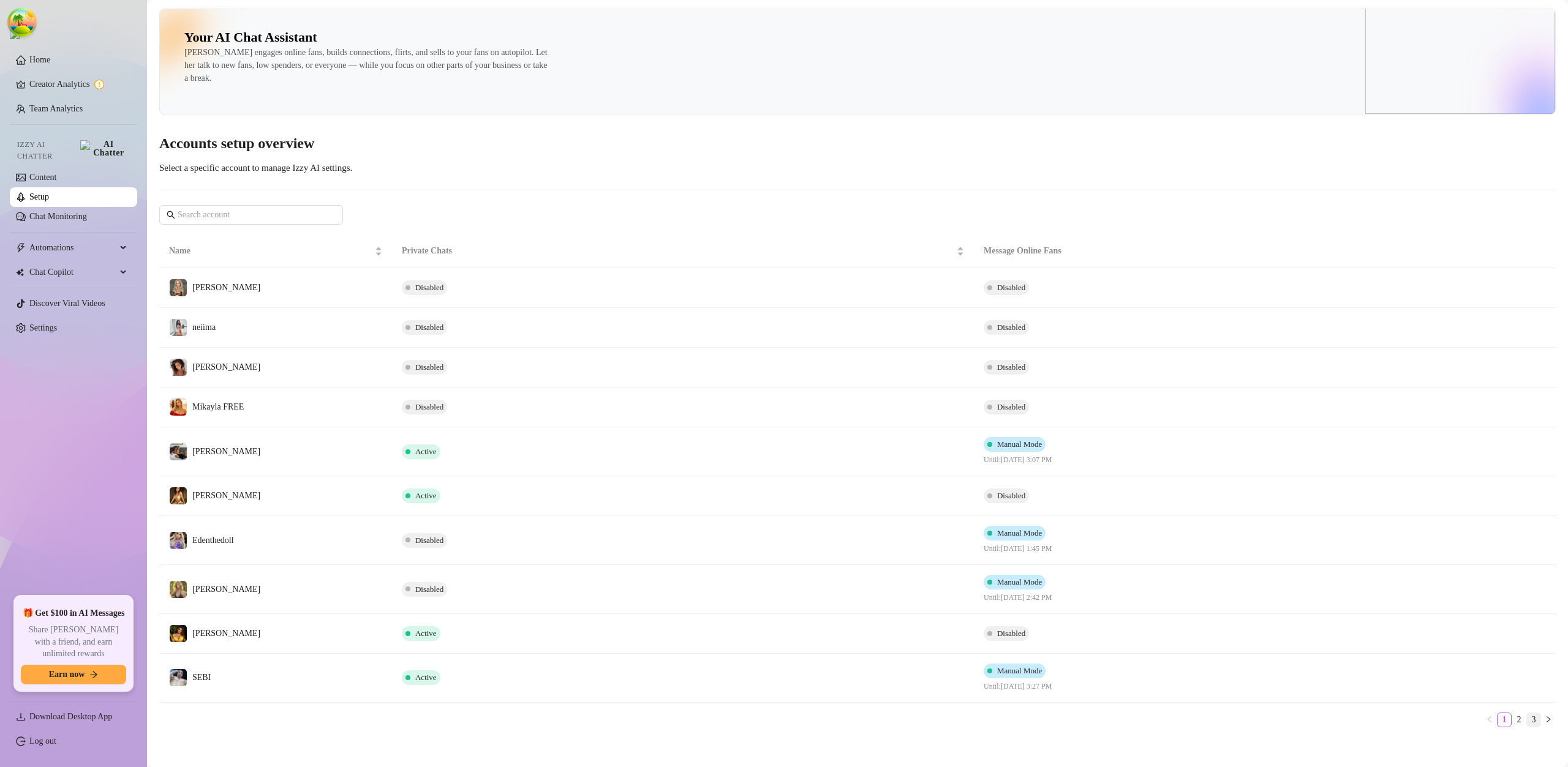
click at [1527, 718] on link "3" at bounding box center [1533, 720] width 13 height 13
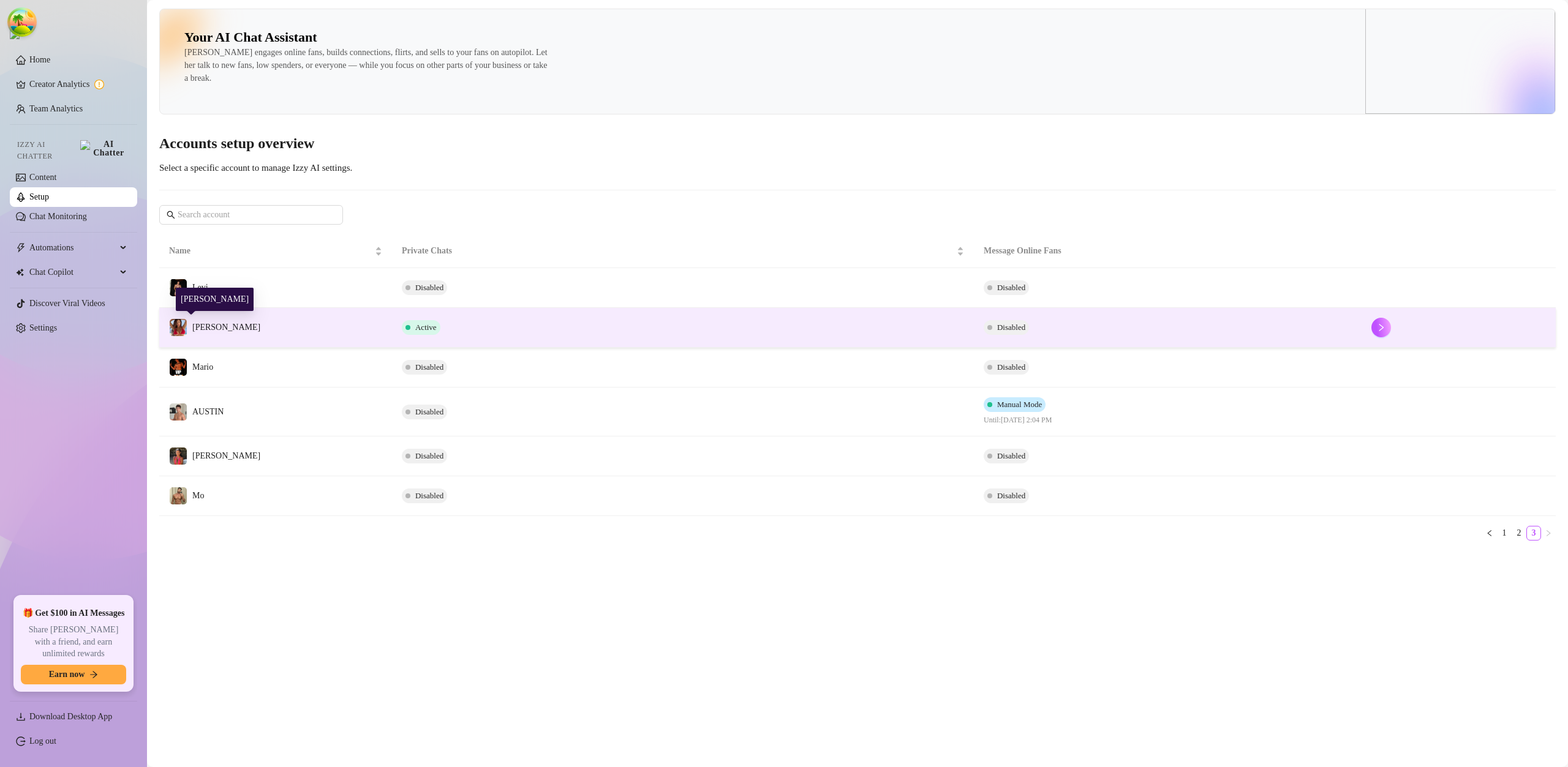
click at [202, 327] on span "Molly" at bounding box center [227, 327] width 68 height 9
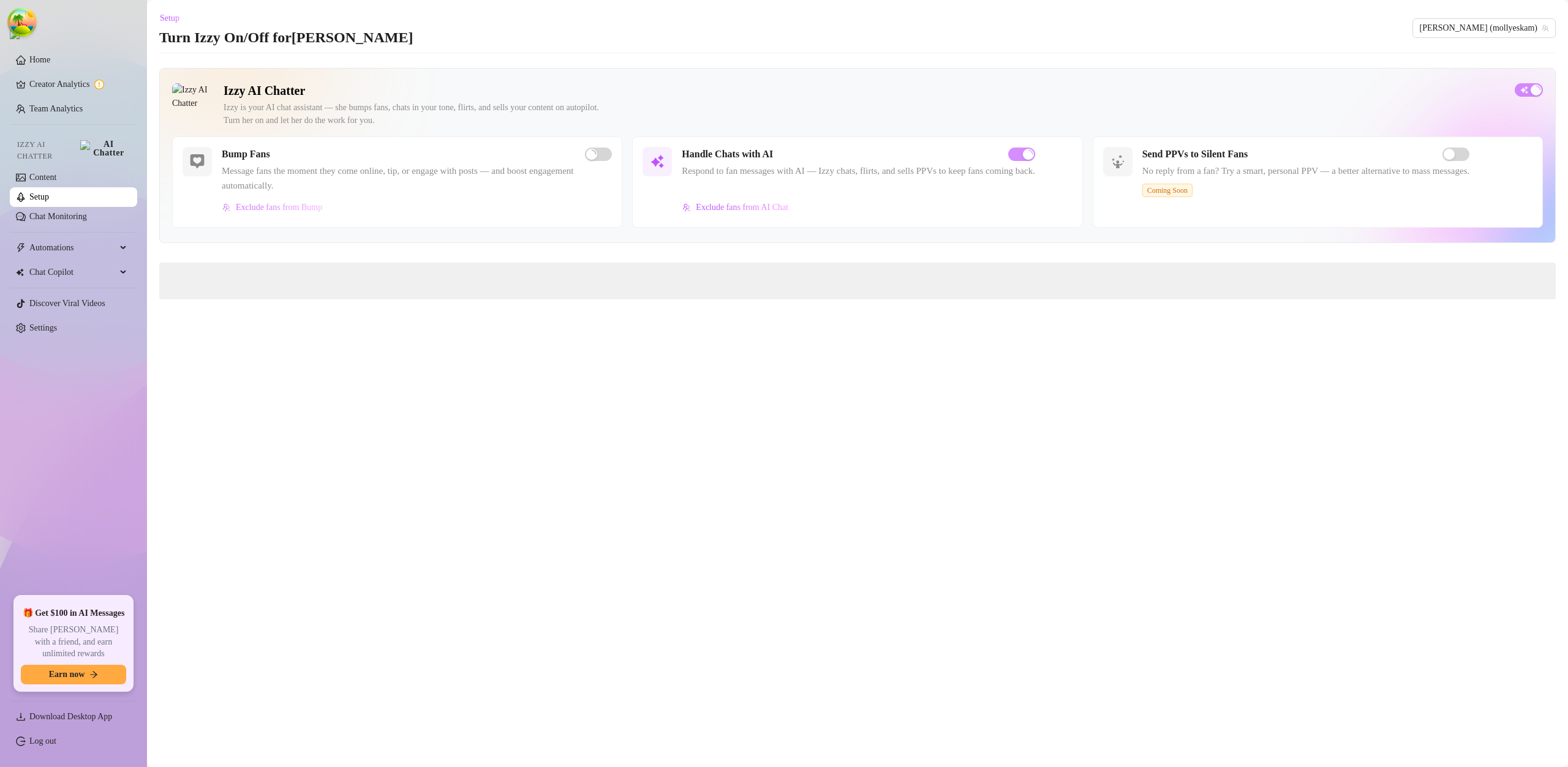
click at [322, 211] on span "Exclude fans from Bump" at bounding box center [279, 207] width 86 height 10
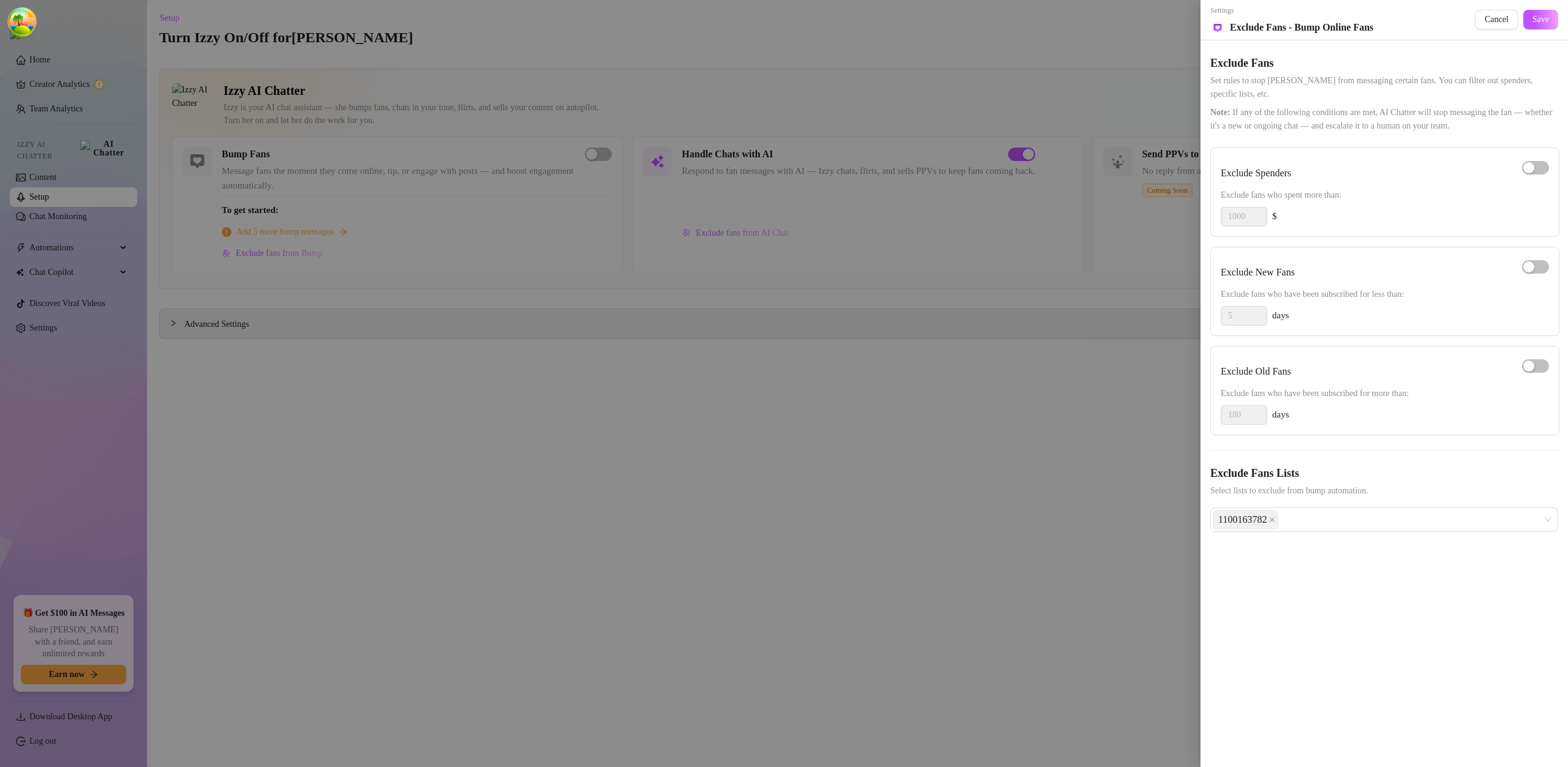
click at [766, 450] on div at bounding box center [784, 384] width 1568 height 767
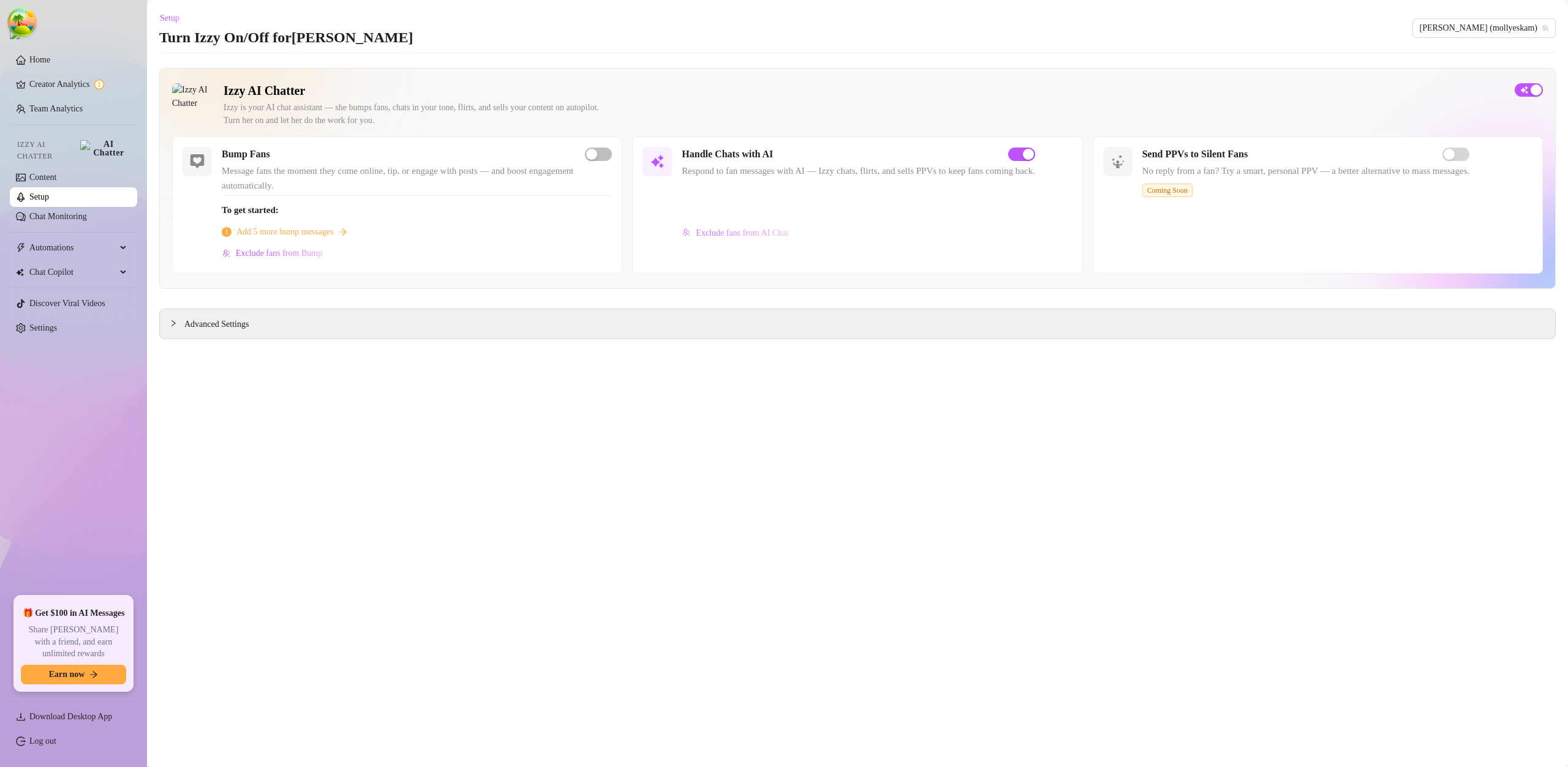
click at [727, 238] on button "Exclude fans from AI Chat" at bounding box center [735, 233] width 107 height 19
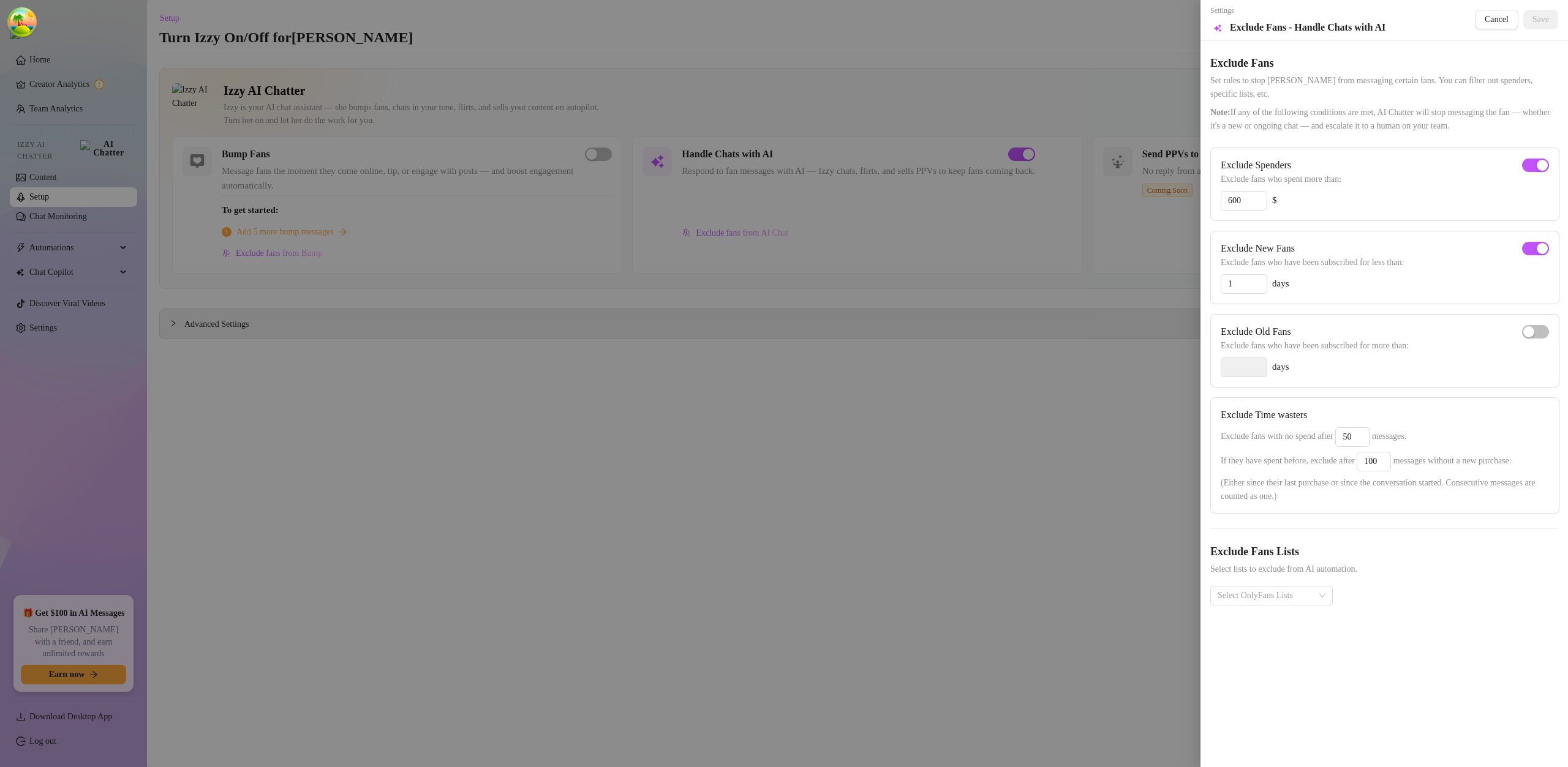
click at [747, 428] on div at bounding box center [784, 384] width 1568 height 767
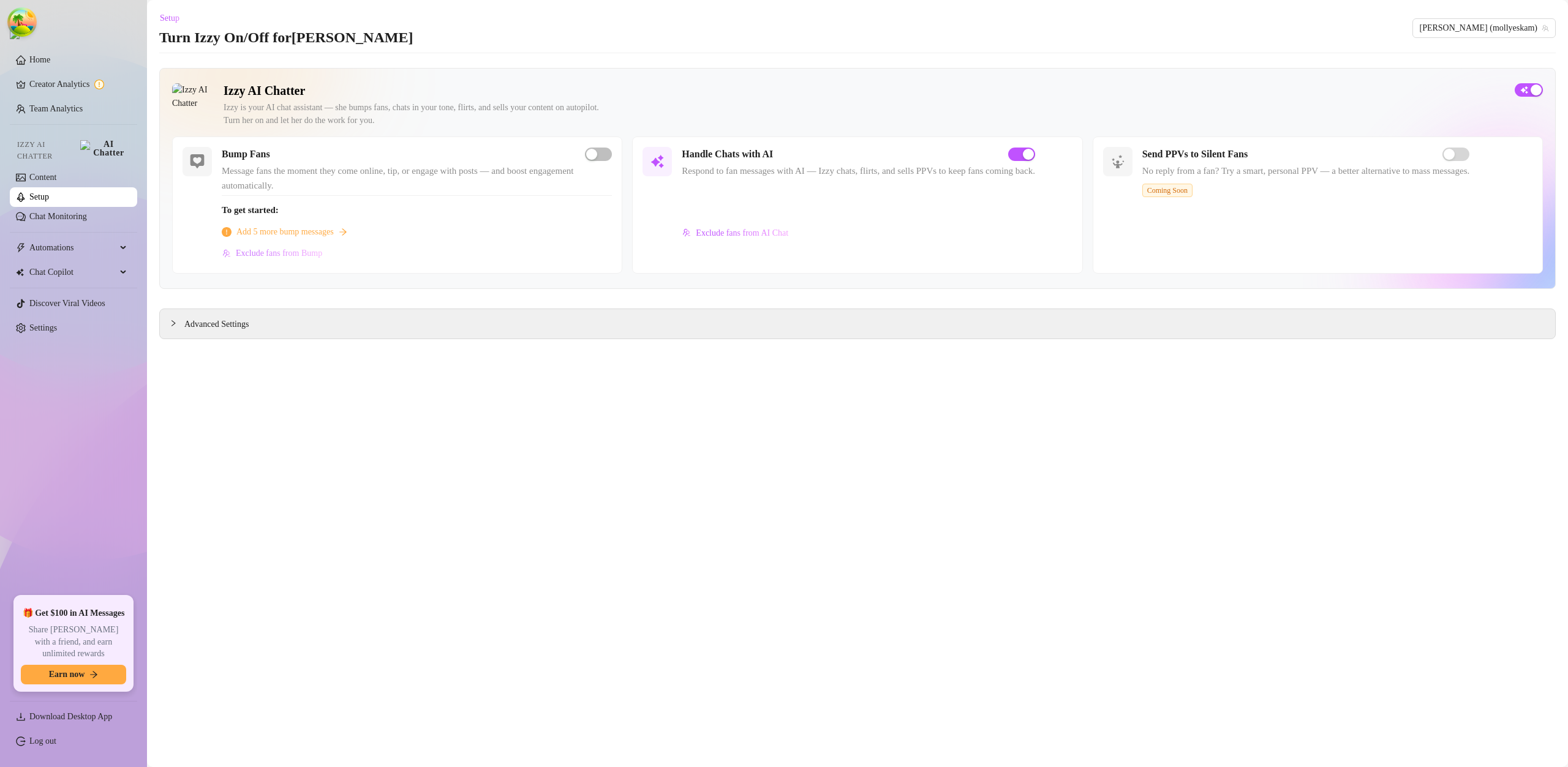
click at [299, 246] on button "Exclude fans from Bump" at bounding box center [272, 253] width 101 height 19
